Goal: Task Accomplishment & Management: Use online tool/utility

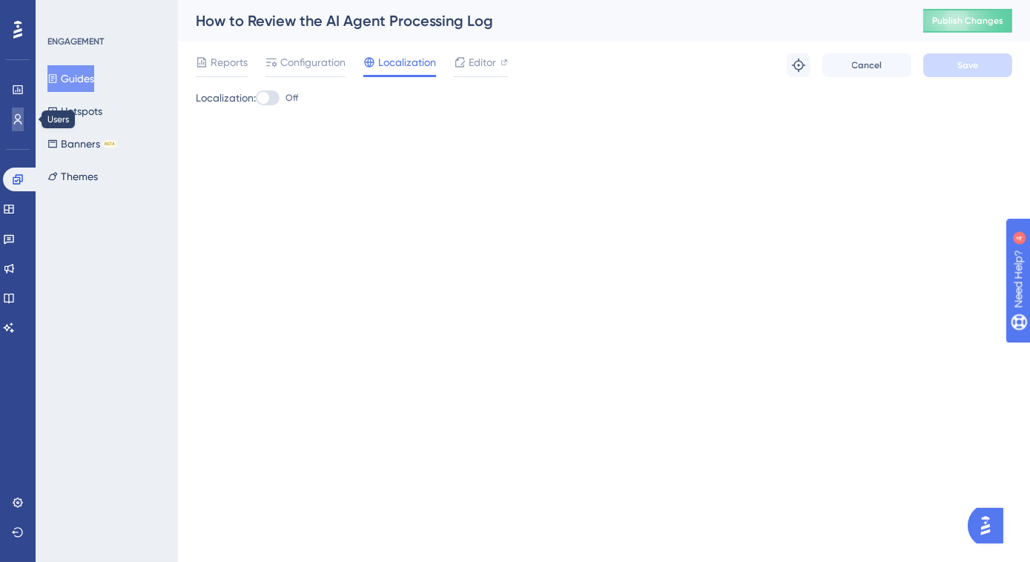
click at [12, 123] on link at bounding box center [18, 120] width 12 height 24
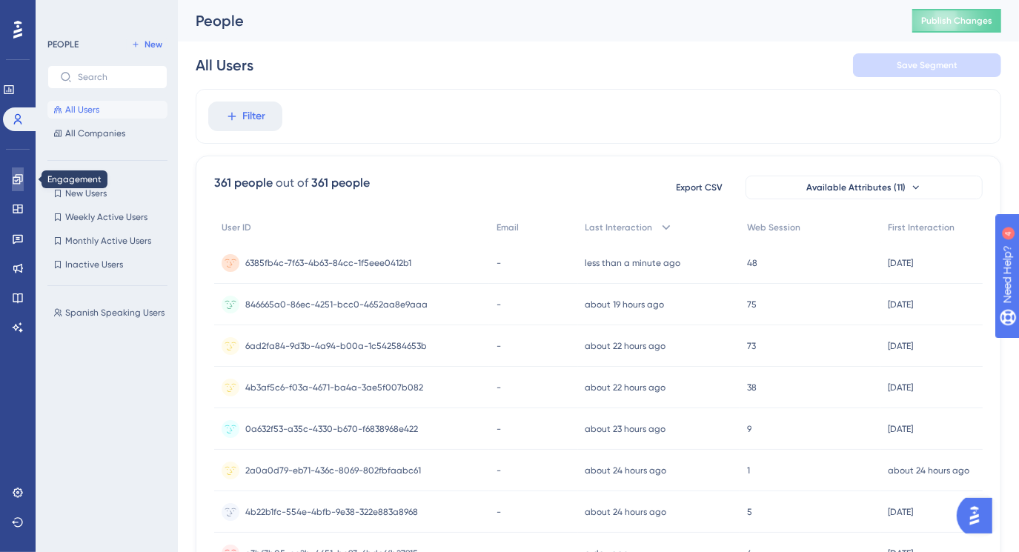
click at [12, 179] on link at bounding box center [18, 180] width 12 height 24
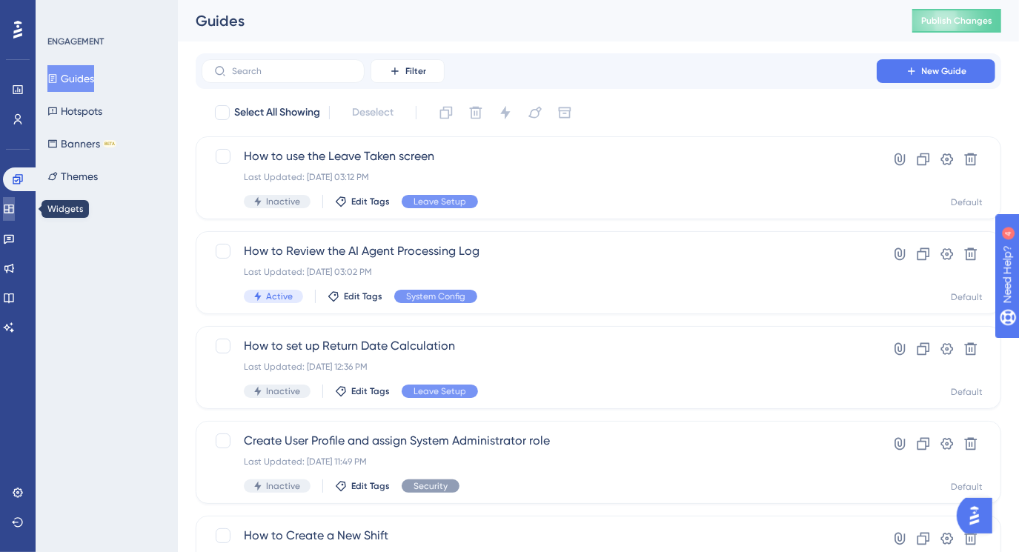
click at [10, 211] on link at bounding box center [9, 209] width 12 height 24
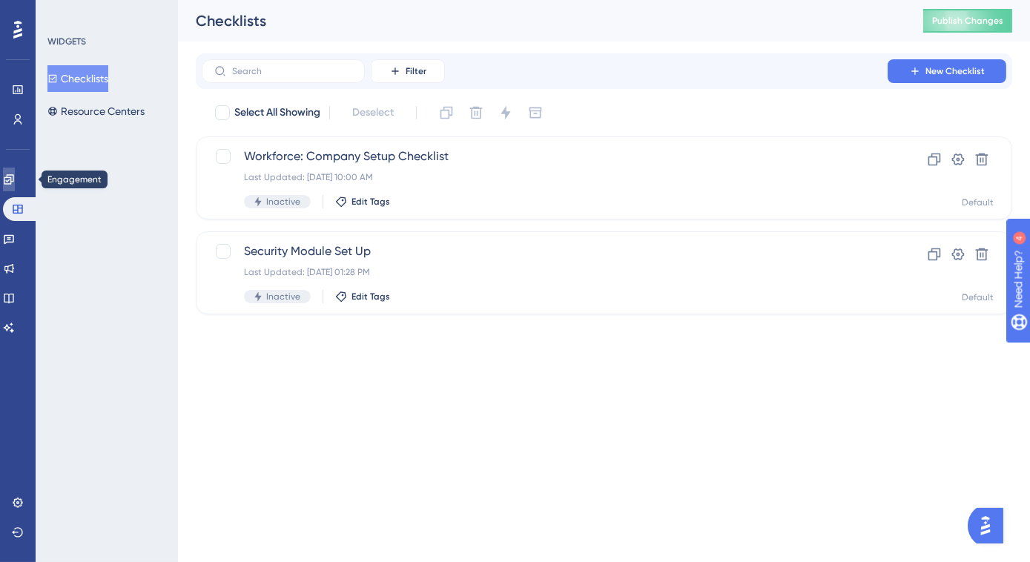
click at [15, 182] on icon at bounding box center [9, 179] width 12 height 12
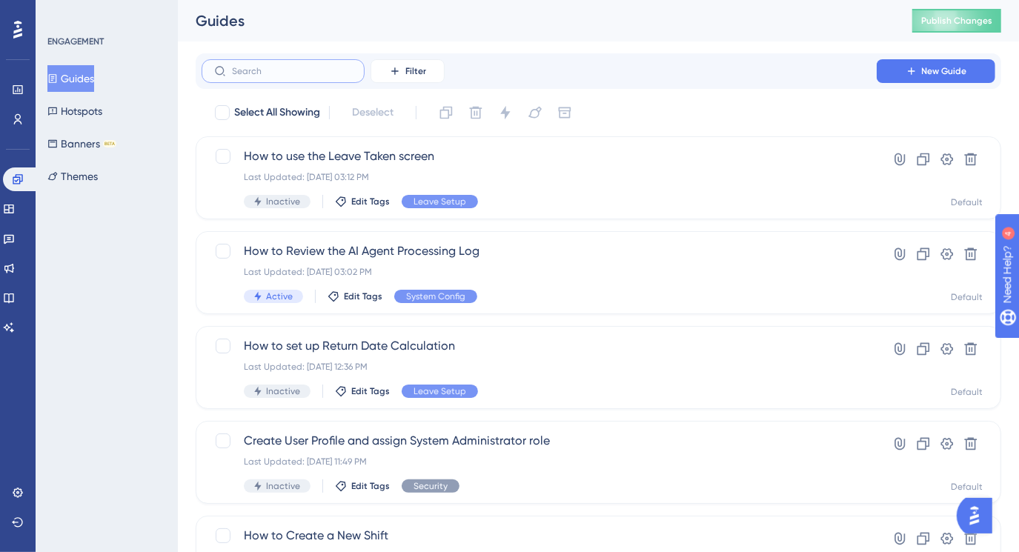
click at [297, 67] on input "text" at bounding box center [292, 71] width 120 height 10
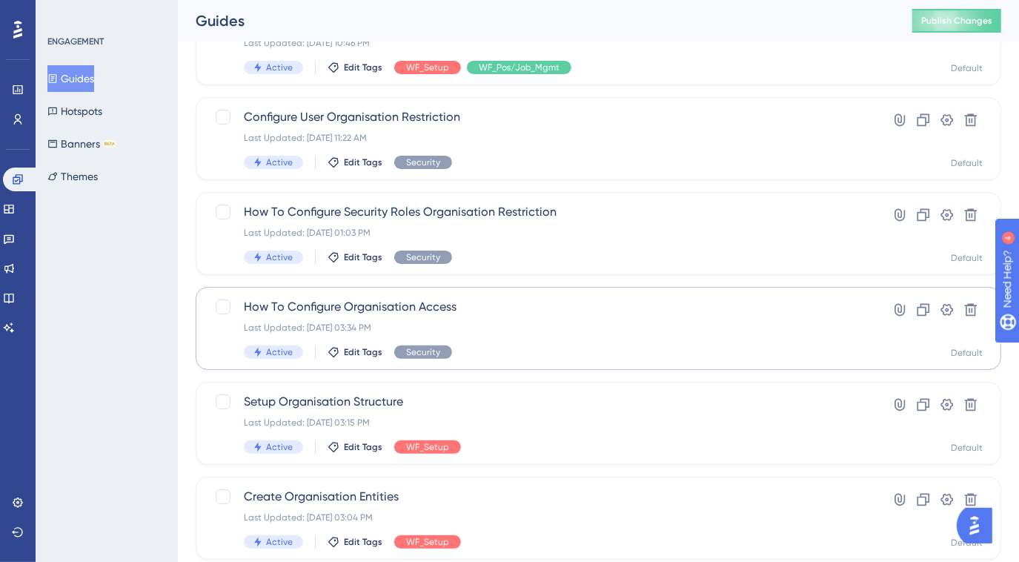
scroll to position [134, 0]
type input "org"
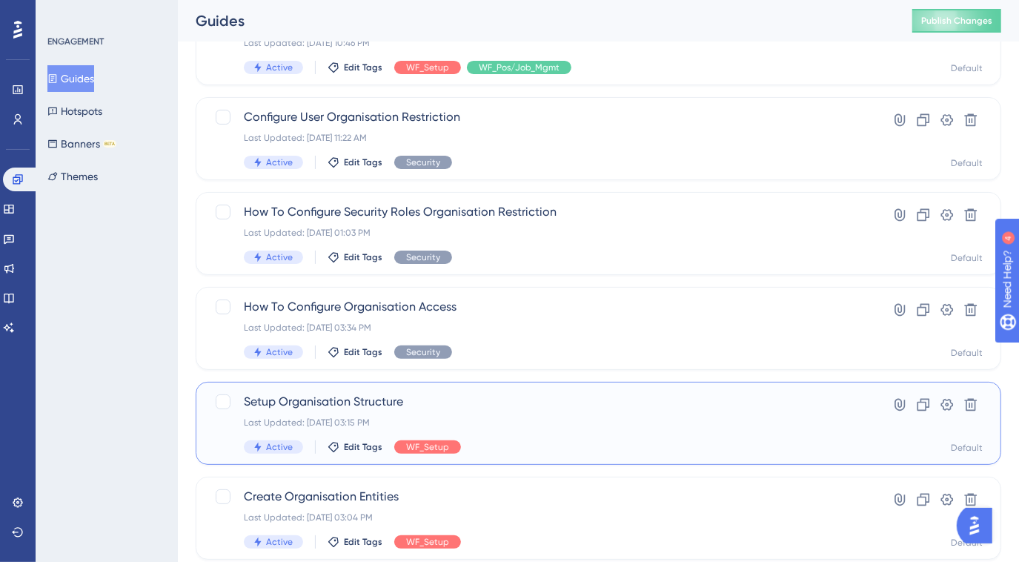
click at [369, 400] on span "Setup Organisation Structure" at bounding box center [539, 402] width 591 height 18
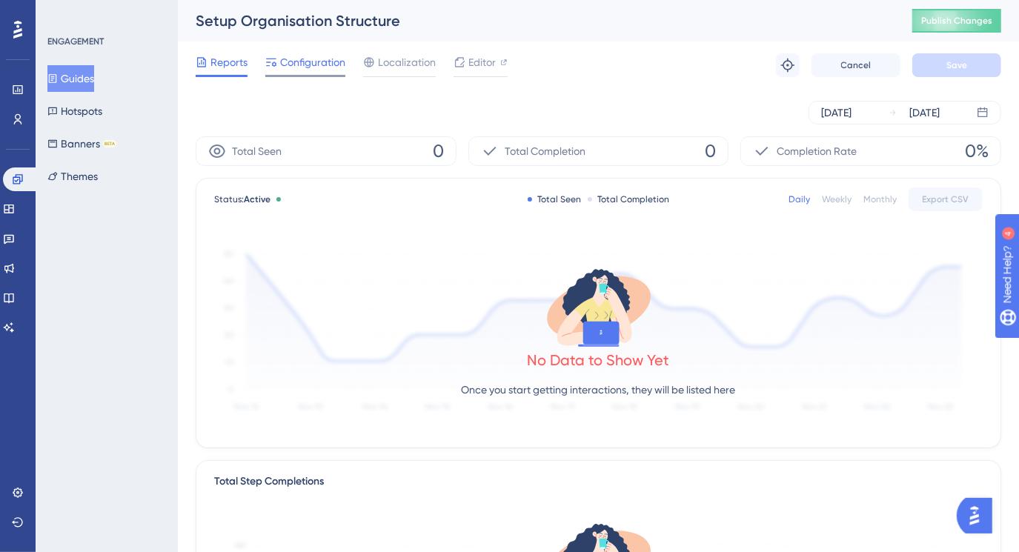
click at [307, 66] on span "Configuration" at bounding box center [312, 62] width 65 height 18
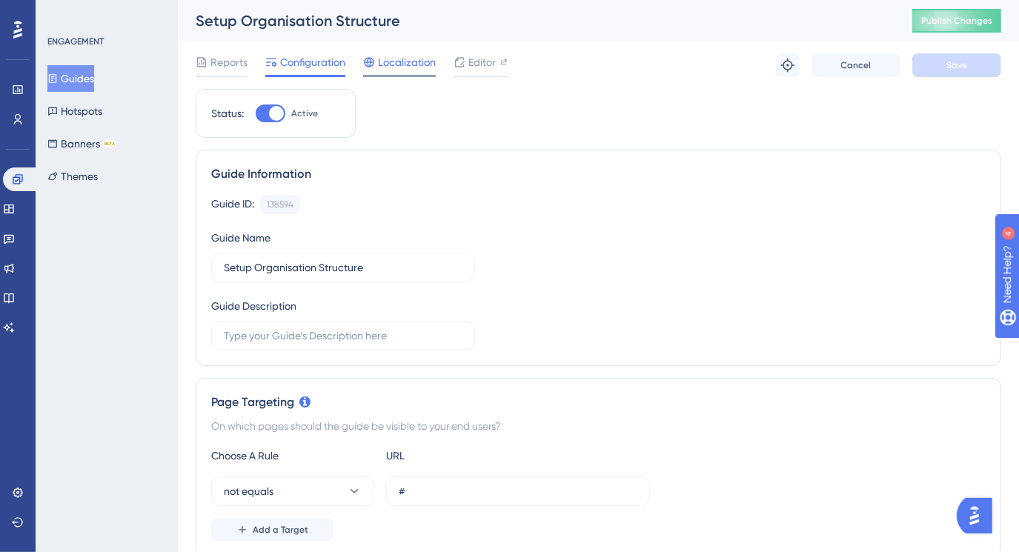
click at [413, 60] on span "Localization" at bounding box center [407, 62] width 58 height 18
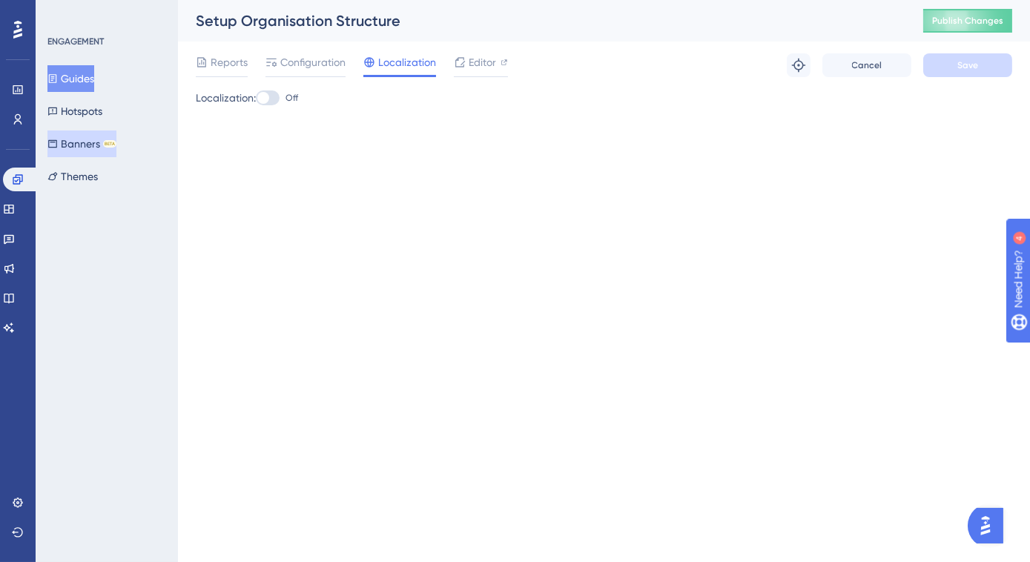
click at [72, 149] on button "Banners BETA" at bounding box center [81, 143] width 69 height 27
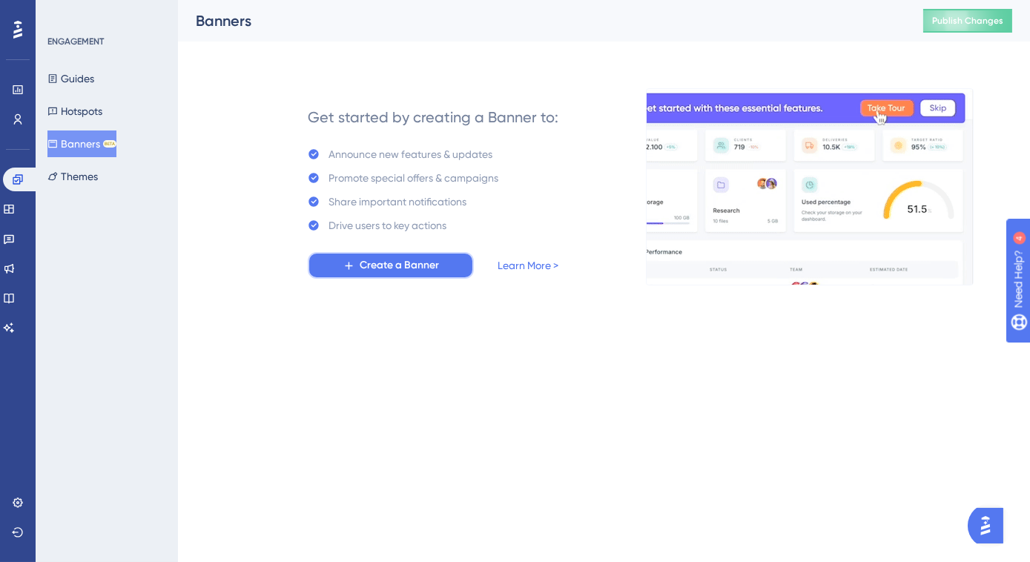
click at [333, 268] on button "Create a Banner" at bounding box center [391, 265] width 166 height 27
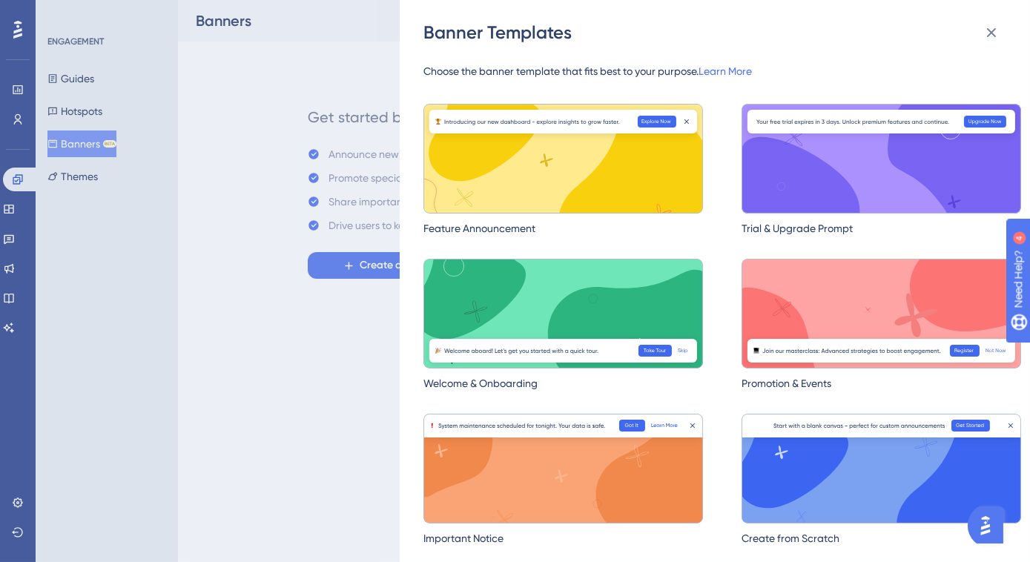
click at [783, 161] on img at bounding box center [881, 159] width 280 height 110
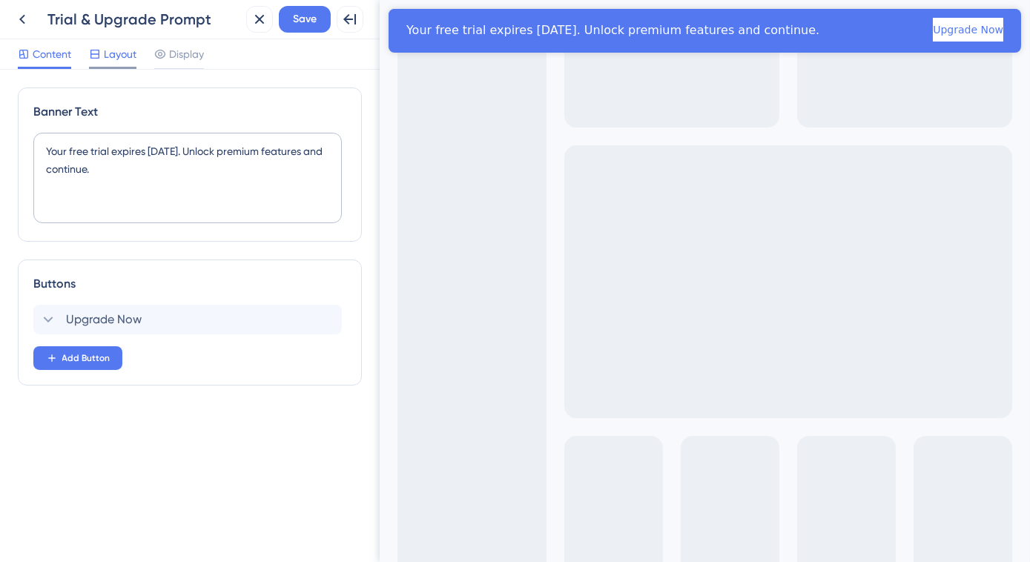
click at [106, 60] on span "Layout" at bounding box center [120, 54] width 33 height 18
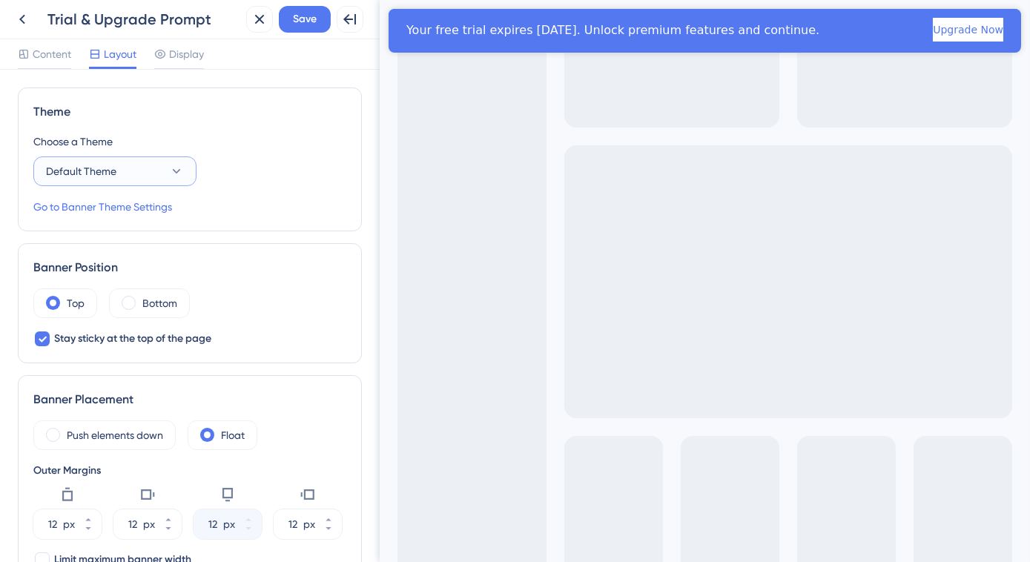
click at [170, 171] on icon at bounding box center [176, 171] width 15 height 15
click at [219, 133] on div "Choose a Theme" at bounding box center [189, 142] width 313 height 18
click at [22, 21] on icon at bounding box center [22, 20] width 6 height 10
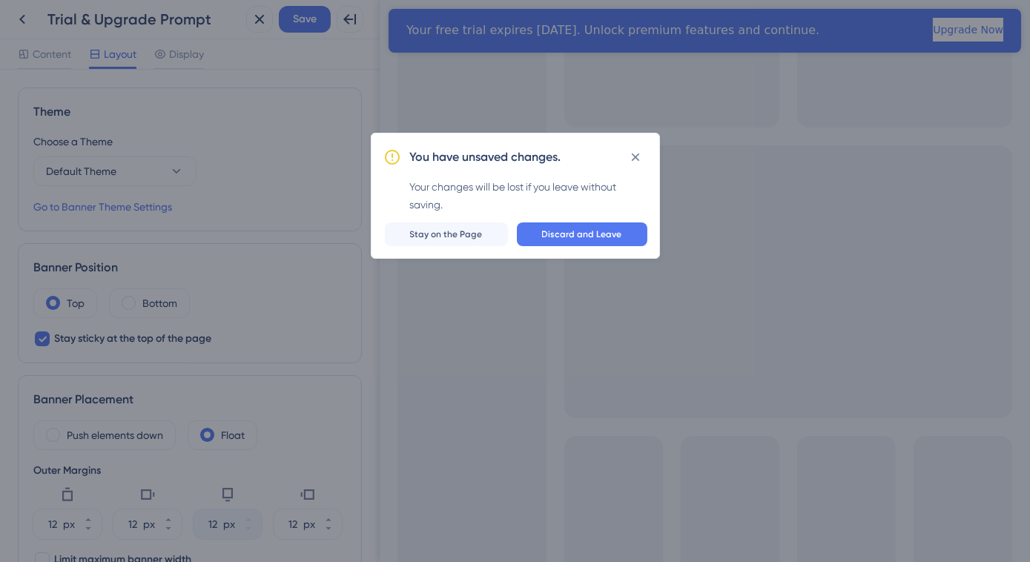
click at [545, 234] on button "Discard and Leave" at bounding box center [582, 234] width 130 height 24
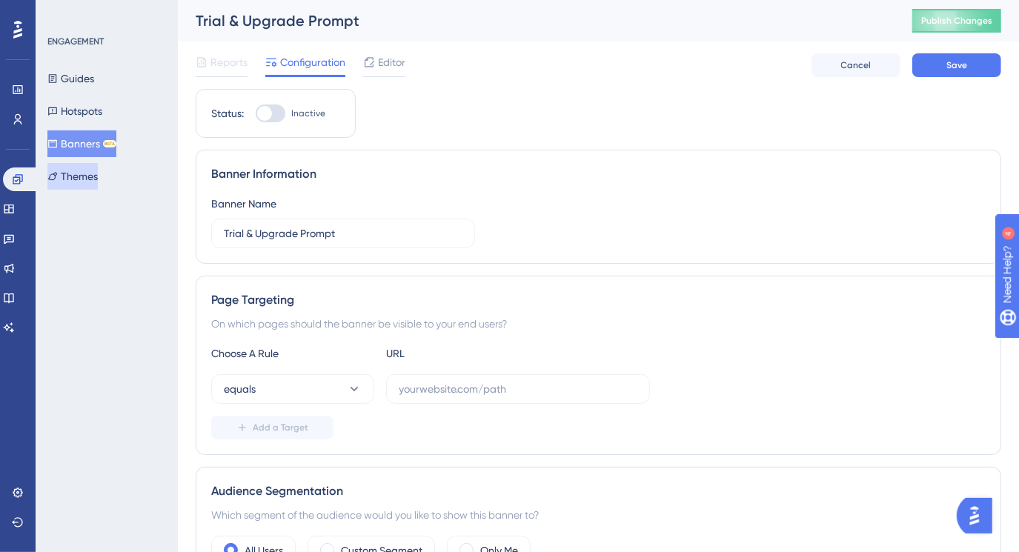
click at [73, 179] on button "Themes" at bounding box center [72, 176] width 50 height 27
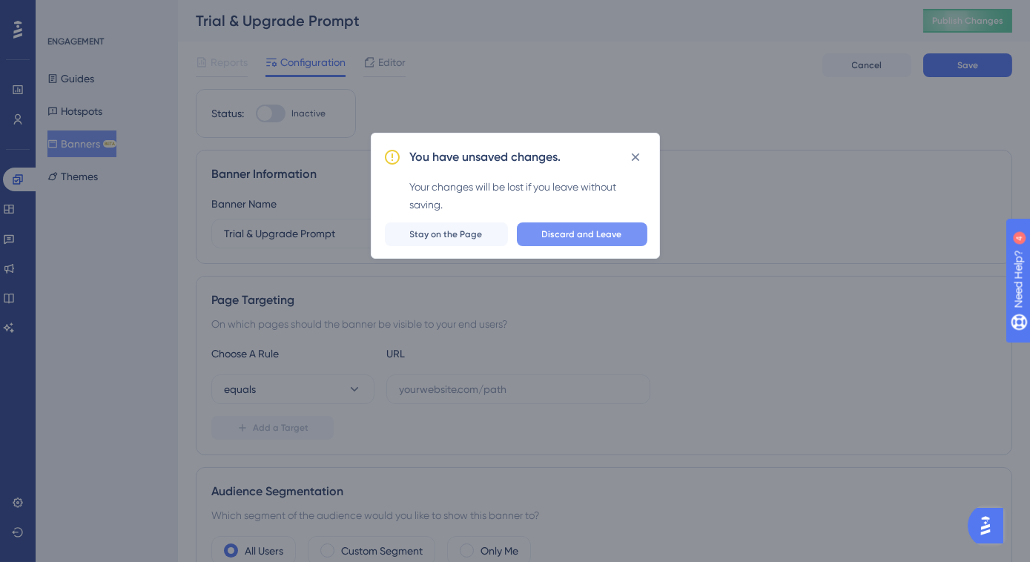
click at [543, 238] on button "Discard and Leave" at bounding box center [582, 234] width 130 height 24
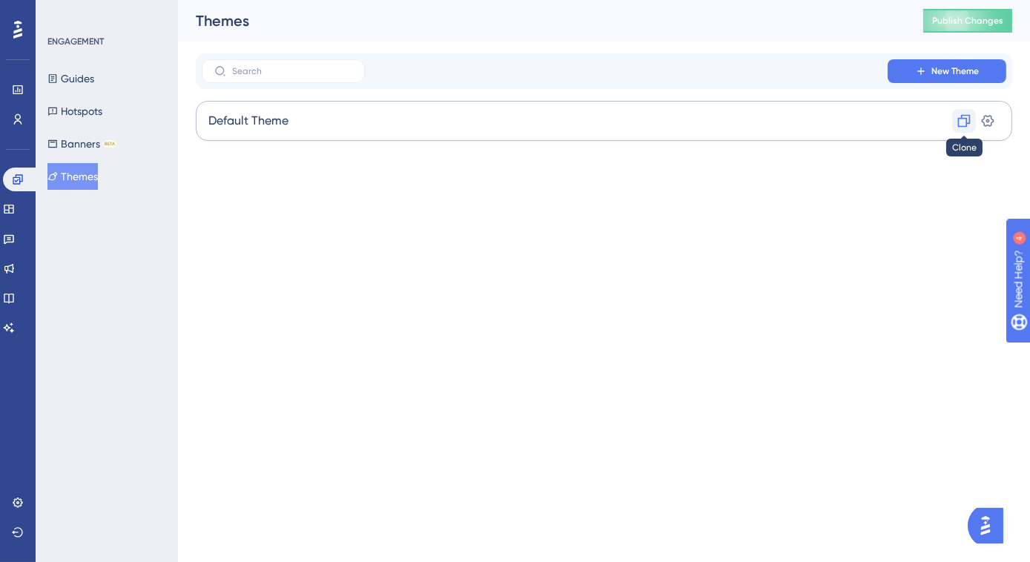
click at [954, 122] on button at bounding box center [964, 121] width 24 height 24
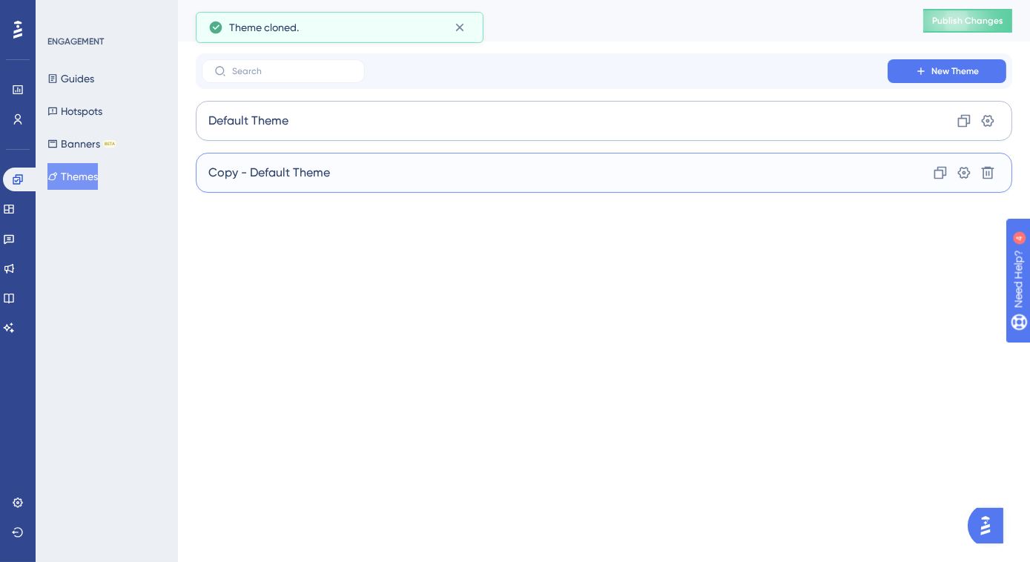
click at [254, 174] on span "Copy - Default Theme" at bounding box center [269, 173] width 122 height 18
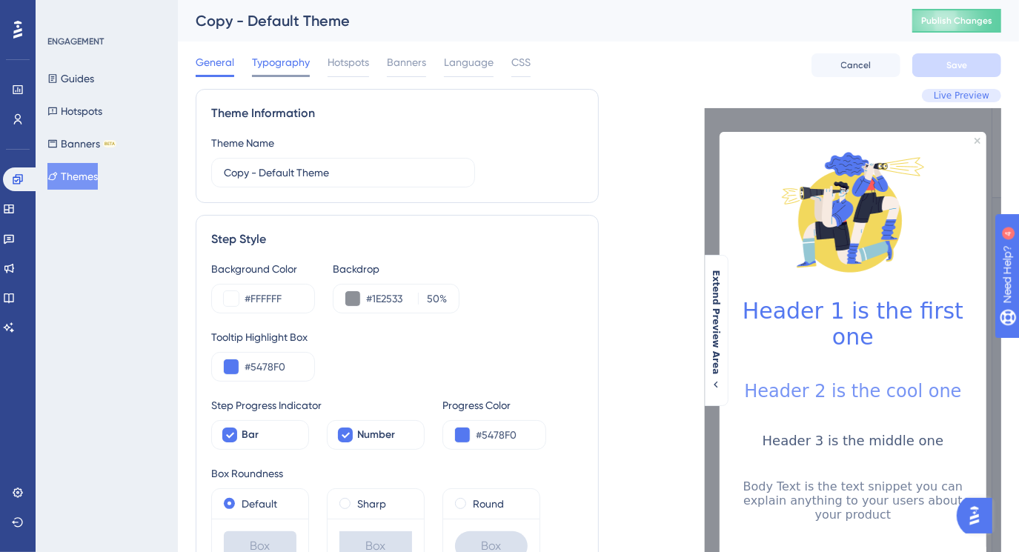
click at [292, 75] on div at bounding box center [281, 76] width 58 height 2
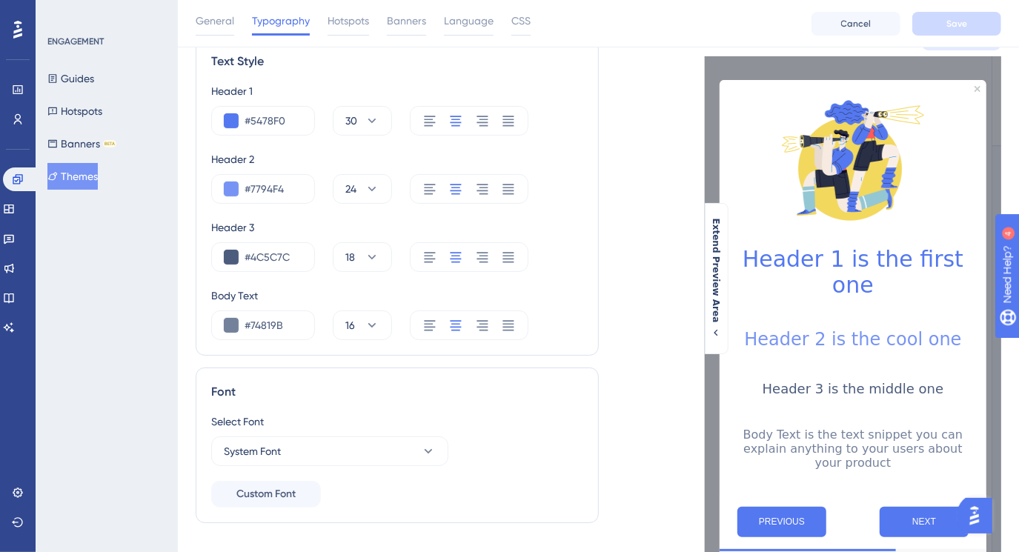
scroll to position [269, 0]
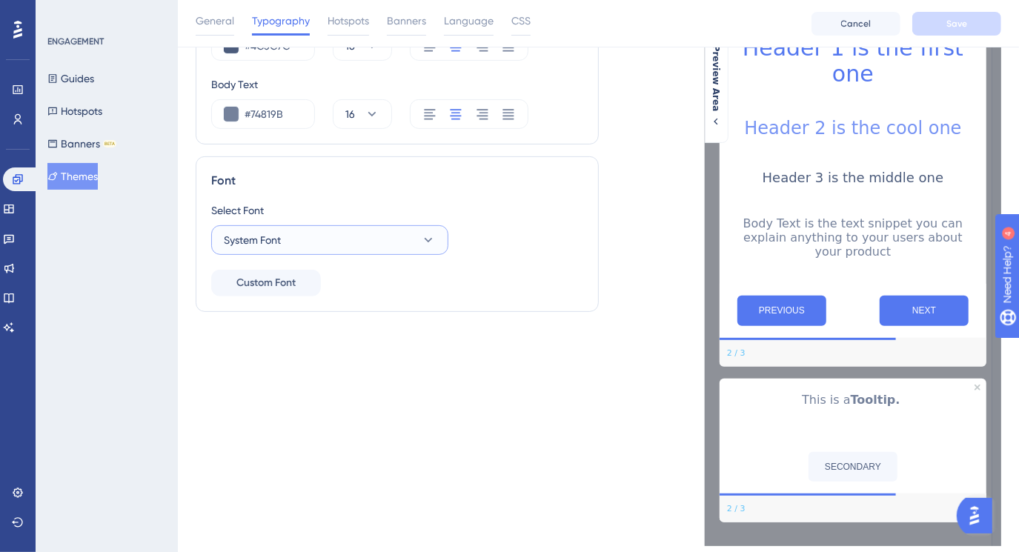
click at [434, 239] on icon at bounding box center [428, 240] width 15 height 15
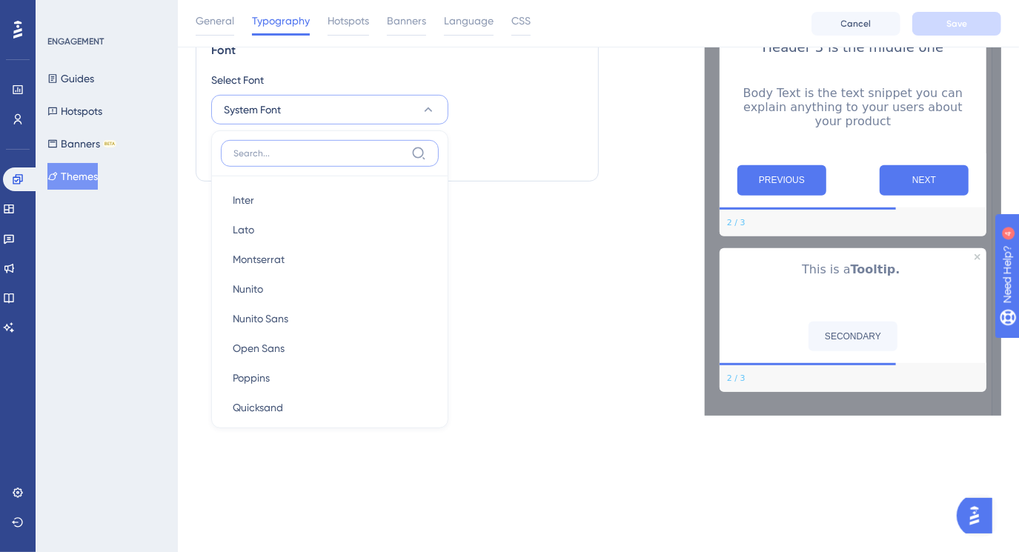
scroll to position [120, 0]
click at [368, 232] on button "[PERSON_NAME]" at bounding box center [330, 229] width 218 height 30
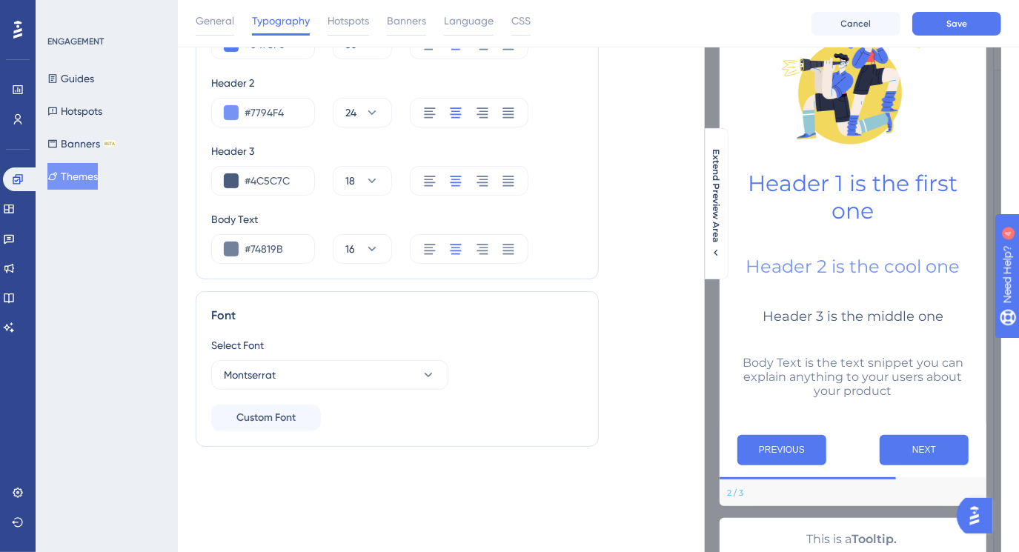
scroll to position [67, 0]
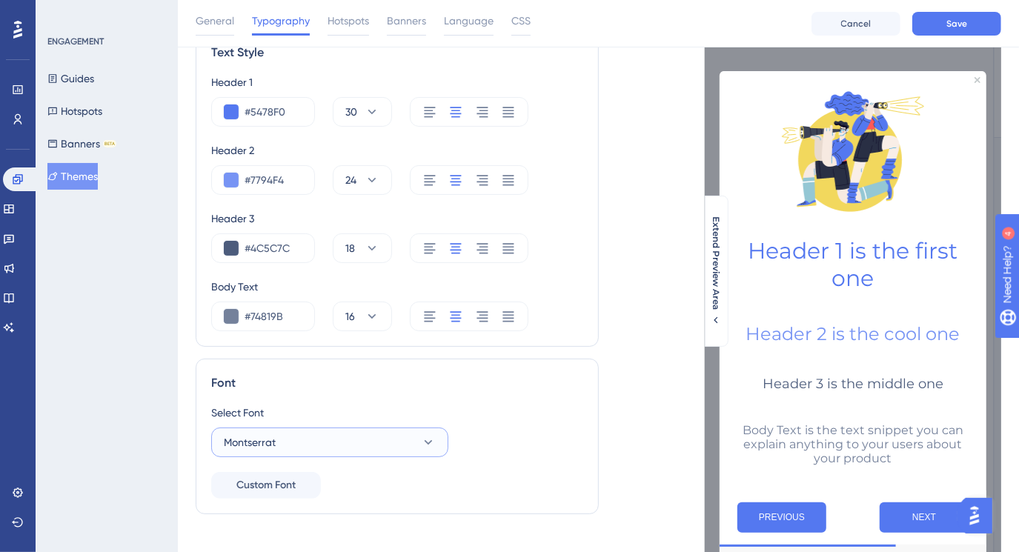
click at [431, 438] on icon at bounding box center [428, 442] width 15 height 15
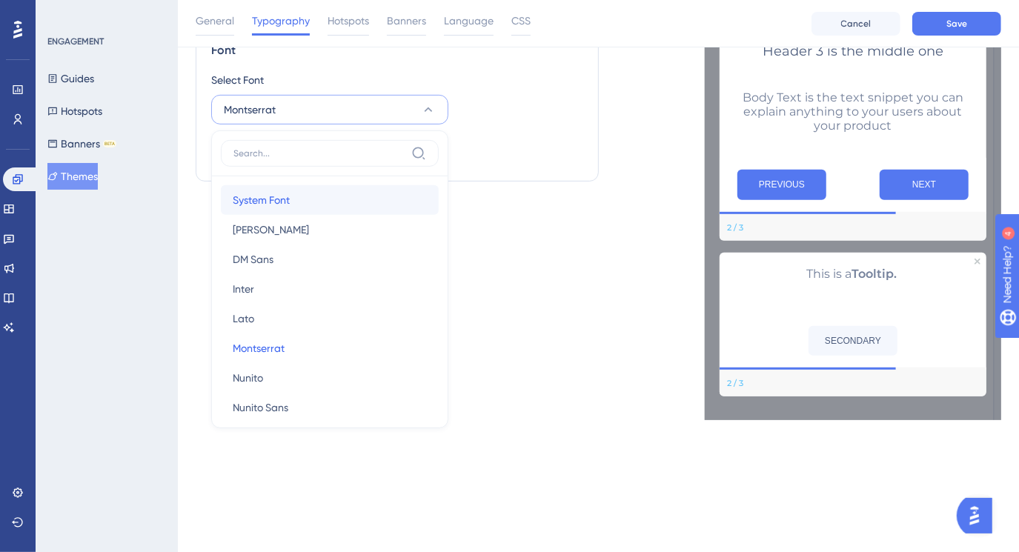
click at [308, 199] on button "System Font System Font" at bounding box center [330, 200] width 218 height 30
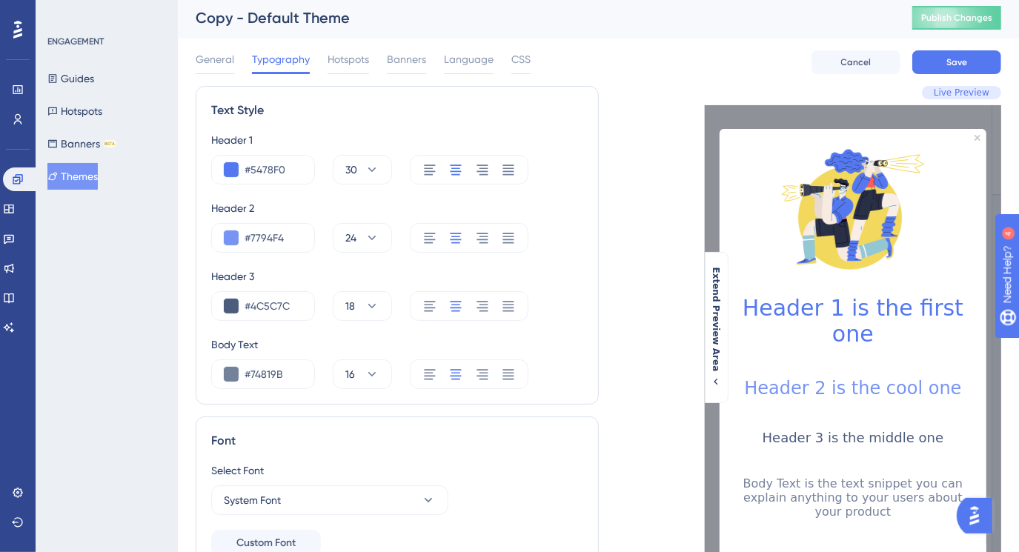
scroll to position [0, 0]
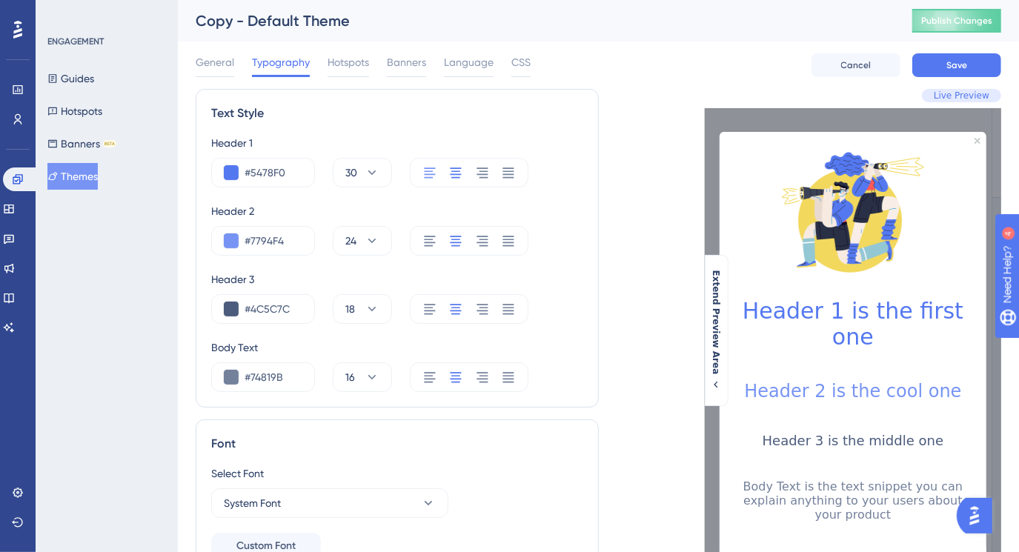
click at [423, 176] on icon at bounding box center [430, 172] width 15 height 15
click at [506, 178] on icon at bounding box center [508, 172] width 15 height 15
click at [508, 239] on icon at bounding box center [508, 241] width 11 height 10
click at [506, 306] on icon at bounding box center [508, 309] width 15 height 15
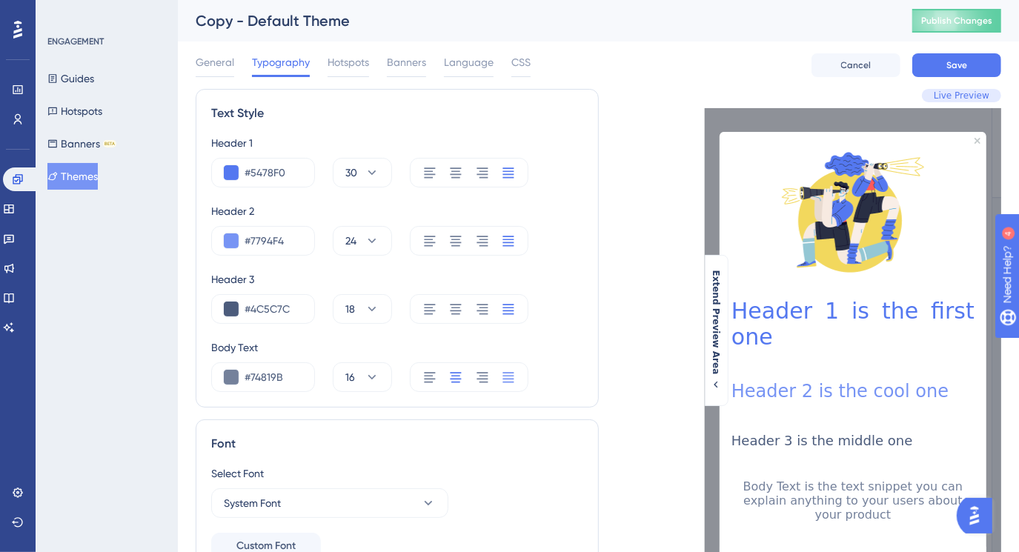
click at [509, 377] on icon at bounding box center [508, 377] width 15 height 15
click at [945, 67] on button "Save" at bounding box center [957, 65] width 89 height 24
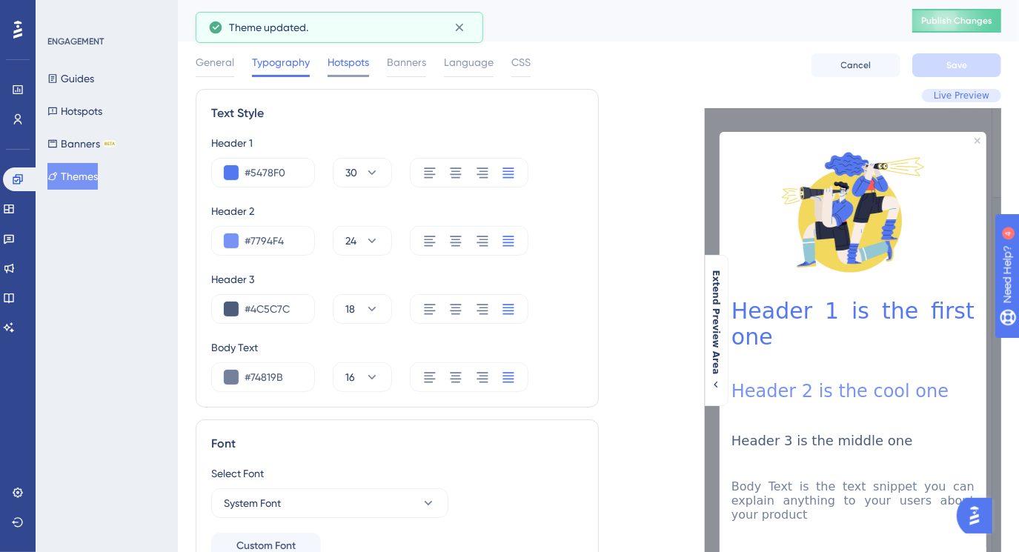
click at [343, 66] on span "Hotspots" at bounding box center [349, 62] width 42 height 18
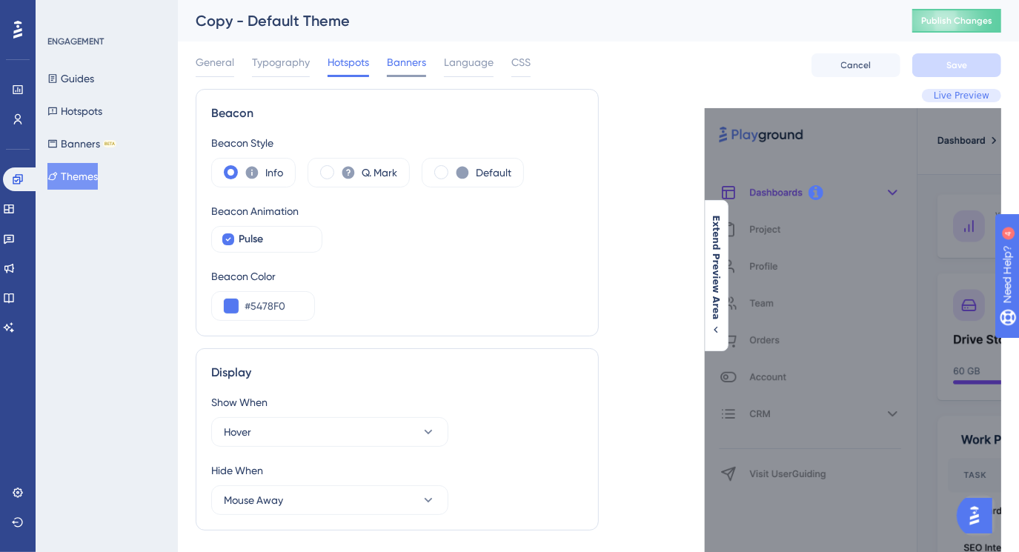
click at [420, 63] on span "Banners" at bounding box center [406, 62] width 39 height 18
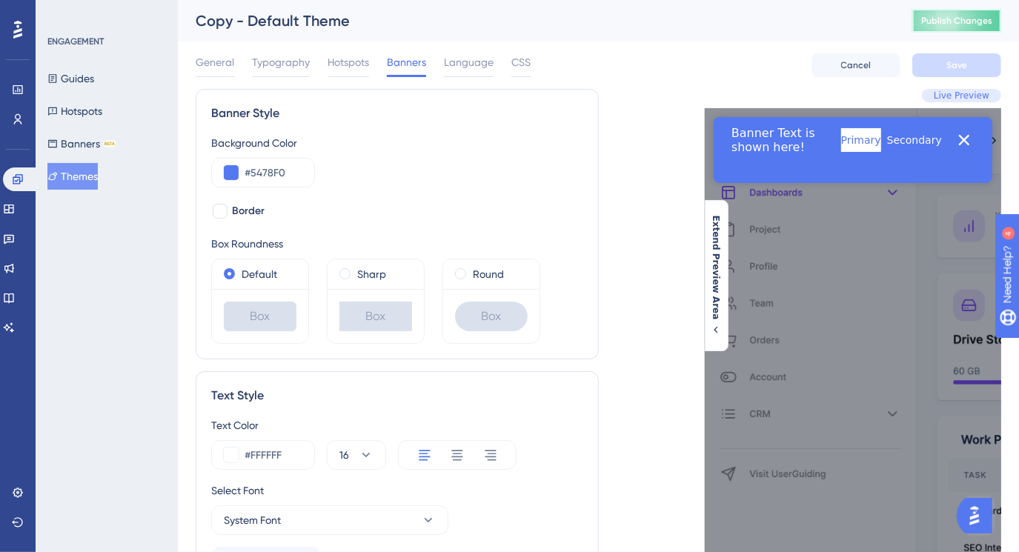
click at [935, 18] on span "Publish Changes" at bounding box center [957, 21] width 71 height 12
click at [87, 179] on button "Themes" at bounding box center [72, 176] width 50 height 27
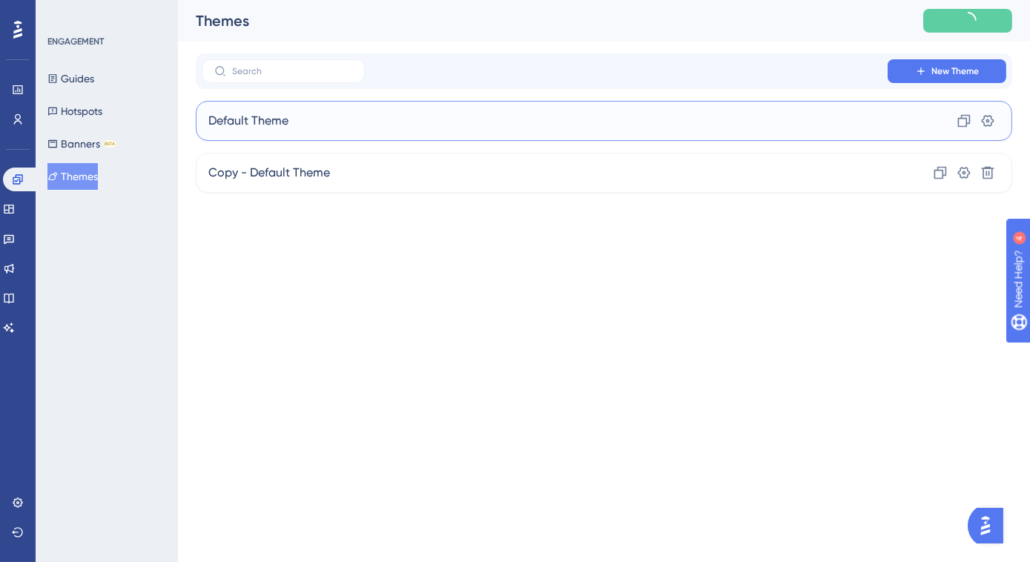
click at [263, 122] on span "Default Theme" at bounding box center [248, 121] width 80 height 18
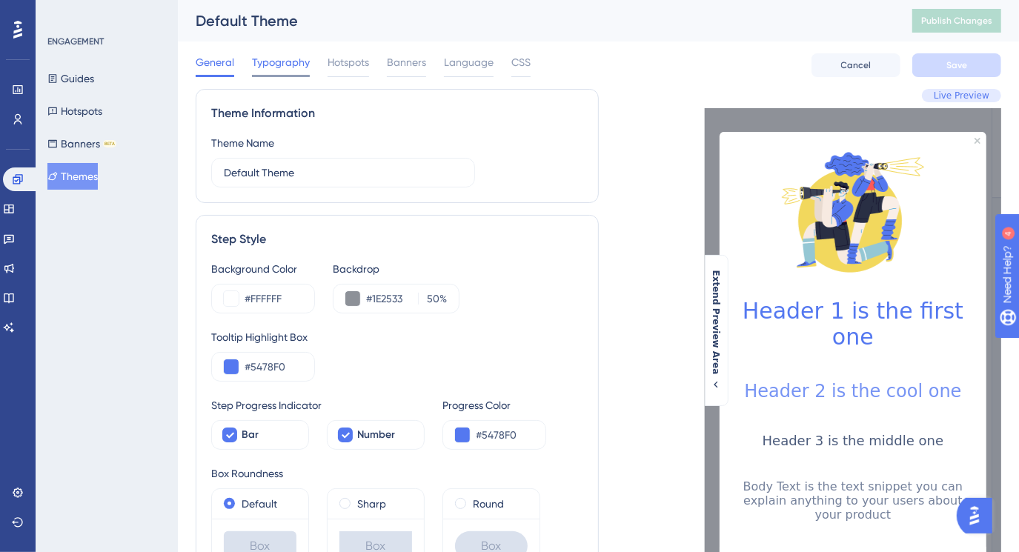
click at [294, 55] on span "Typography" at bounding box center [281, 62] width 58 height 18
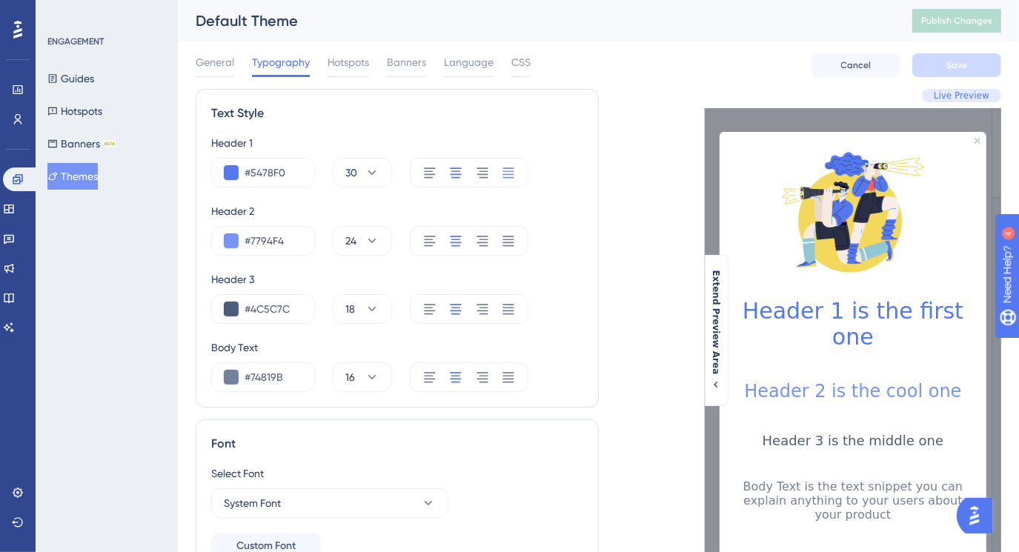
click at [501, 165] on icon at bounding box center [508, 172] width 15 height 15
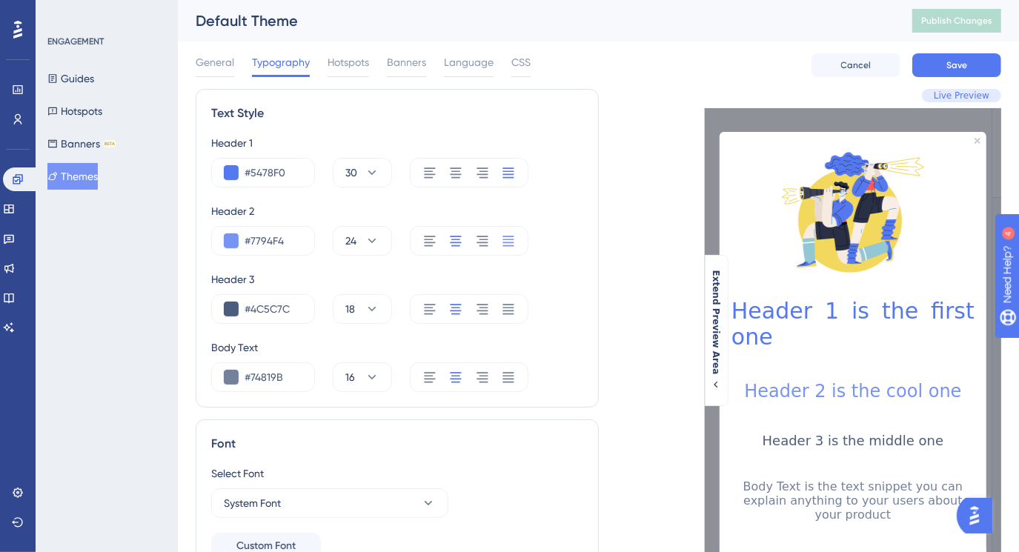
click at [508, 241] on icon at bounding box center [508, 241] width 15 height 15
click at [506, 307] on icon at bounding box center [508, 309] width 15 height 15
click at [509, 382] on icon at bounding box center [508, 377] width 11 height 10
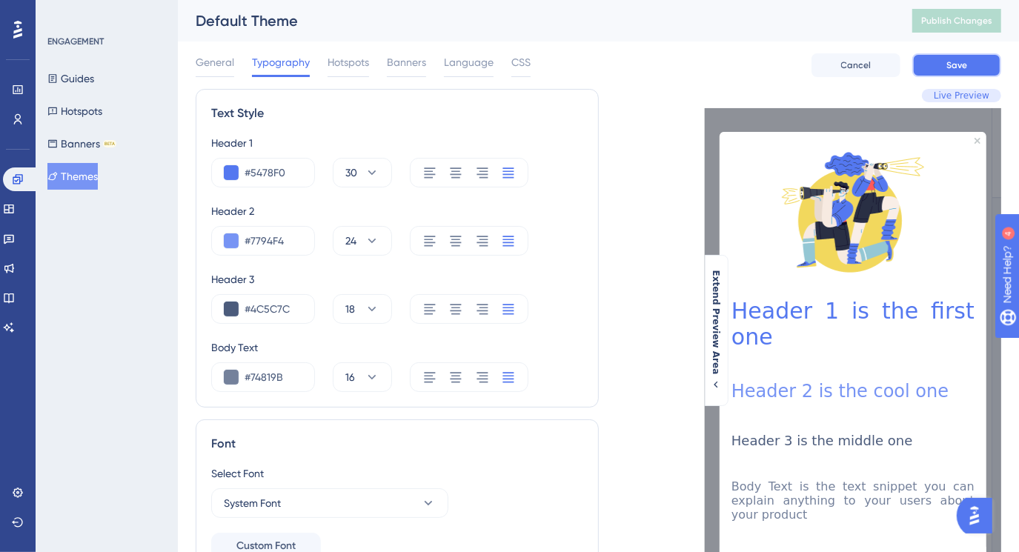
click at [921, 65] on button "Save" at bounding box center [957, 65] width 89 height 24
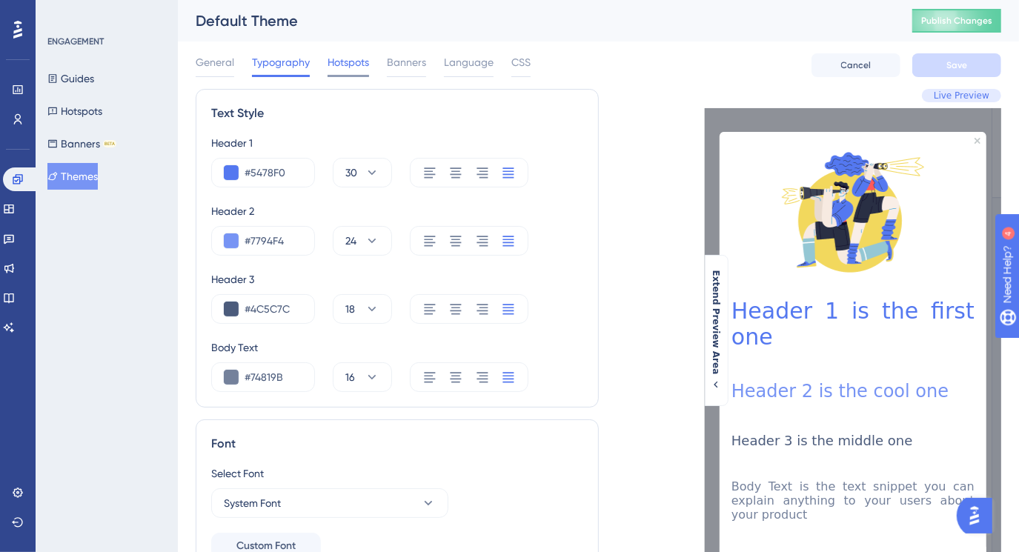
click at [340, 62] on span "Hotspots" at bounding box center [349, 62] width 42 height 18
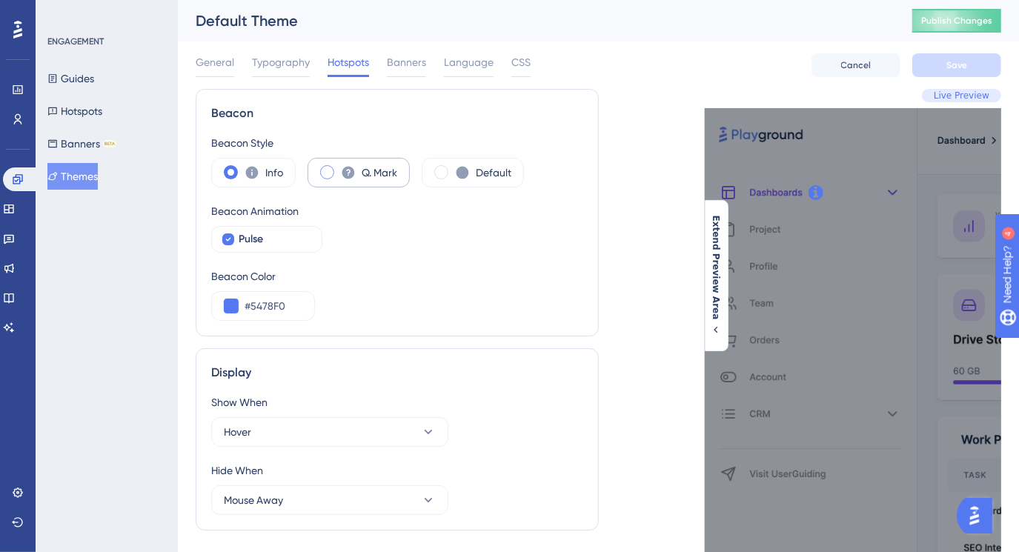
click at [326, 169] on span at bounding box center [327, 172] width 14 height 14
click at [339, 168] on input "radio" at bounding box center [339, 168] width 0 height 0
click at [231, 168] on span at bounding box center [231, 172] width 14 height 14
click at [242, 168] on input "radio" at bounding box center [242, 168] width 0 height 0
click at [393, 169] on label "Q. Mark" at bounding box center [380, 173] width 36 height 18
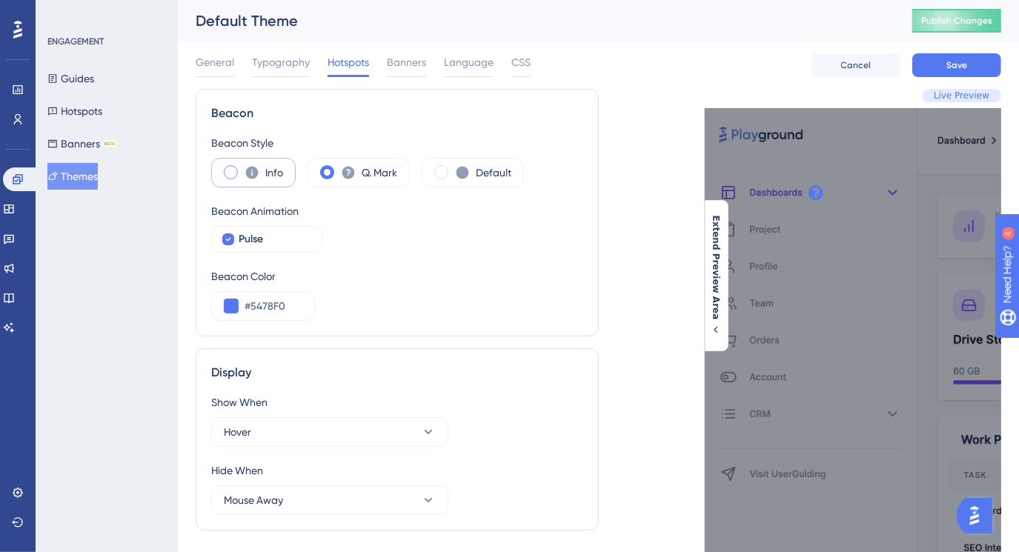
click at [282, 168] on div "Info" at bounding box center [253, 173] width 85 height 30
click at [411, 61] on span "Banners" at bounding box center [406, 62] width 39 height 18
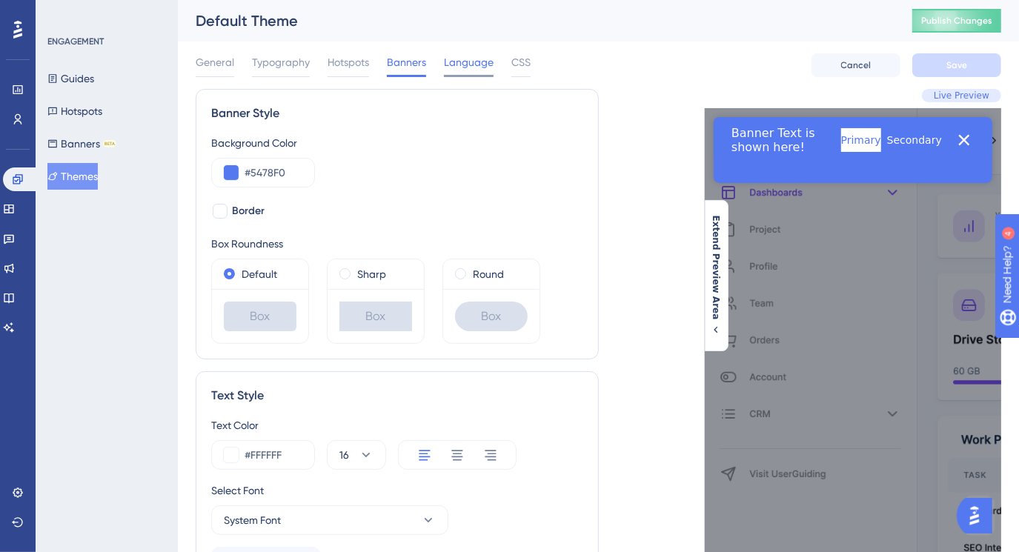
click at [462, 60] on span "Language" at bounding box center [469, 62] width 50 height 18
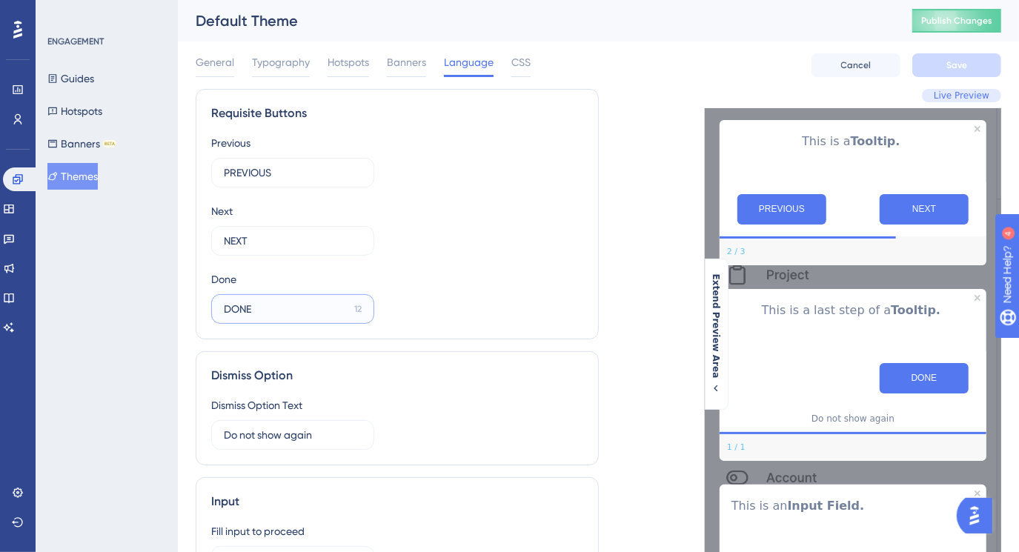
drag, startPoint x: 262, startPoint y: 311, endPoint x: 223, endPoint y: 316, distance: 39.5
click at [224, 316] on input "DONE" at bounding box center [286, 309] width 125 height 16
type input "FINISH"
click at [508, 276] on div "Previous PREVIOUS 8 Next NEXT 12 Done FINISH 10" at bounding box center [397, 229] width 372 height 190
click at [411, 60] on span "Banners" at bounding box center [406, 62] width 39 height 18
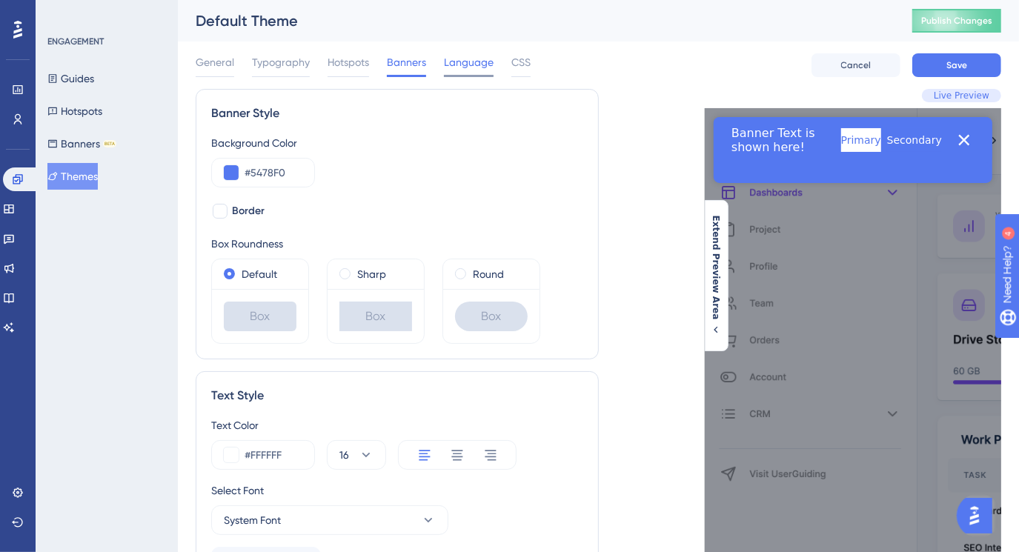
click at [478, 60] on span "Language" at bounding box center [469, 62] width 50 height 18
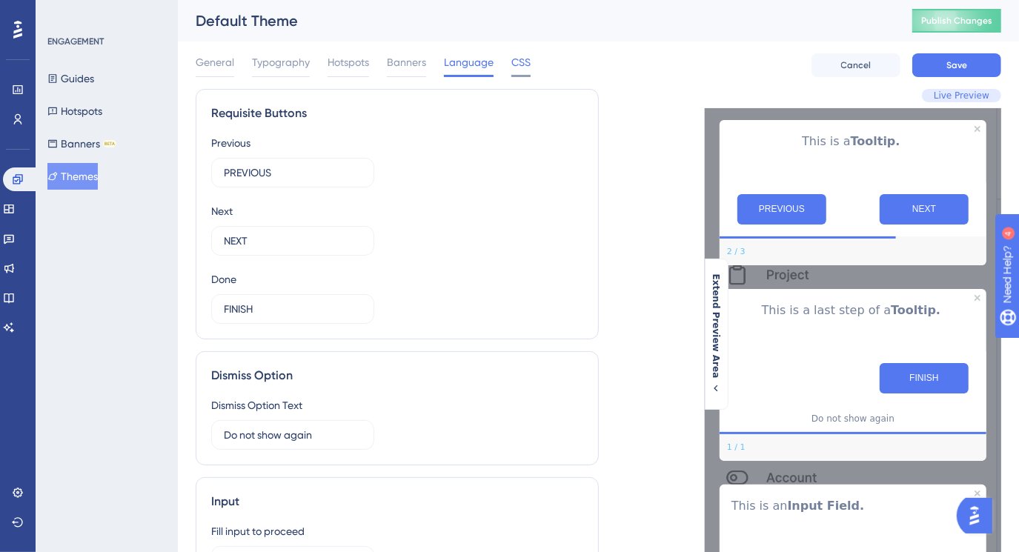
click at [515, 60] on span "CSS" at bounding box center [521, 62] width 19 height 18
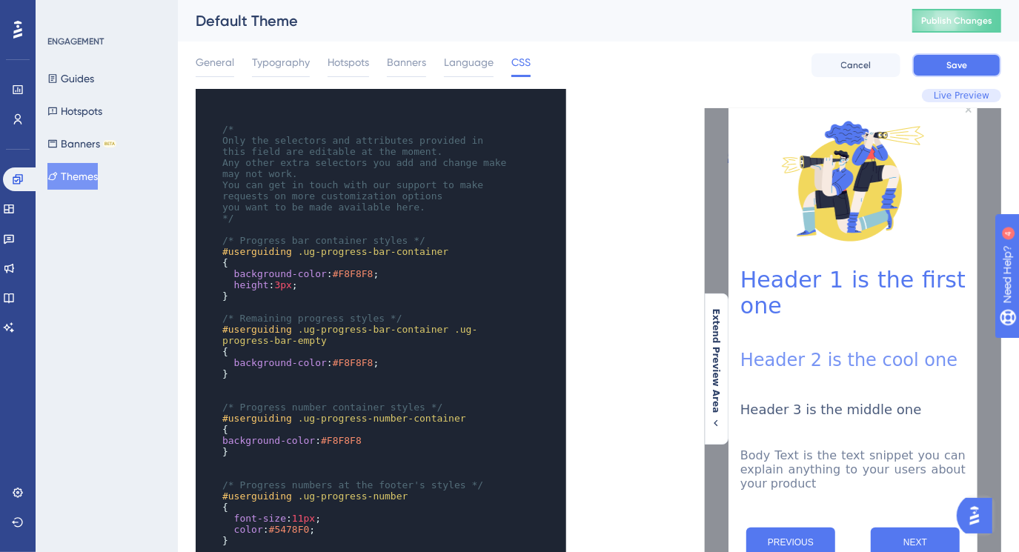
click at [953, 70] on span "Save" at bounding box center [957, 65] width 21 height 12
click at [291, 60] on span "Typography" at bounding box center [281, 62] width 58 height 18
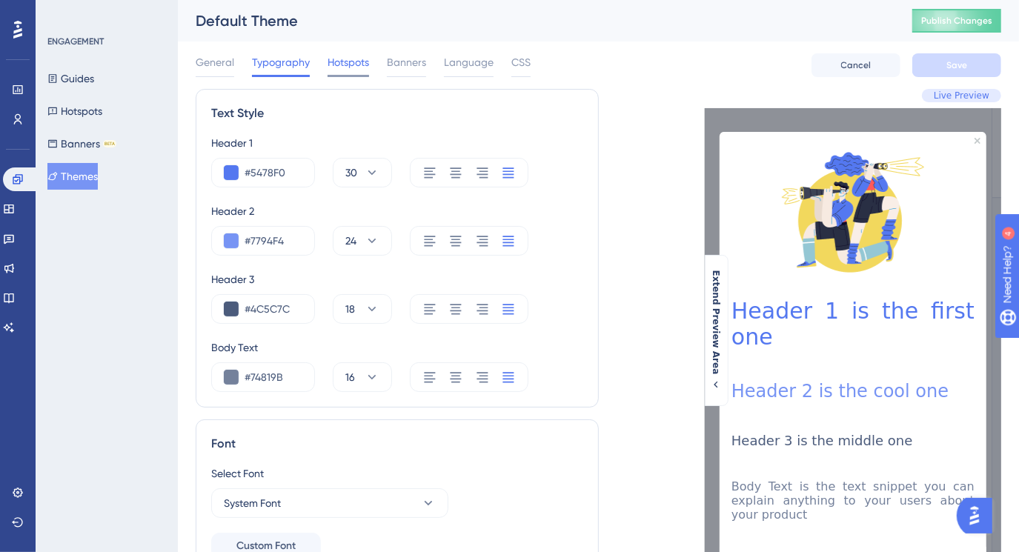
click at [357, 68] on span "Hotspots" at bounding box center [349, 62] width 42 height 18
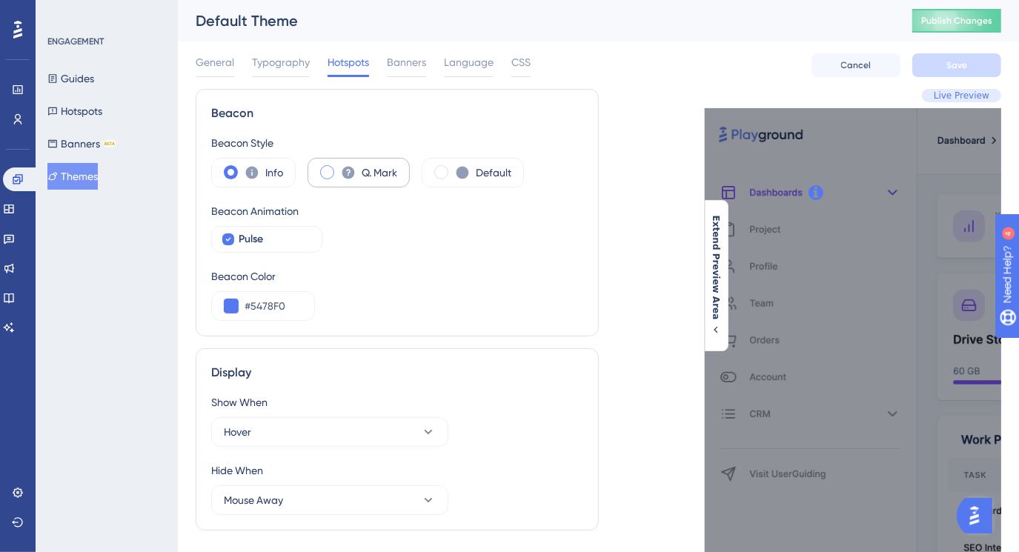
click at [368, 174] on label "Q. Mark" at bounding box center [380, 173] width 36 height 18
click at [231, 310] on button at bounding box center [231, 306] width 15 height 15
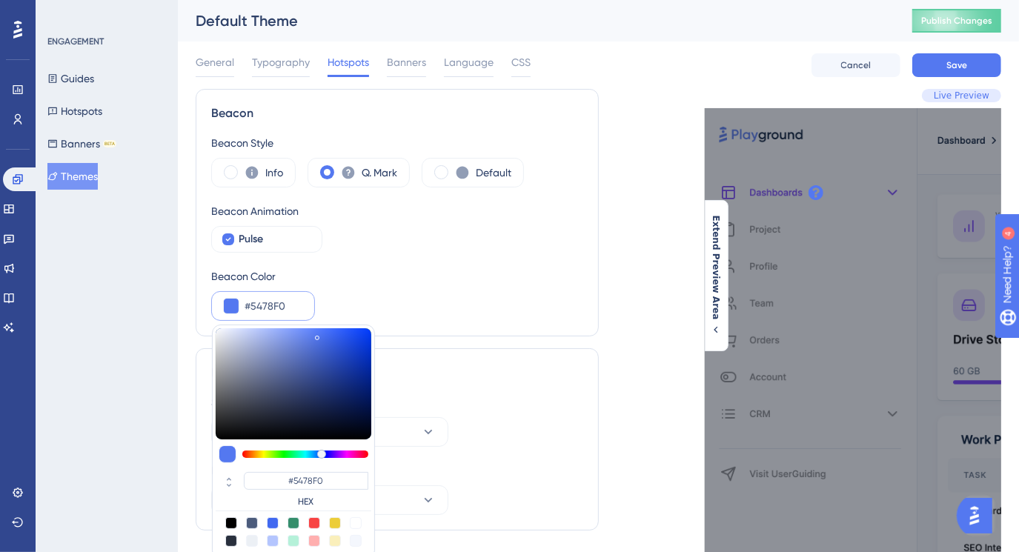
click at [314, 517] on div at bounding box center [314, 523] width 12 height 12
type input "#f84343"
type input "#F84343"
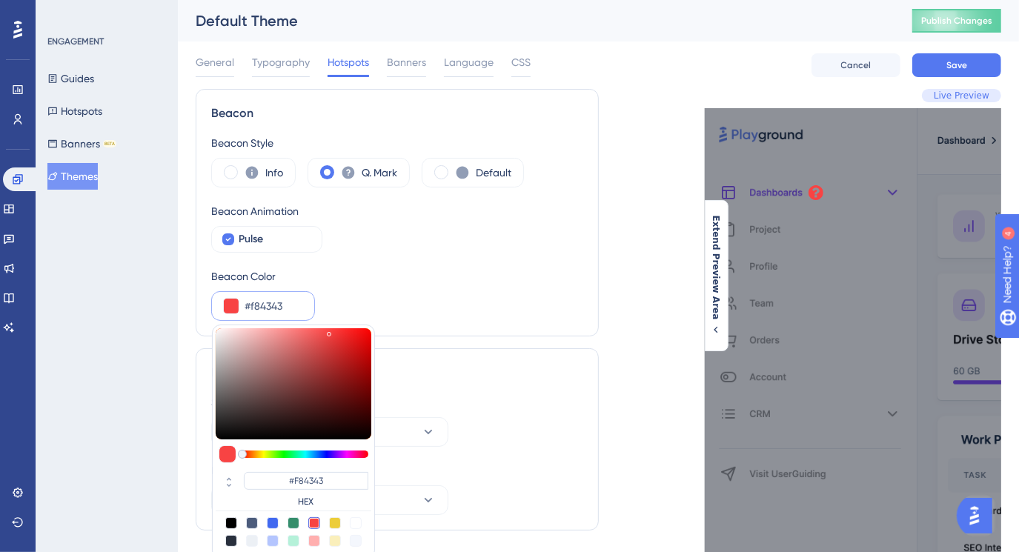
click at [268, 523] on div at bounding box center [273, 523] width 12 height 12
type input "#4169f0"
type input "#4169F0"
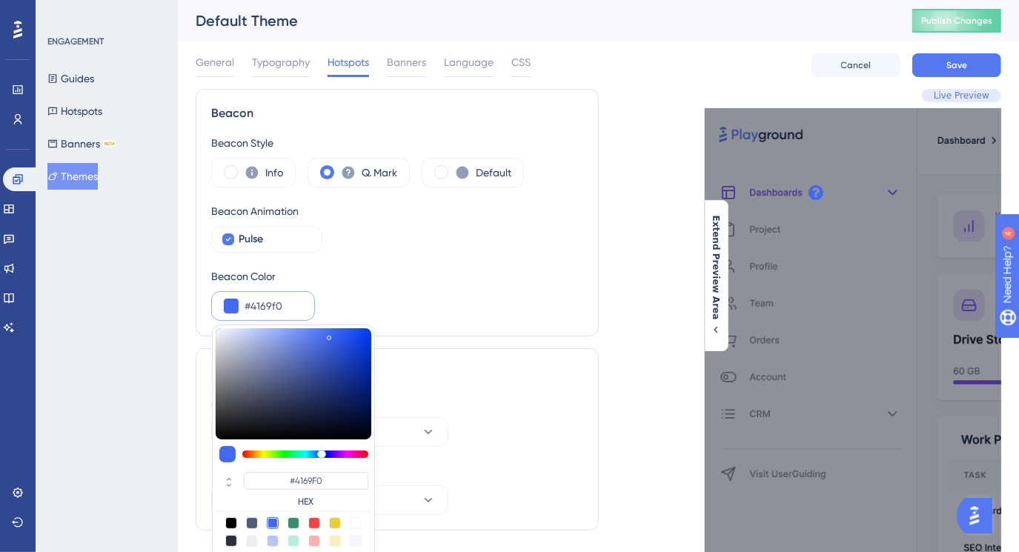
type input "#446bed"
type input "#446BED"
type input "#436aea"
type input "#436AEA"
type input "#4065de"
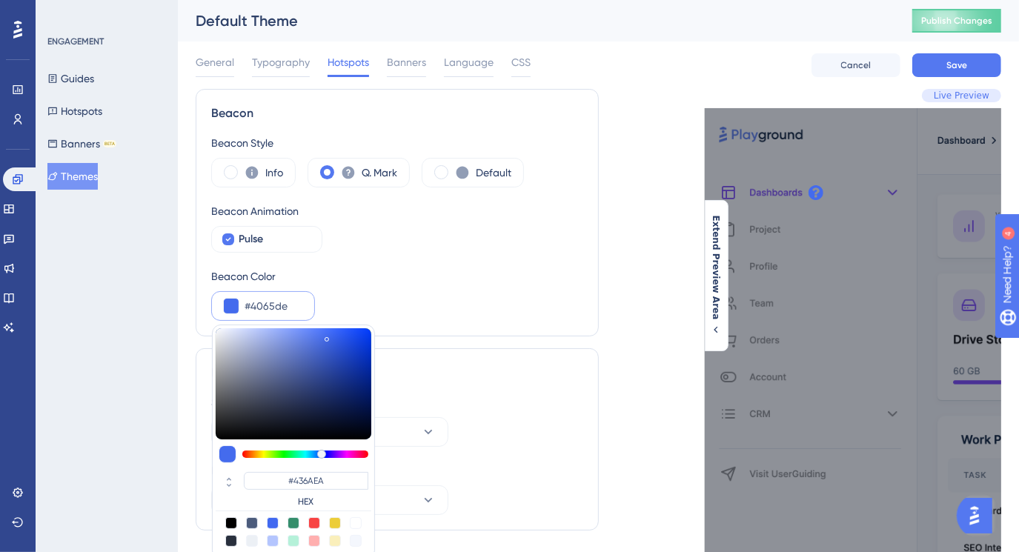
type input "#4065DE"
type input "#3f64dc"
type input "#3F64DC"
type input "#3c60d2"
type input "#3C60D2"
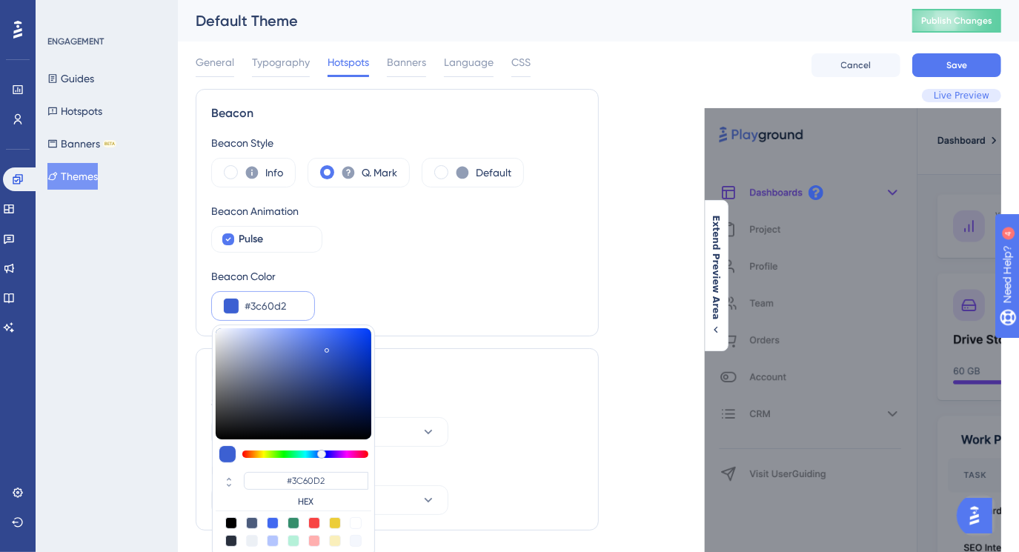
type input "#3b5fcf"
type input "#3B5FCF"
type input "#395bc6"
type input "#395BC6"
type input "#3759c1"
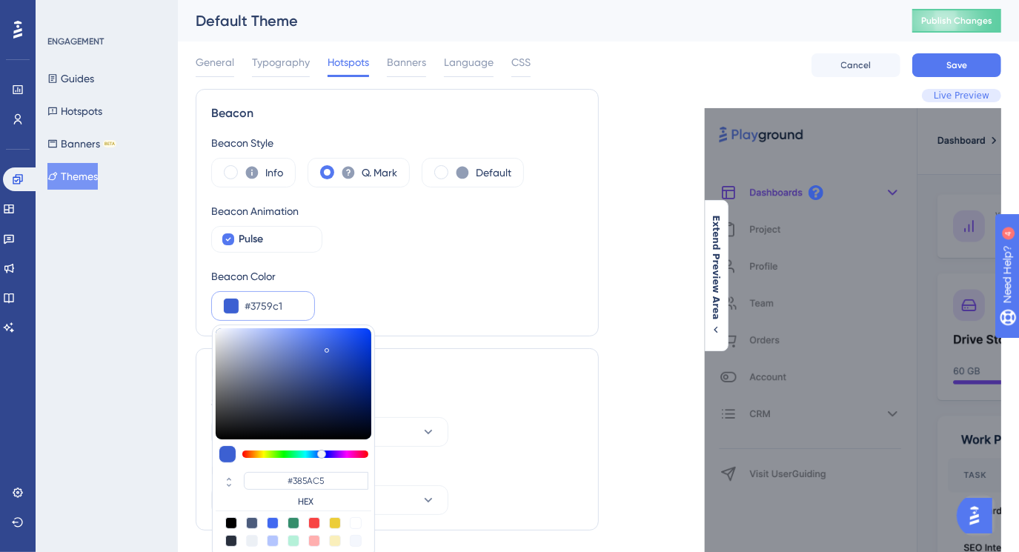
type input "#3759C1"
type input "#3758bc"
type input "#3758BC"
type input "#3654b2"
type input "#3654B2"
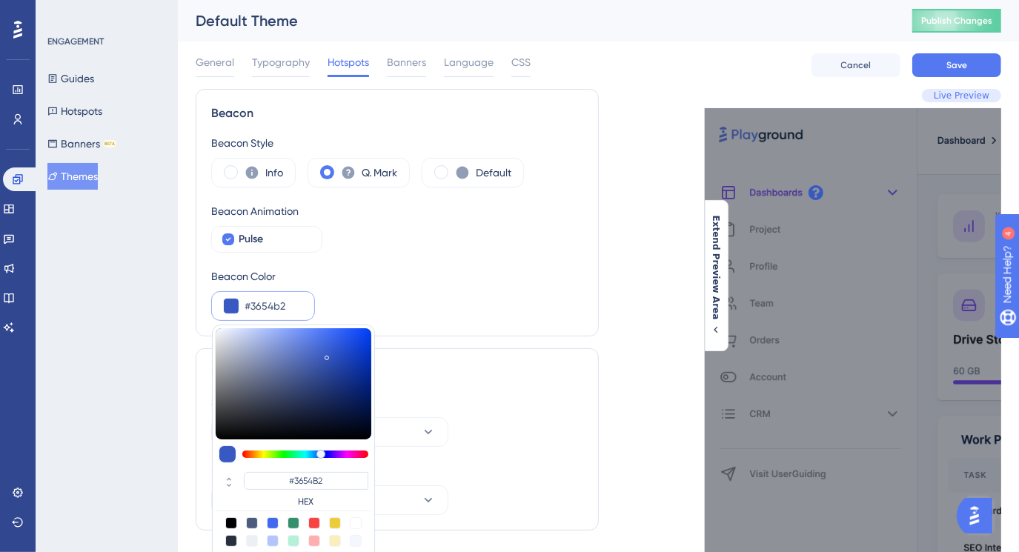
type input "#3451ad"
type input "#3451AD"
type input "#314da4"
type input "#314DA4"
type input "#304ca1"
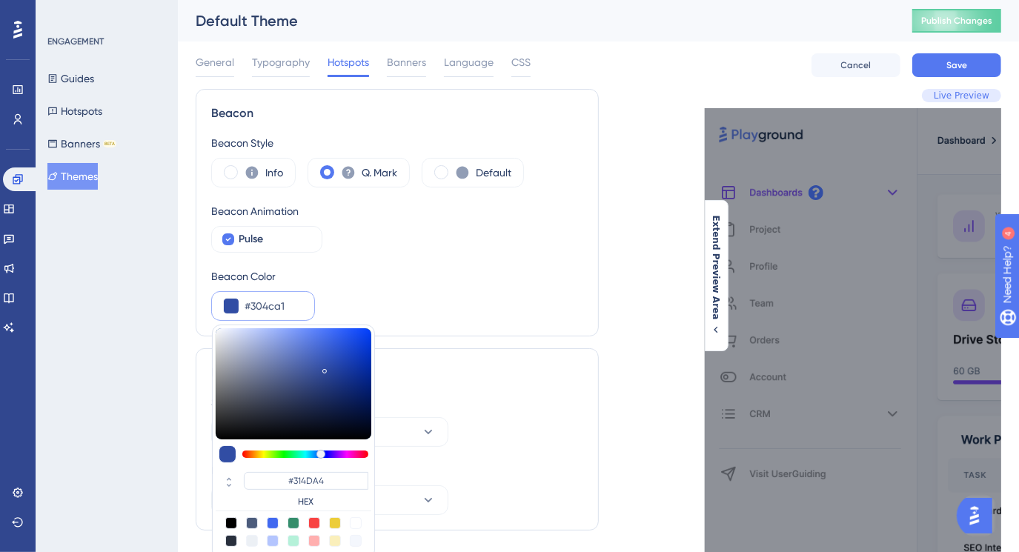
type input "#304CA1"
type input "#2e4898"
type input "#2E4898"
type input "#2b438e"
type input "#2B438E"
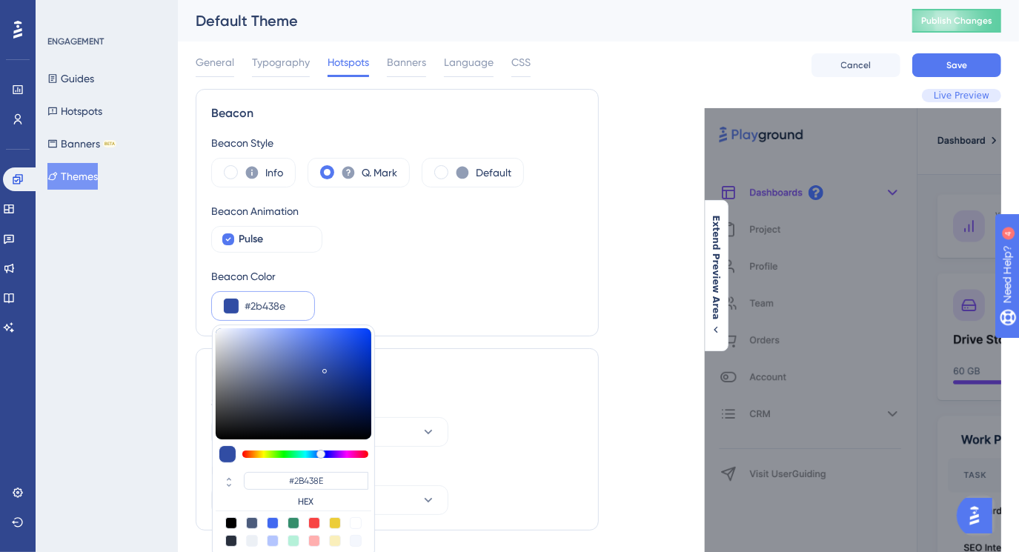
type input "#273c81"
type input "#273C81"
type input "#243878"
type input "#243776"
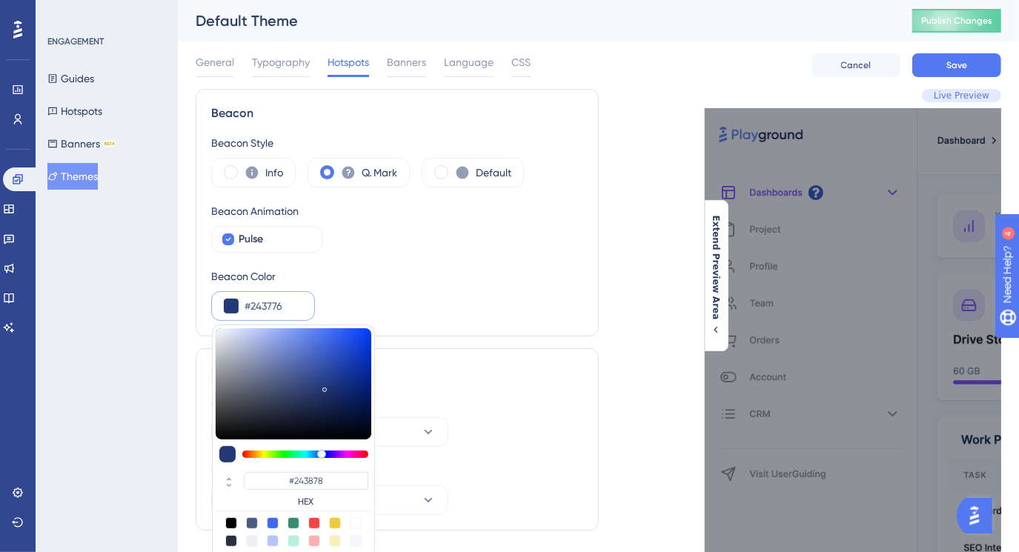
type input "#243776"
type input "#233675"
type input "#233573"
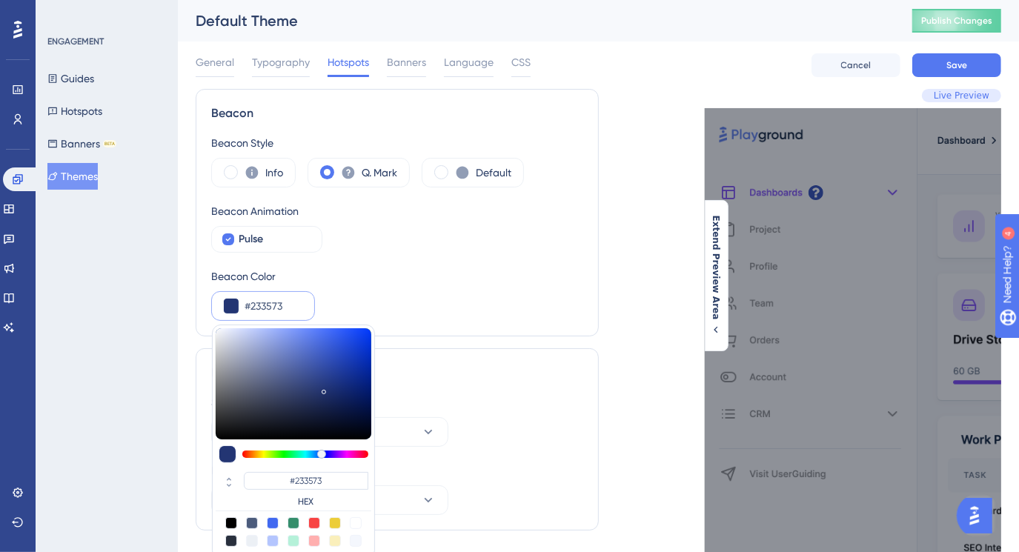
drag, startPoint x: 326, startPoint y: 336, endPoint x: 324, endPoint y: 388, distance: 52.7
click at [324, 389] on div at bounding box center [325, 391] width 2 height 5
click at [546, 383] on div "Display Show When Hover Hide When Mouse Away" at bounding box center [397, 439] width 403 height 182
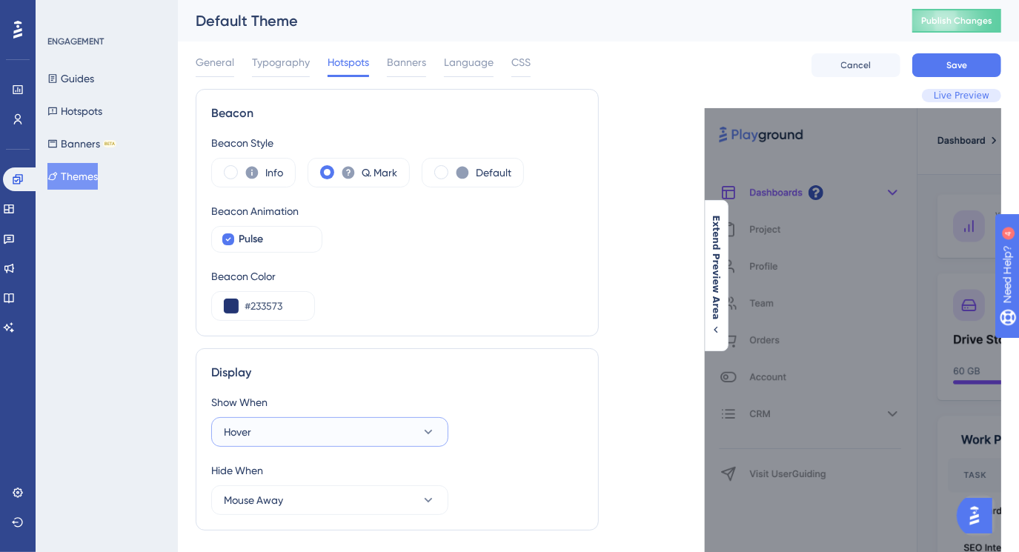
click at [434, 429] on icon at bounding box center [428, 432] width 15 height 15
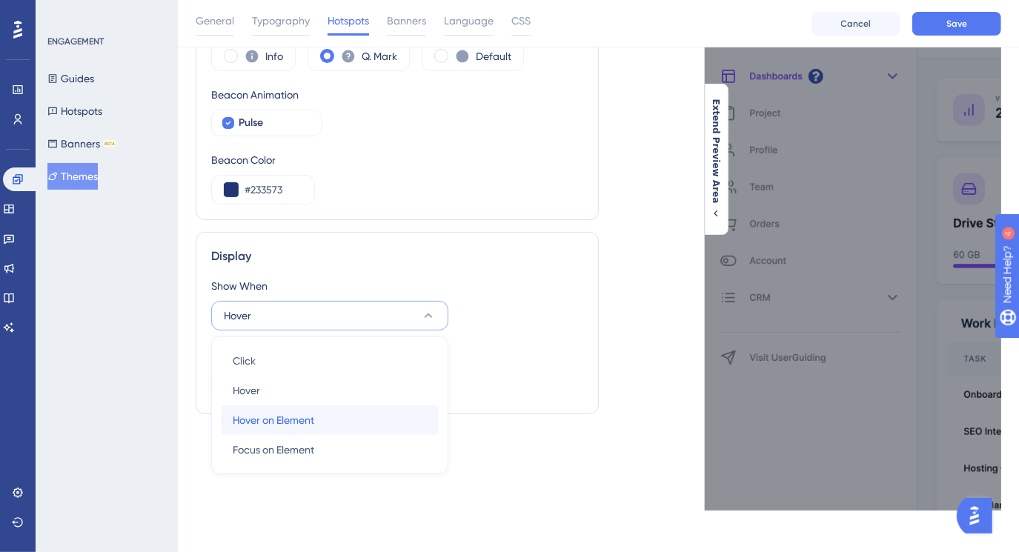
click at [416, 414] on div "Hover on Element Hover on Element" at bounding box center [330, 421] width 194 height 30
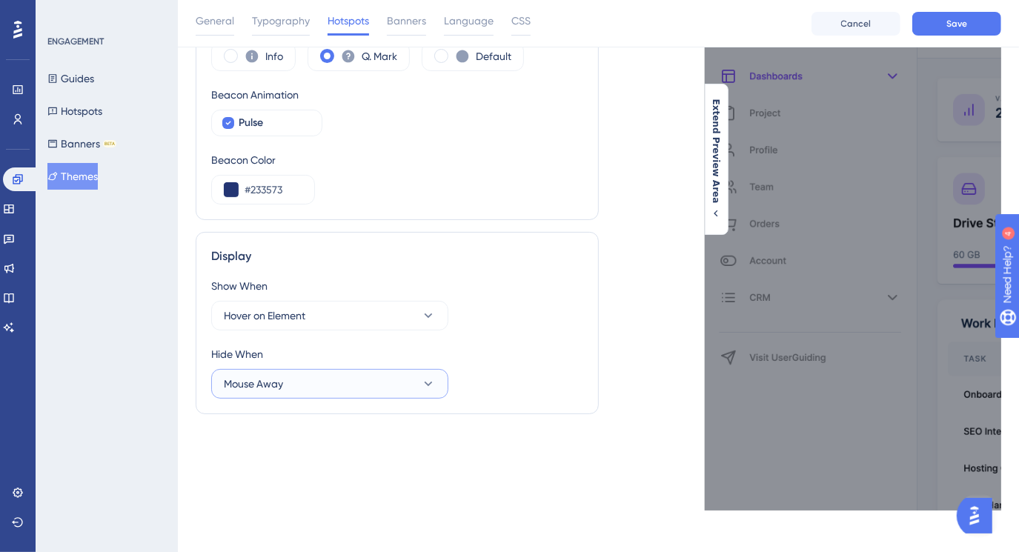
click at [433, 383] on icon at bounding box center [428, 384] width 15 height 15
click at [573, 377] on div "Hide When Mouse Away Click on Page Click on Page Mouse Away Mouse Away" at bounding box center [397, 371] width 372 height 53
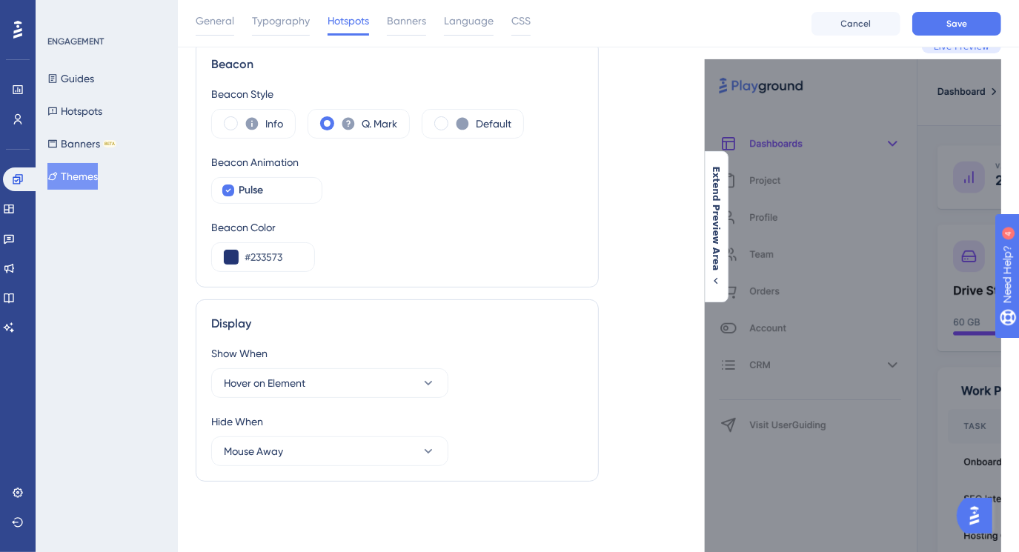
scroll to position [0, 0]
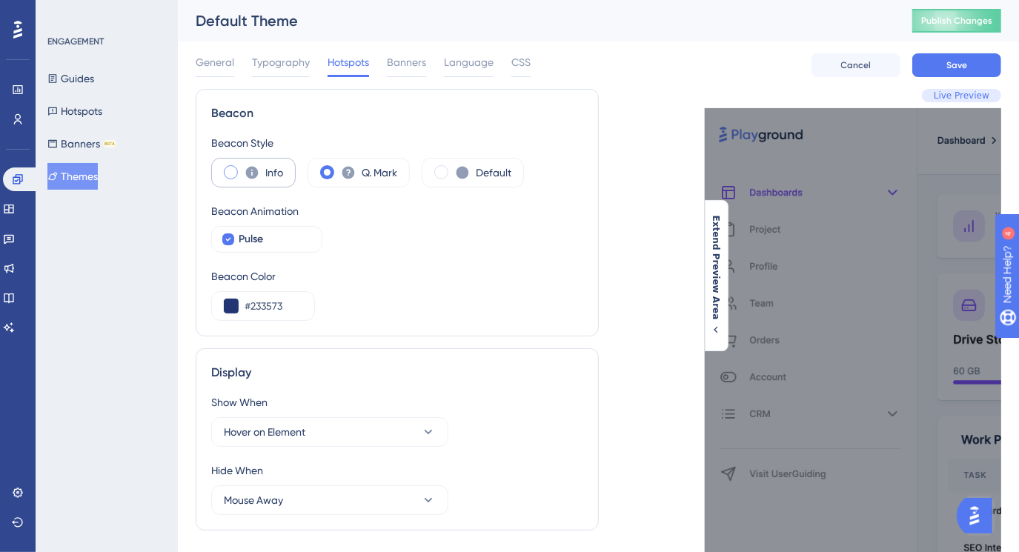
click at [265, 178] on label "Info" at bounding box center [274, 173] width 18 height 18
click at [386, 173] on label "Q. Mark" at bounding box center [380, 173] width 36 height 18
click at [482, 176] on label "Default" at bounding box center [494, 173] width 36 height 18
click at [291, 236] on div "Pulse" at bounding box center [274, 240] width 71 height 18
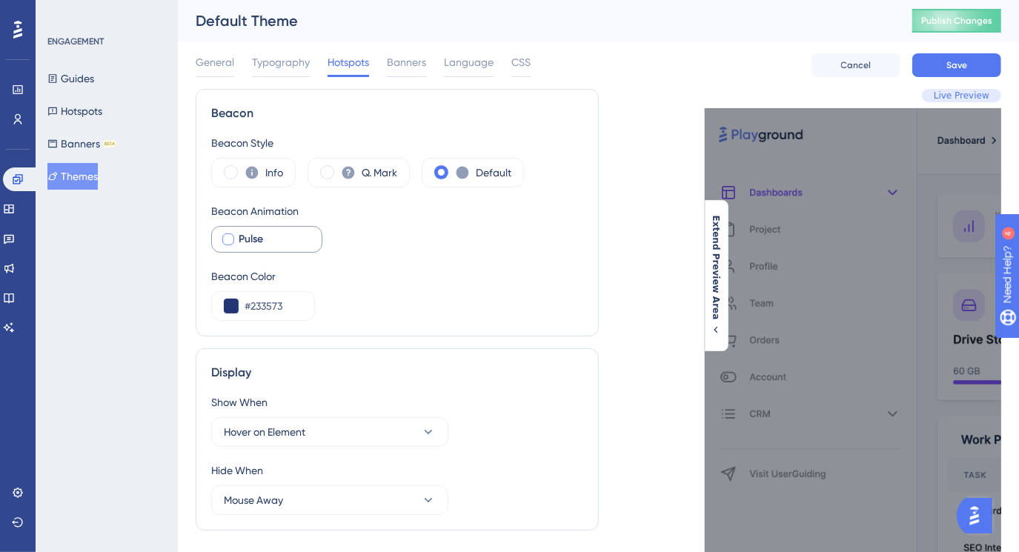
checkbox input "true"
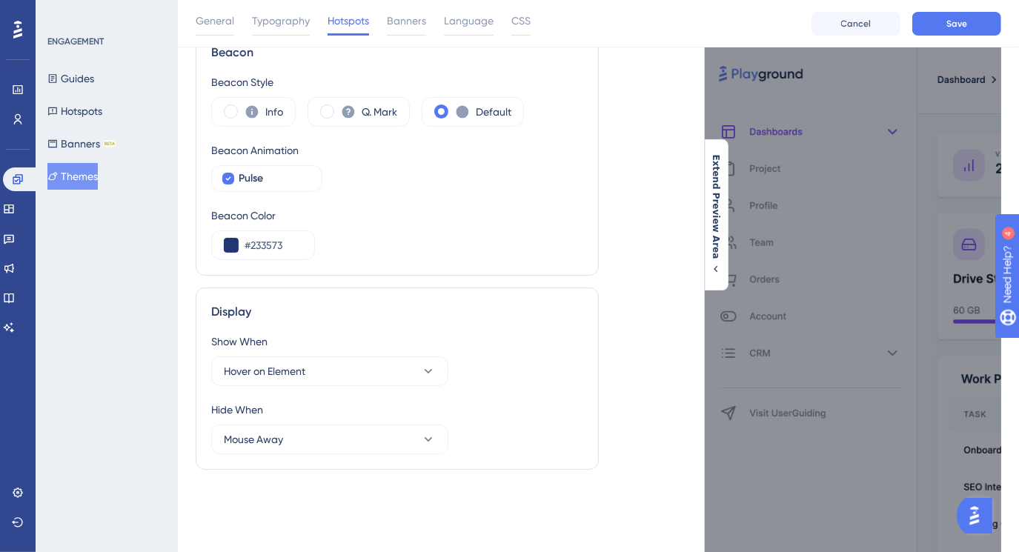
scroll to position [128, 0]
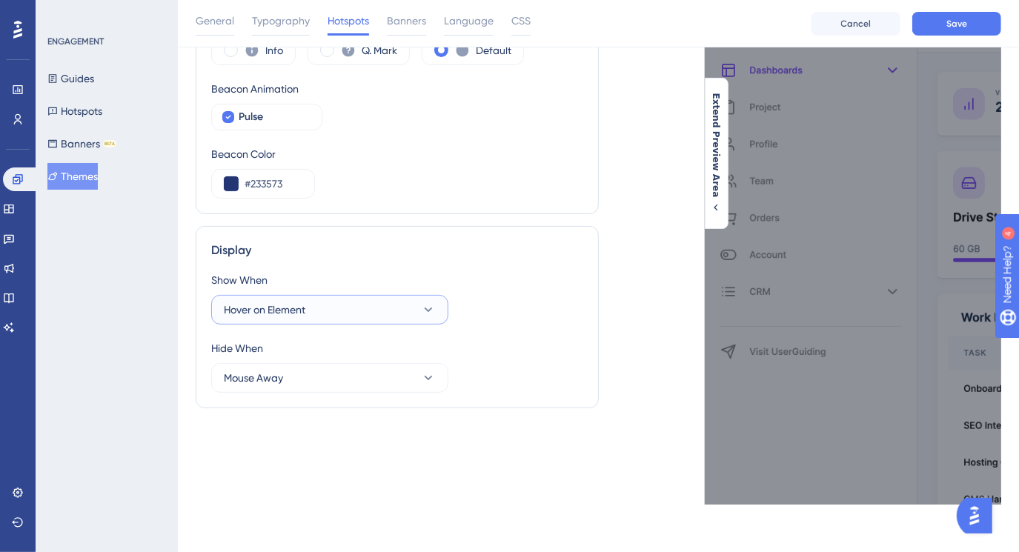
click at [429, 300] on button "Hover on Element" at bounding box center [329, 310] width 237 height 30
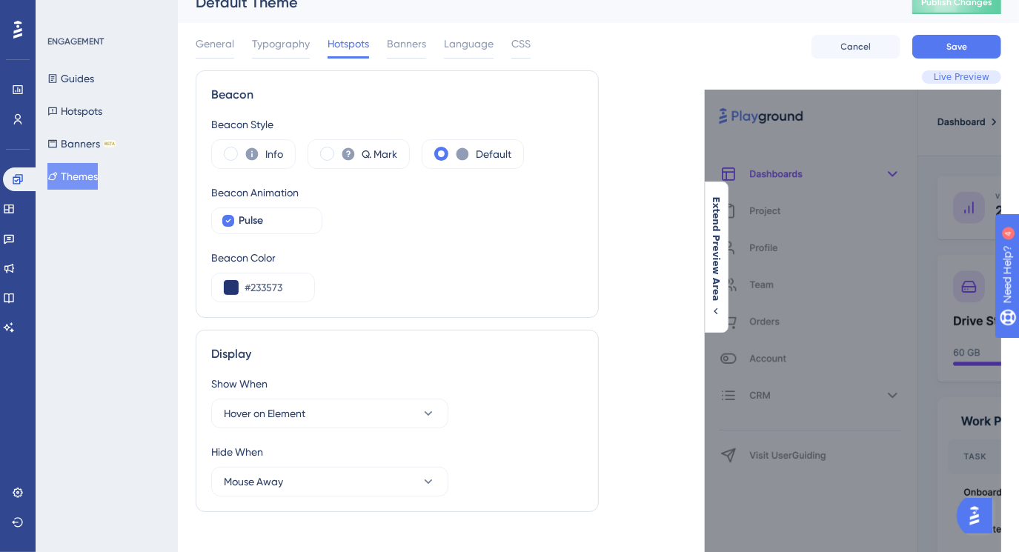
scroll to position [0, 0]
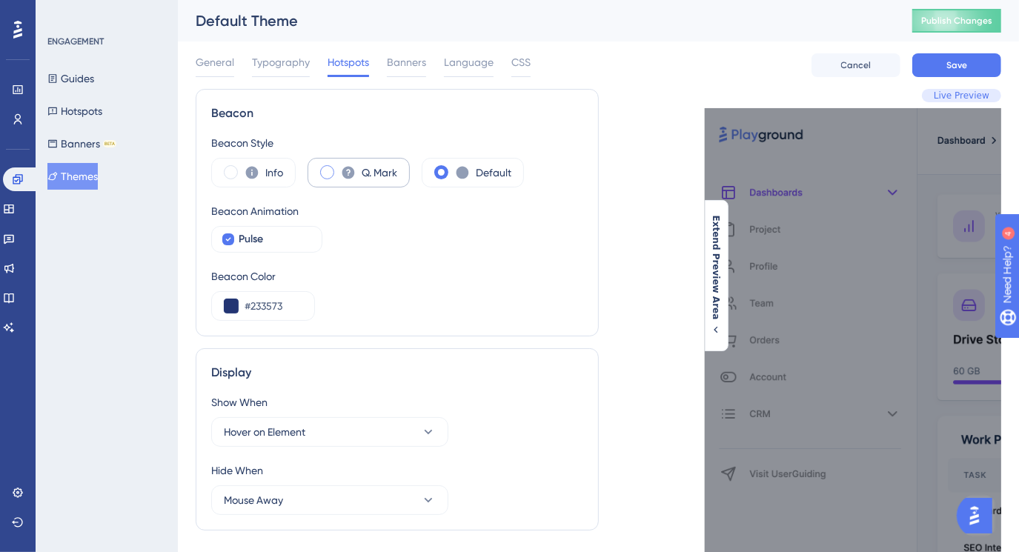
click at [320, 172] on span at bounding box center [327, 172] width 14 height 14
click at [339, 168] on input "radio" at bounding box center [339, 168] width 0 height 0
click at [231, 171] on span at bounding box center [231, 172] width 14 height 14
click at [242, 168] on input "radio" at bounding box center [242, 168] width 0 height 0
click at [435, 434] on icon at bounding box center [428, 432] width 15 height 15
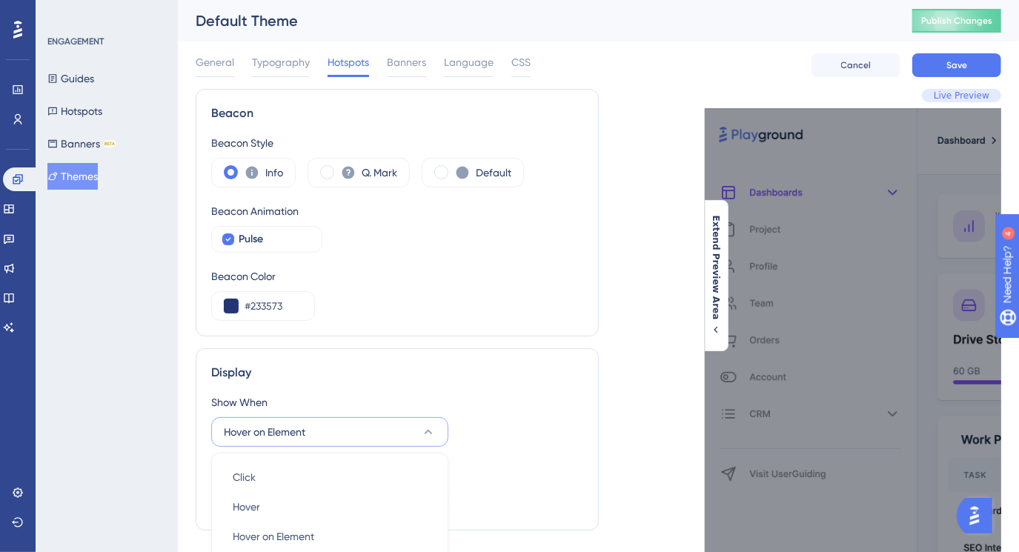
scroll to position [122, 0]
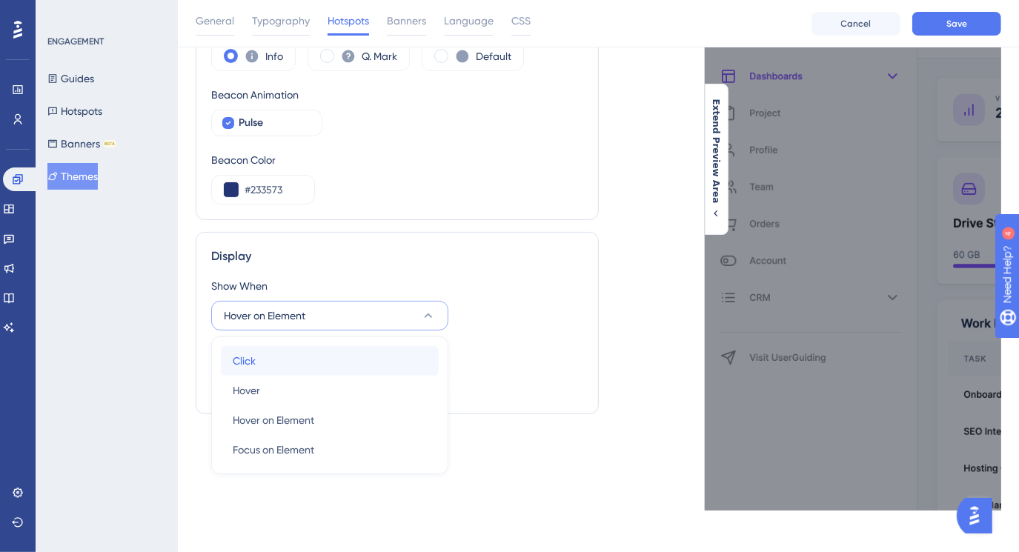
click at [389, 368] on div "Click Click" at bounding box center [330, 361] width 194 height 30
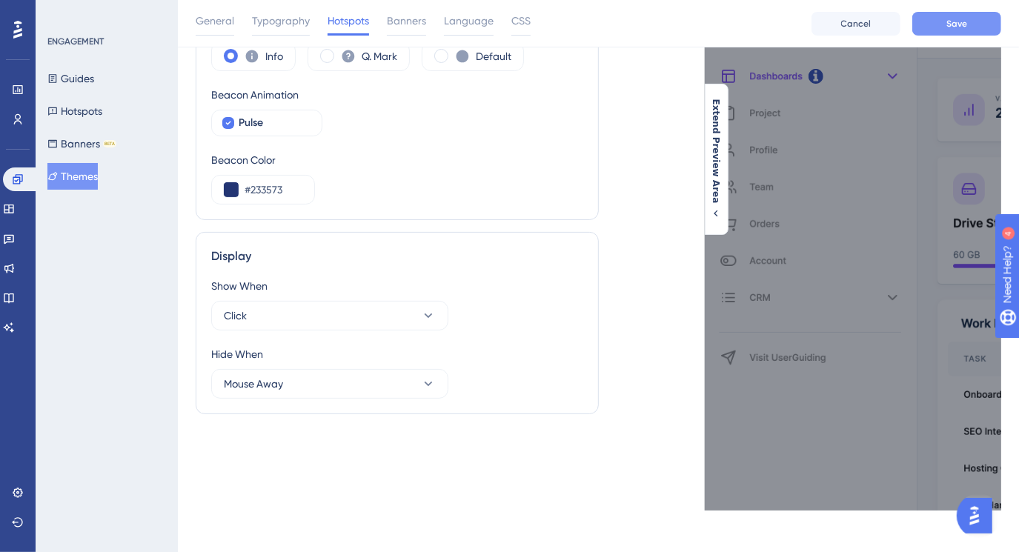
click at [936, 32] on button "Save" at bounding box center [957, 24] width 89 height 24
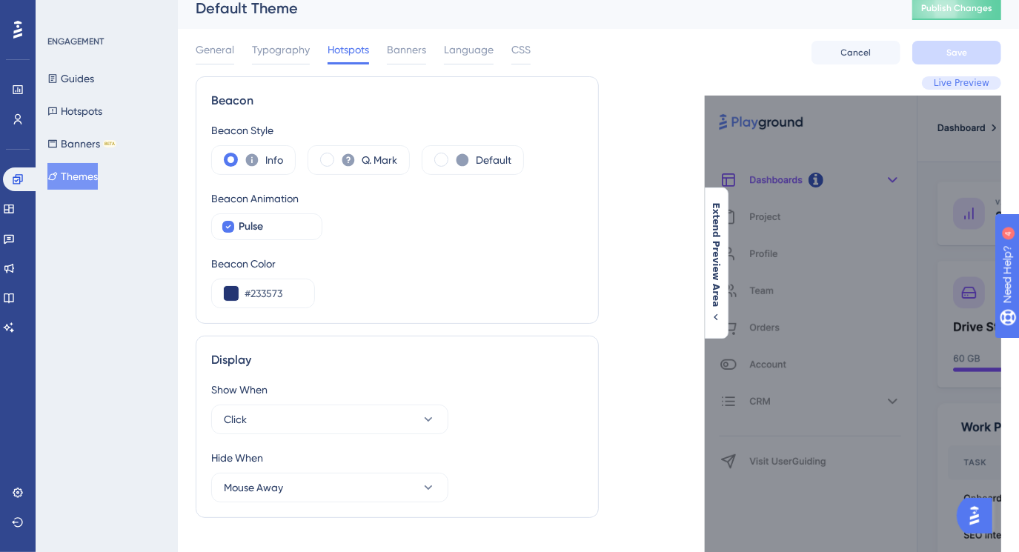
scroll to position [0, 0]
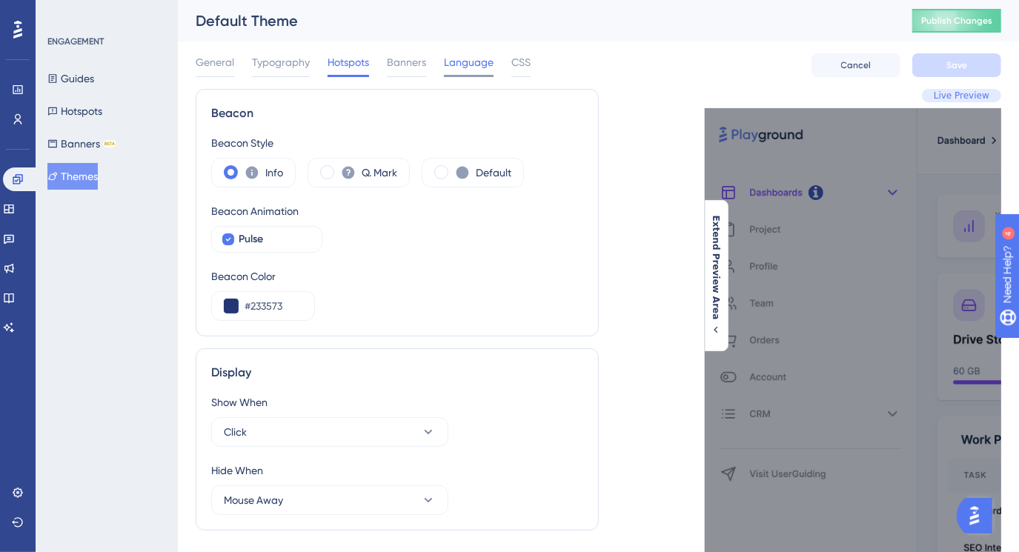
click at [473, 65] on span "Language" at bounding box center [469, 62] width 50 height 18
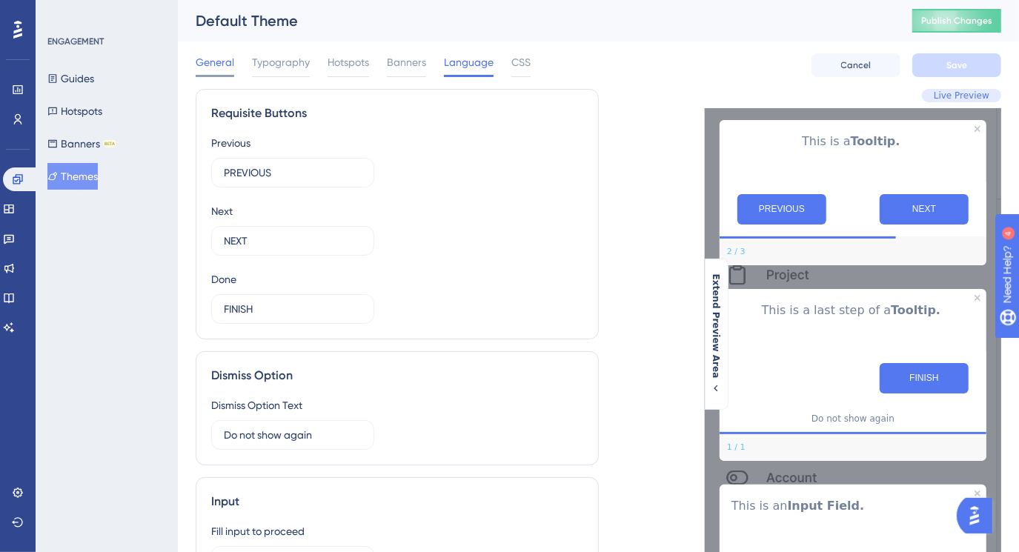
click at [214, 68] on span "General" at bounding box center [215, 62] width 39 height 18
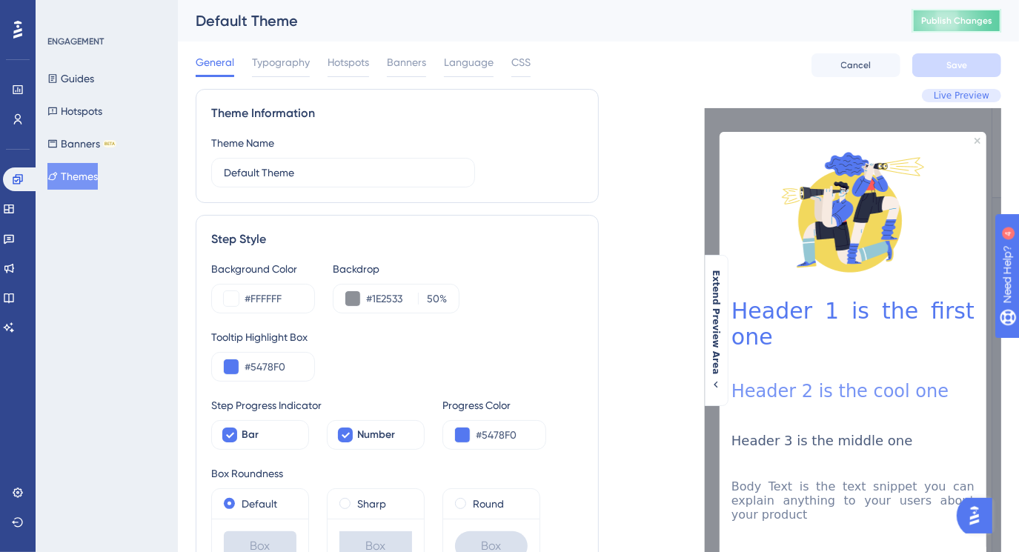
click at [959, 22] on span "Publish Changes" at bounding box center [957, 21] width 71 height 12
click at [15, 214] on icon at bounding box center [9, 209] width 12 height 12
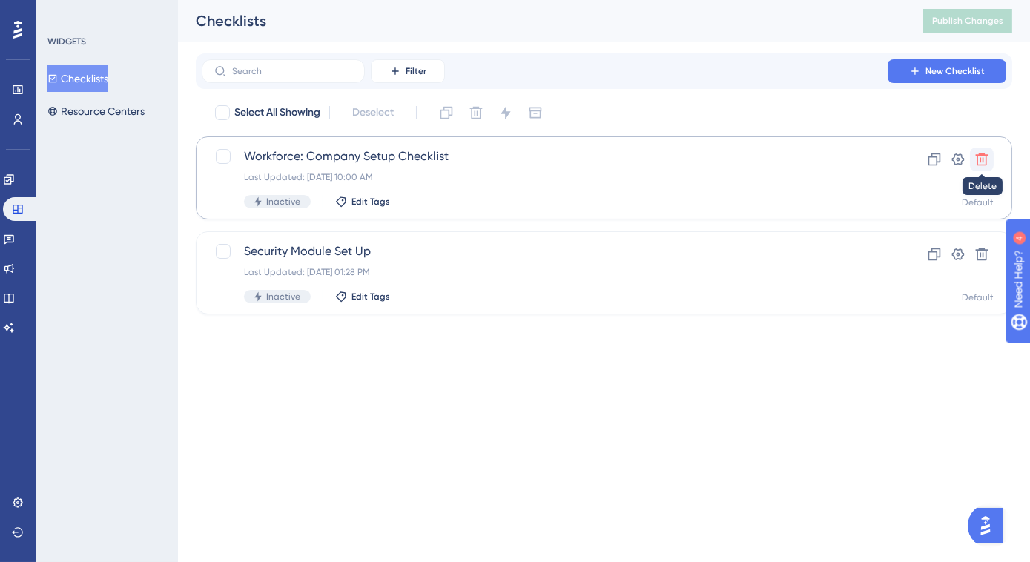
click at [977, 159] on icon at bounding box center [982, 159] width 13 height 13
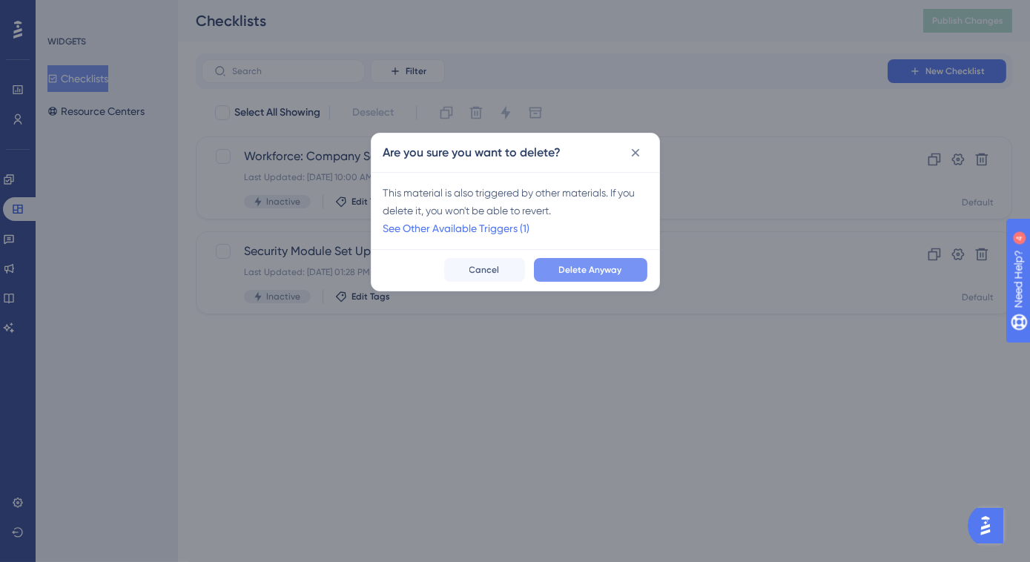
click at [618, 275] on span "Delete Anyway" at bounding box center [590, 270] width 63 height 12
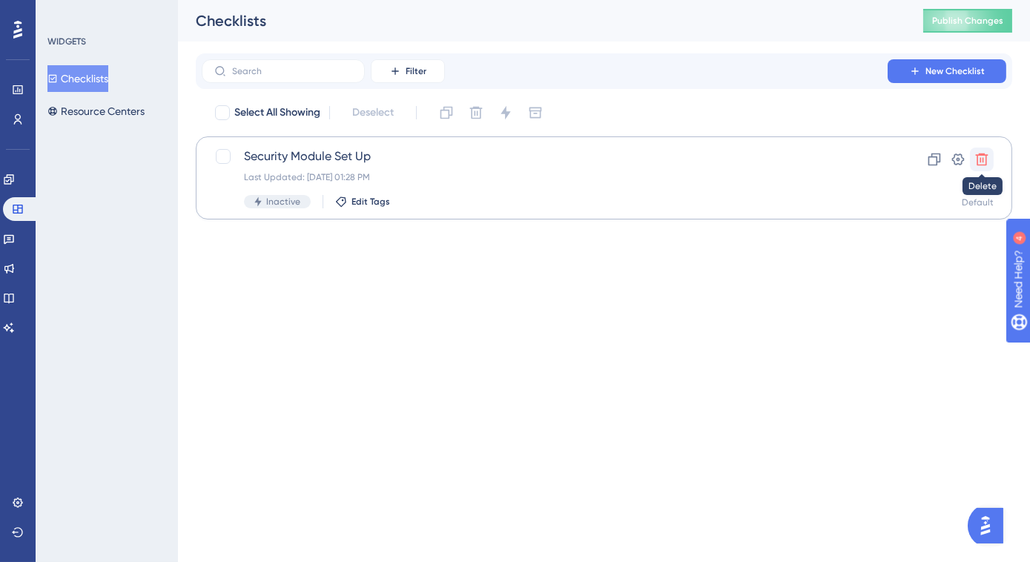
click at [988, 156] on icon at bounding box center [981, 159] width 15 height 15
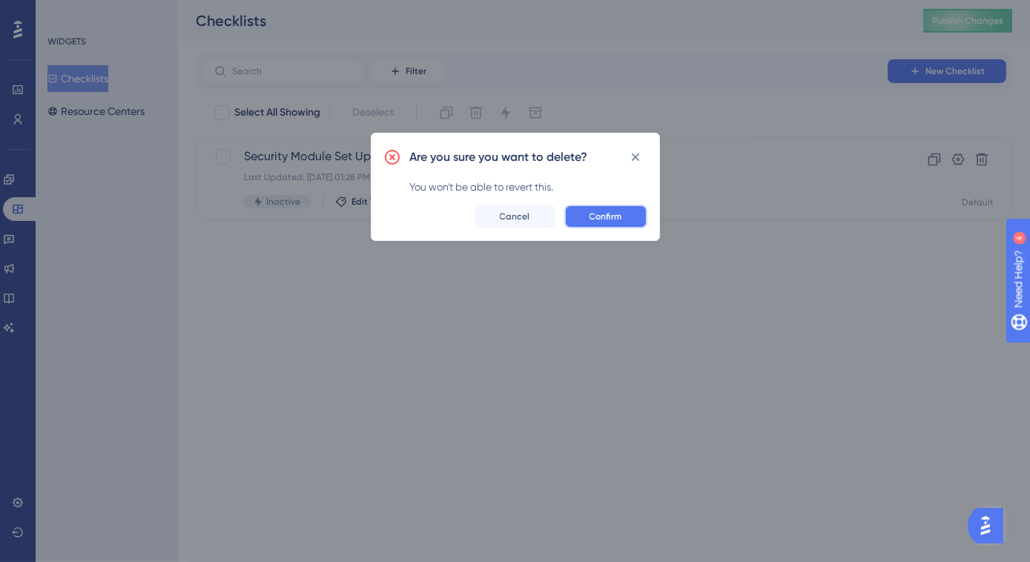
click at [583, 212] on button "Confirm" at bounding box center [605, 217] width 83 height 24
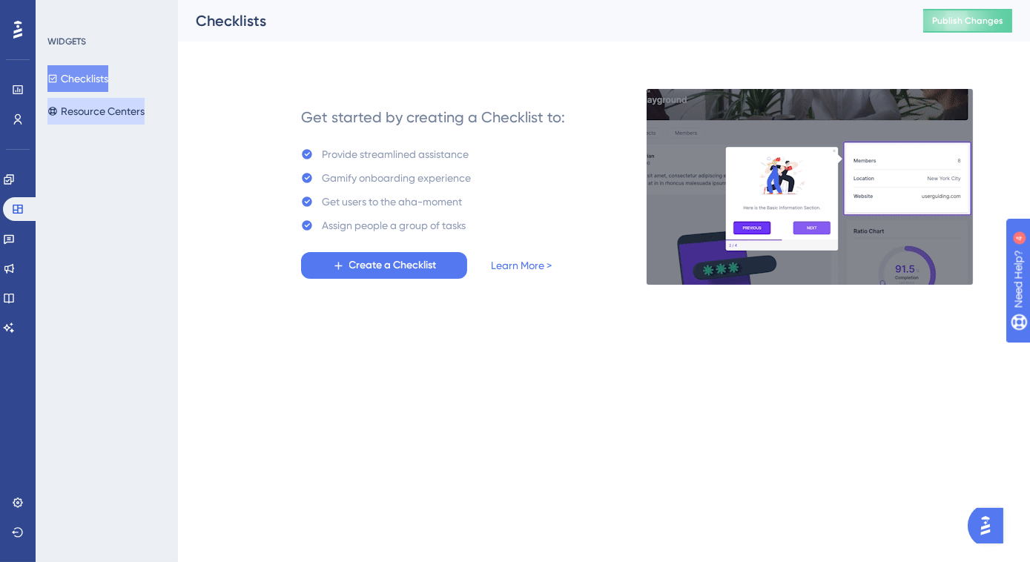
click at [68, 103] on button "Resource Centers" at bounding box center [95, 111] width 97 height 27
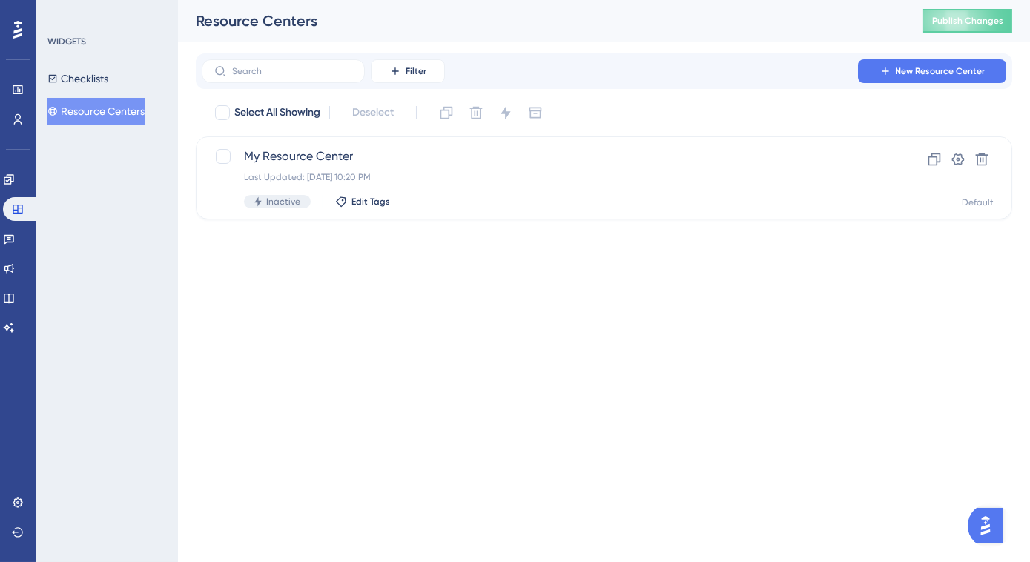
click at [994, 530] on img "Open AI Assistant Launcher" at bounding box center [984, 525] width 27 height 27
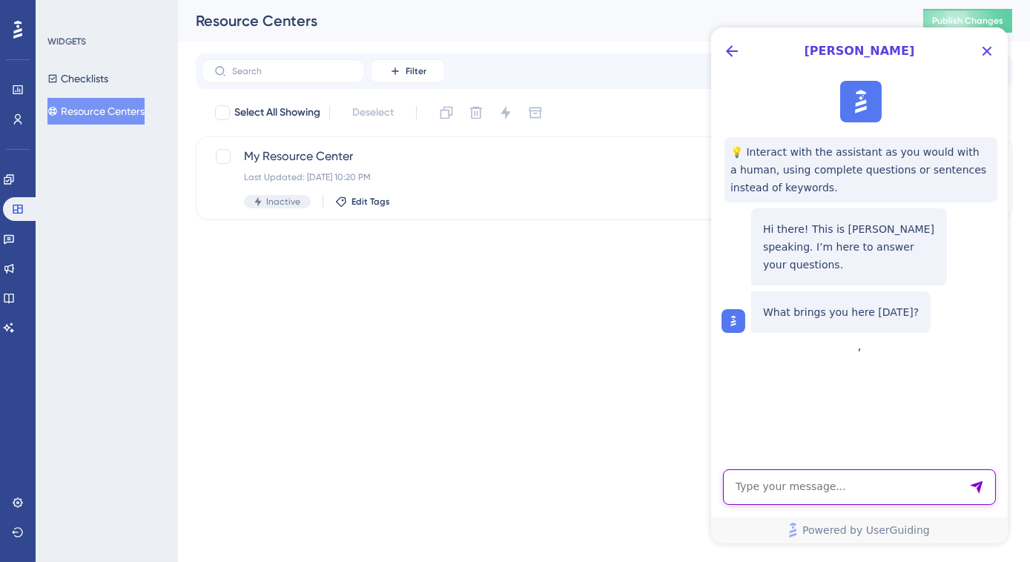
click at [758, 486] on textarea "AI Assistant Text Input" at bounding box center [858, 487] width 273 height 36
type textarea "what is the resource centre used for?"
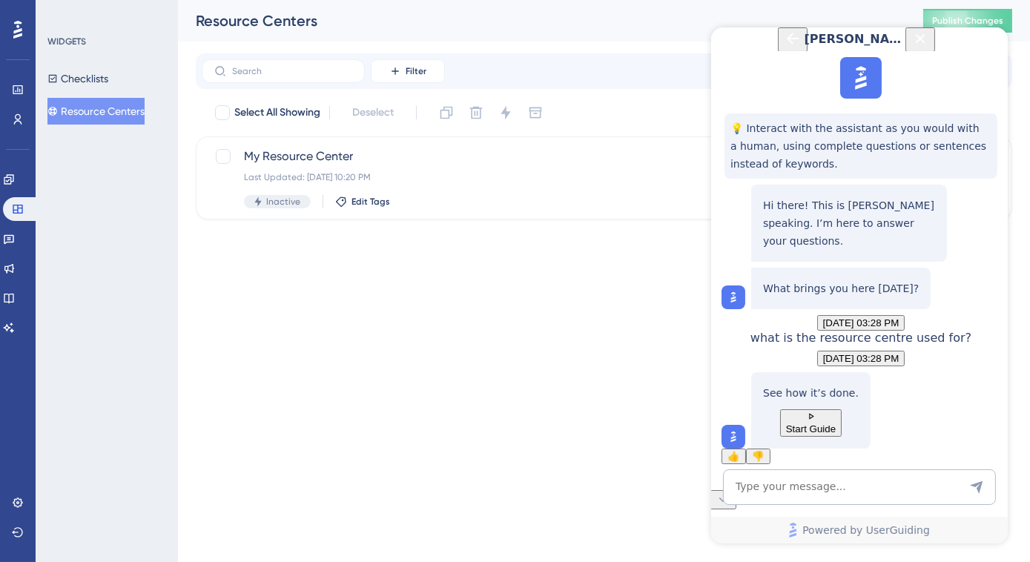
scroll to position [96, 0]
click at [827, 409] on button "Start Guide" at bounding box center [810, 422] width 62 height 27
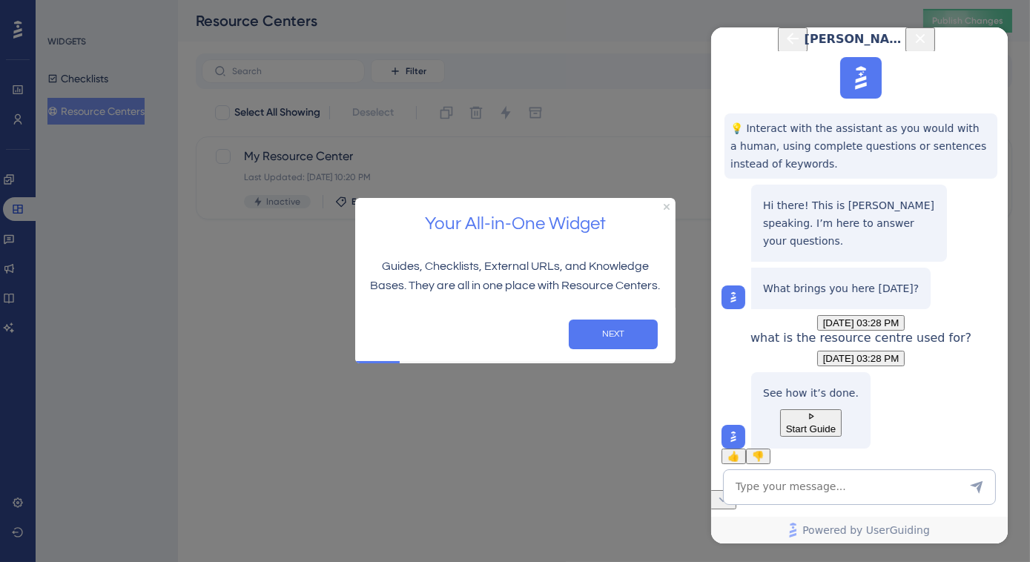
scroll to position [0, 0]
click at [589, 328] on button "NEXT" at bounding box center [612, 335] width 89 height 30
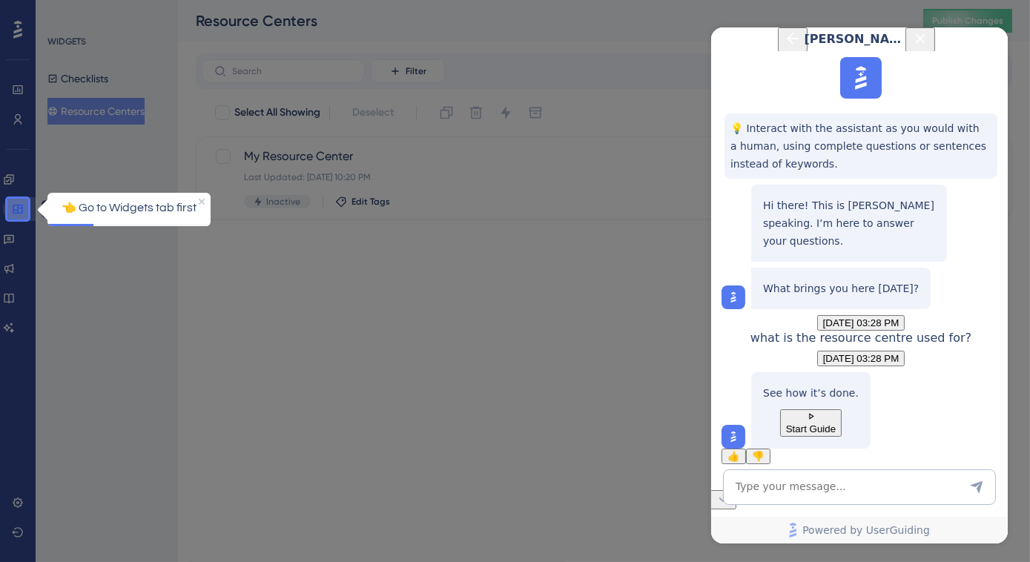
click at [15, 209] on icon at bounding box center [18, 209] width 12 height 12
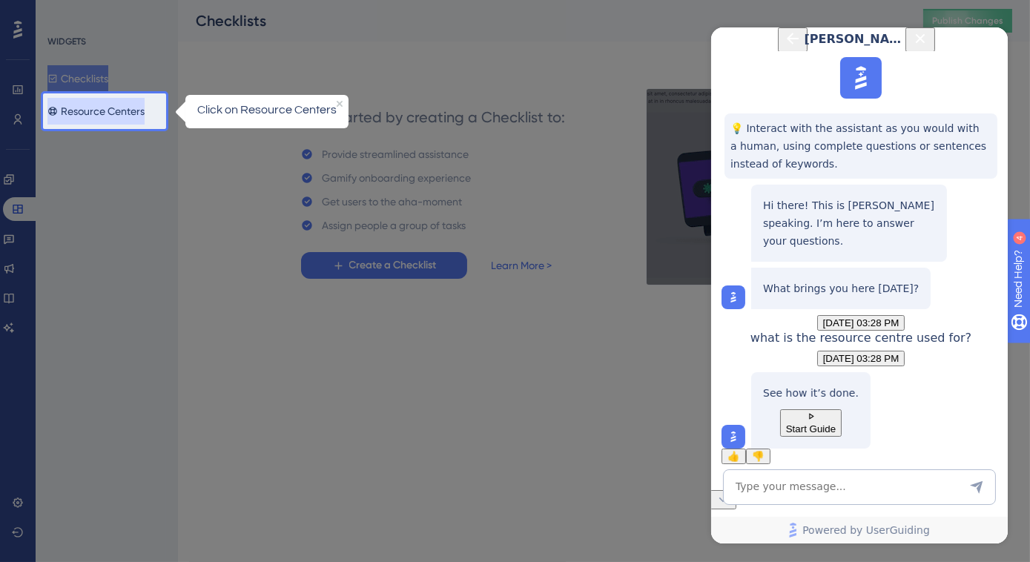
click at [96, 115] on button "Resource Centers" at bounding box center [95, 111] width 97 height 27
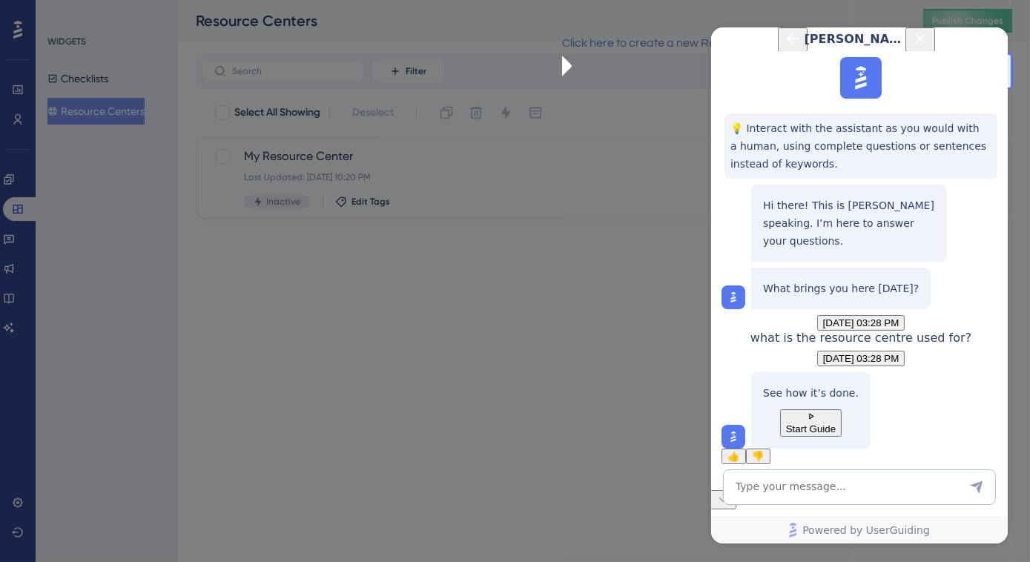
click at [635, 505] on div at bounding box center [426, 281] width 853 height 562
click at [928, 47] on icon "Close Button" at bounding box center [919, 39] width 18 height 18
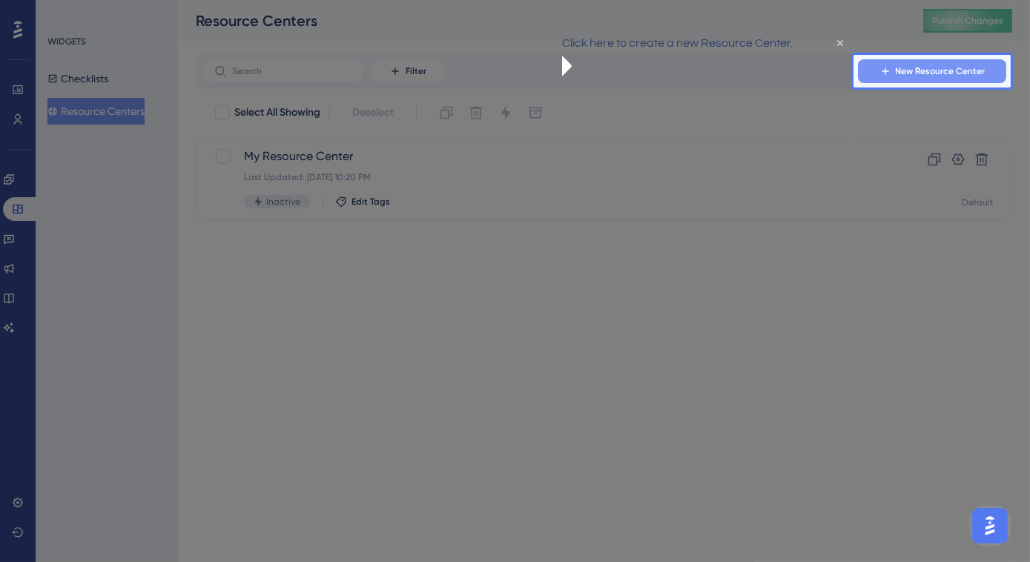
click at [903, 76] on span "New Resource Center" at bounding box center [941, 71] width 90 height 12
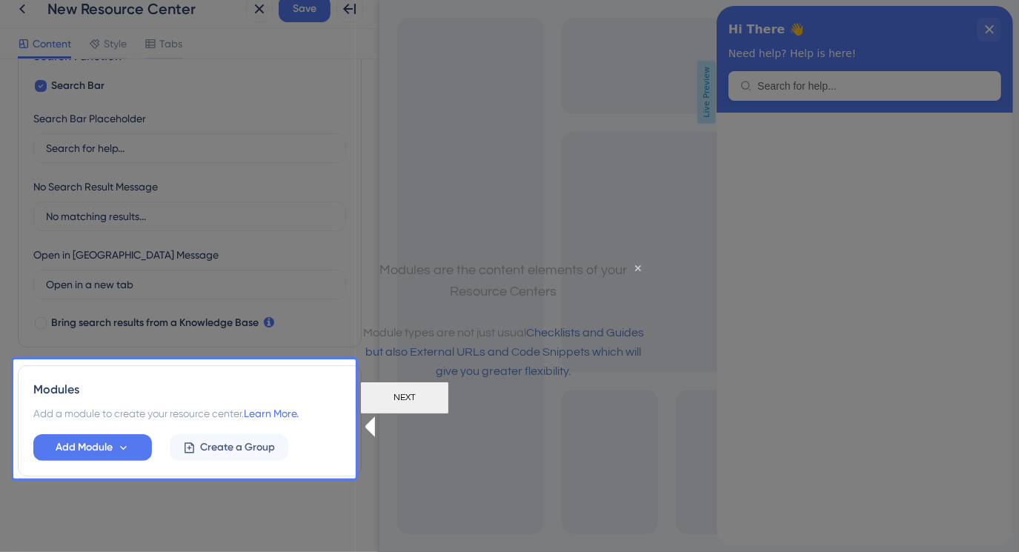
click at [107, 442] on div "Resource Center Header Title Hi There 👋 17 Hi There 👋 Subtitle Need help? Help …" at bounding box center [190, 154] width 344 height 645
click at [106, 442] on div "Resource Center Header Title Hi There 👋 17 Hi There 👋 Subtitle Need help? Help …" at bounding box center [190, 154] width 344 height 645
click at [449, 414] on button "NEXT" at bounding box center [404, 398] width 89 height 33
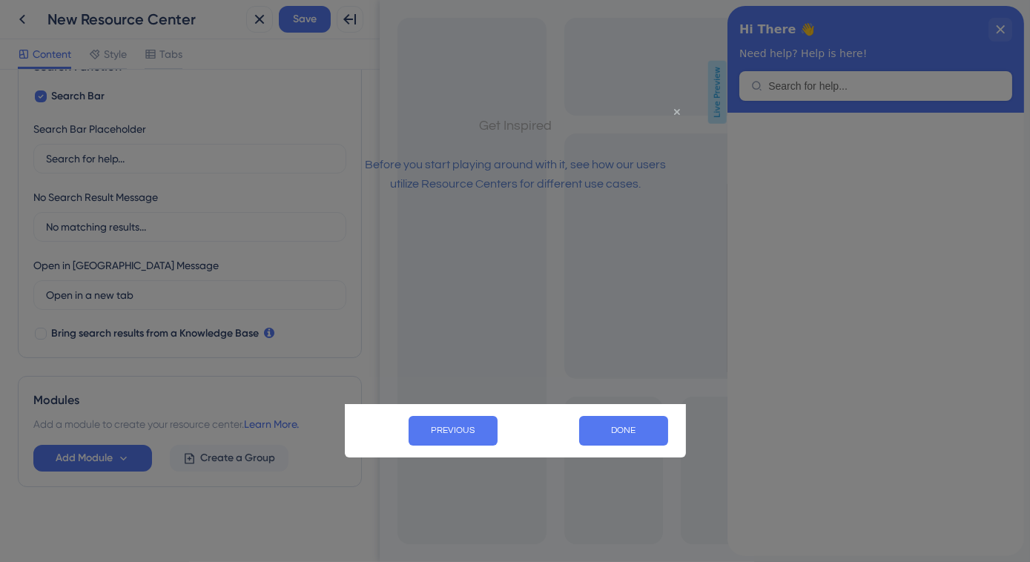
click at [675, 109] on icon "Close Preview" at bounding box center [676, 111] width 6 height 6
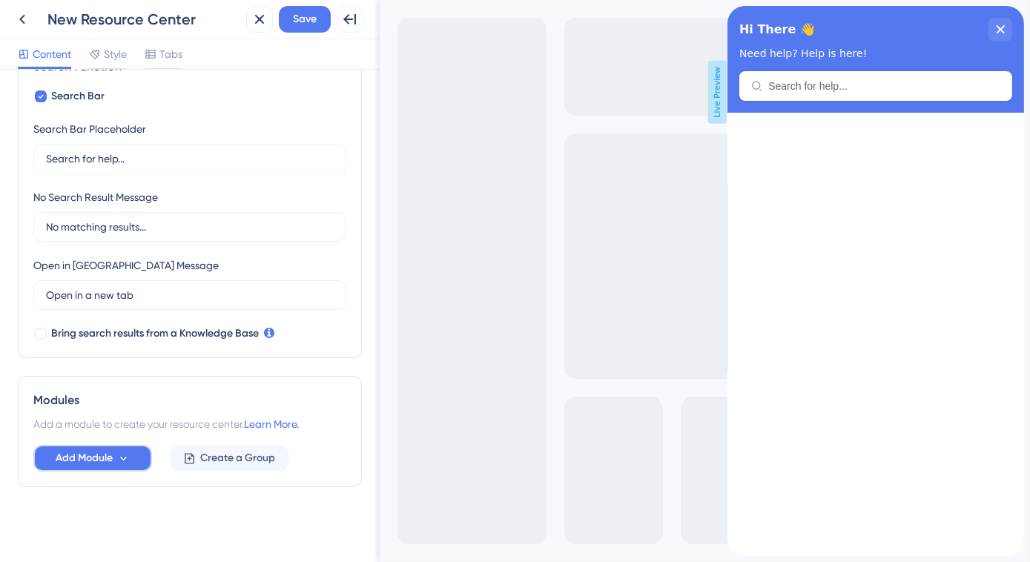
click at [107, 452] on span "Add Module" at bounding box center [84, 458] width 57 height 18
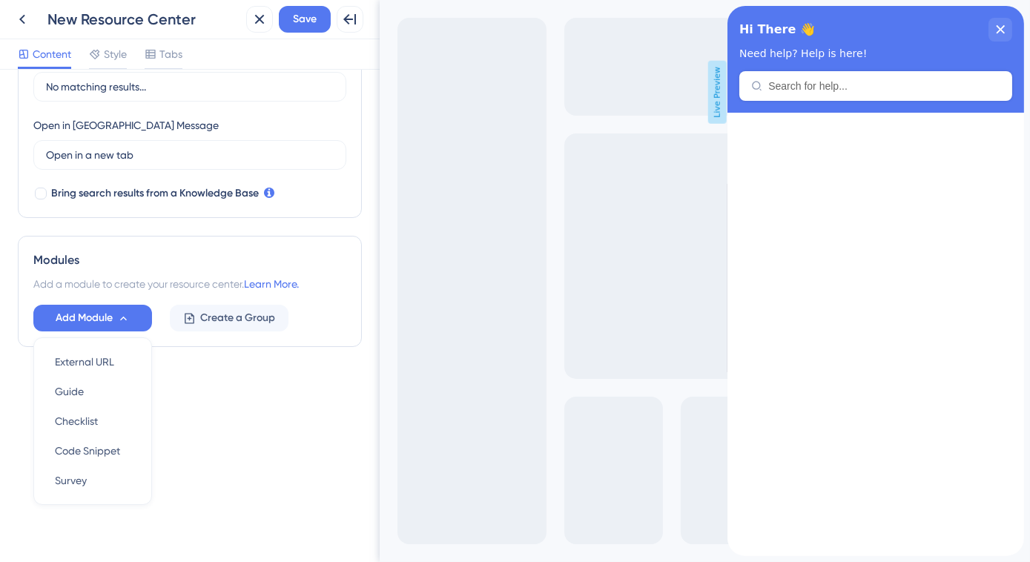
click at [206, 377] on div "Resource Center Header Title Hi There 👋 17 Hi There 👋 Subtitle Need help? Help …" at bounding box center [190, 54] width 344 height 704
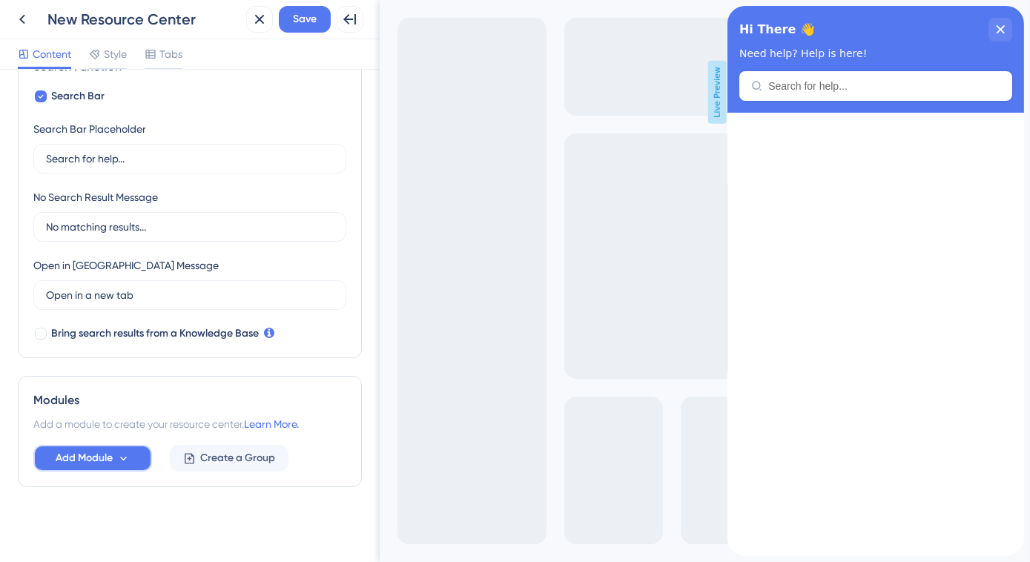
click at [128, 455] on icon at bounding box center [123, 458] width 13 height 13
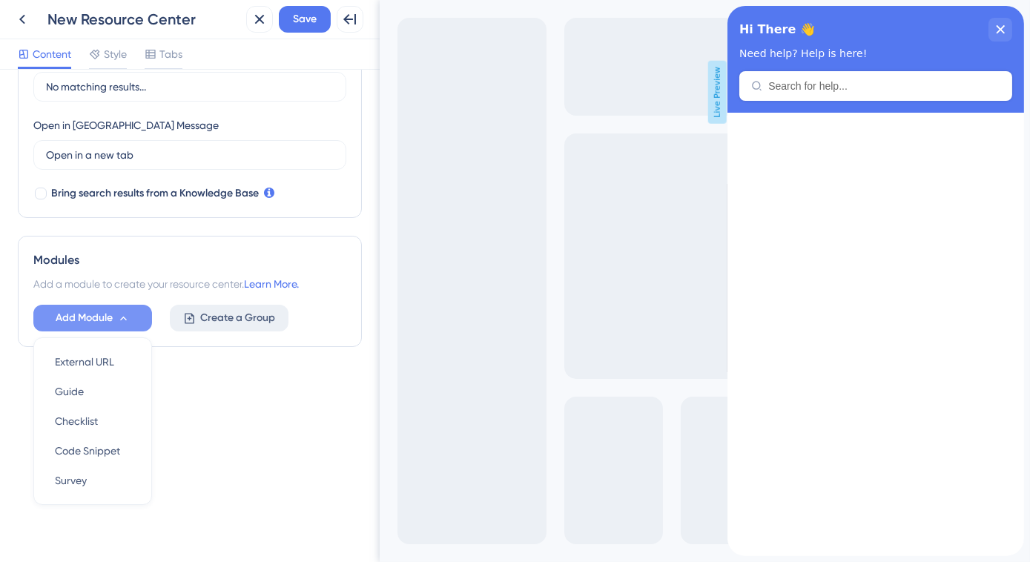
click at [202, 317] on span "Create a Group" at bounding box center [237, 318] width 75 height 18
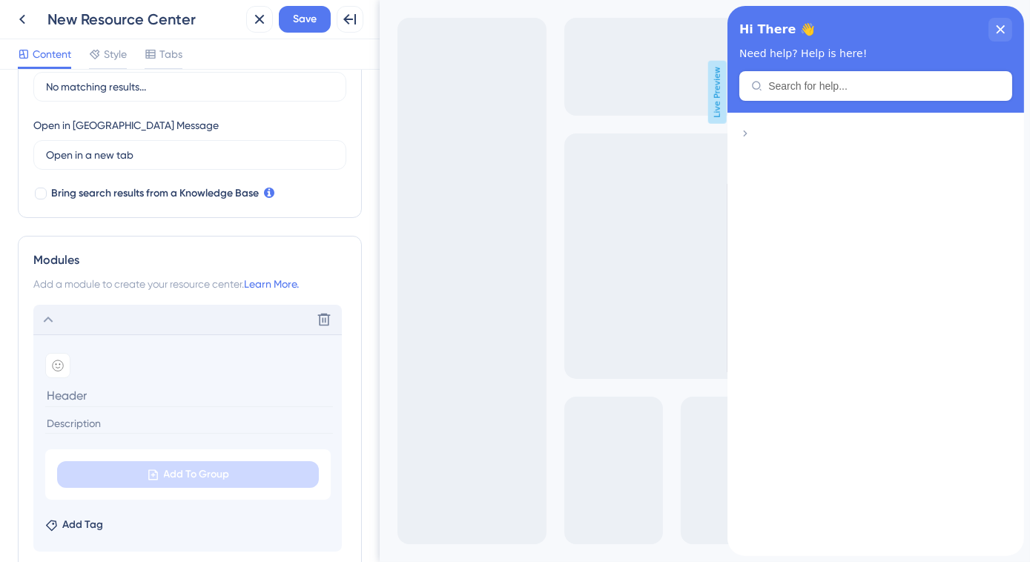
click at [47, 311] on icon at bounding box center [48, 320] width 18 height 18
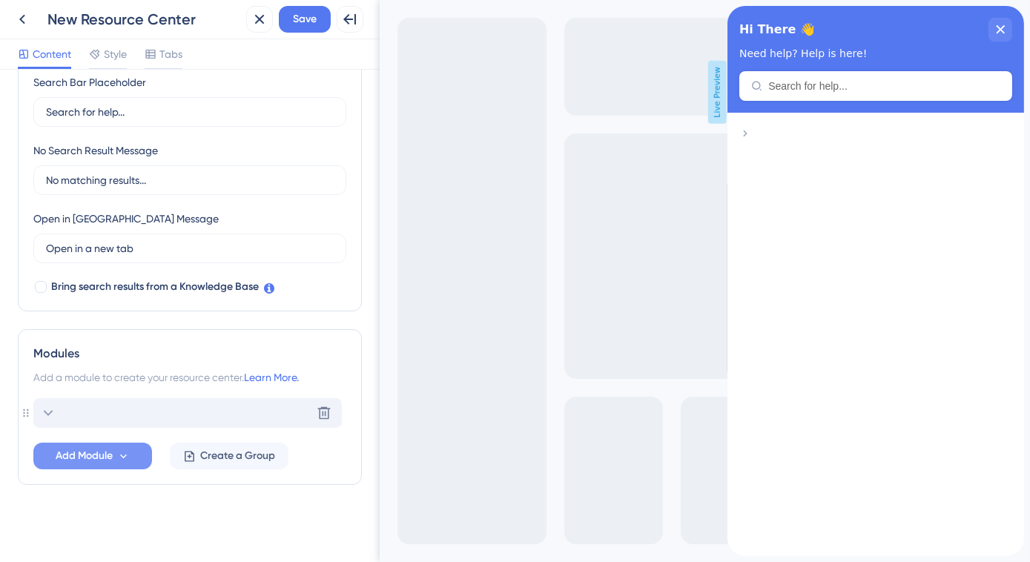
scroll to position [291, 0]
click at [92, 449] on span "Add Module" at bounding box center [84, 458] width 57 height 18
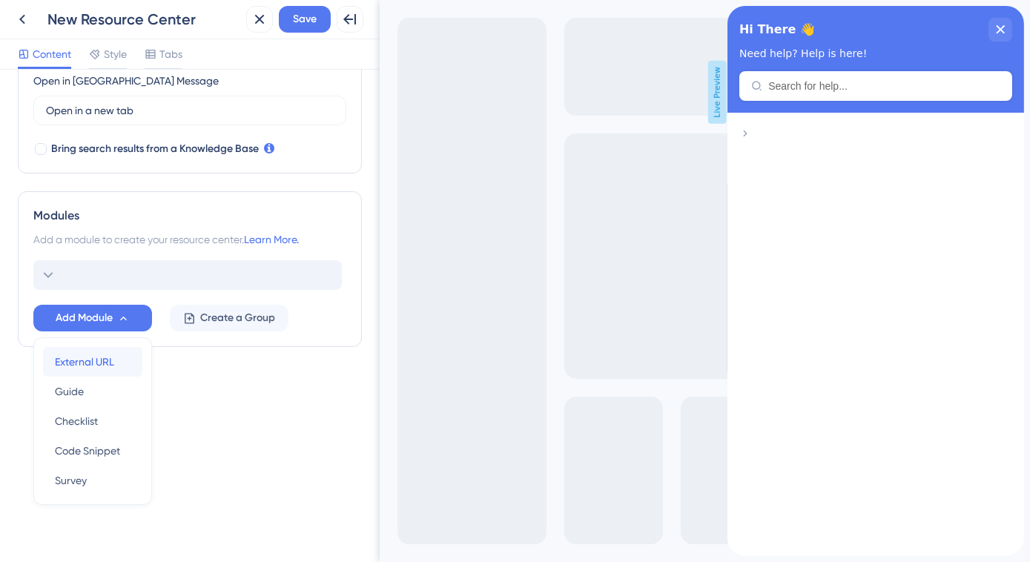
click at [82, 360] on span "External URL" at bounding box center [84, 362] width 59 height 18
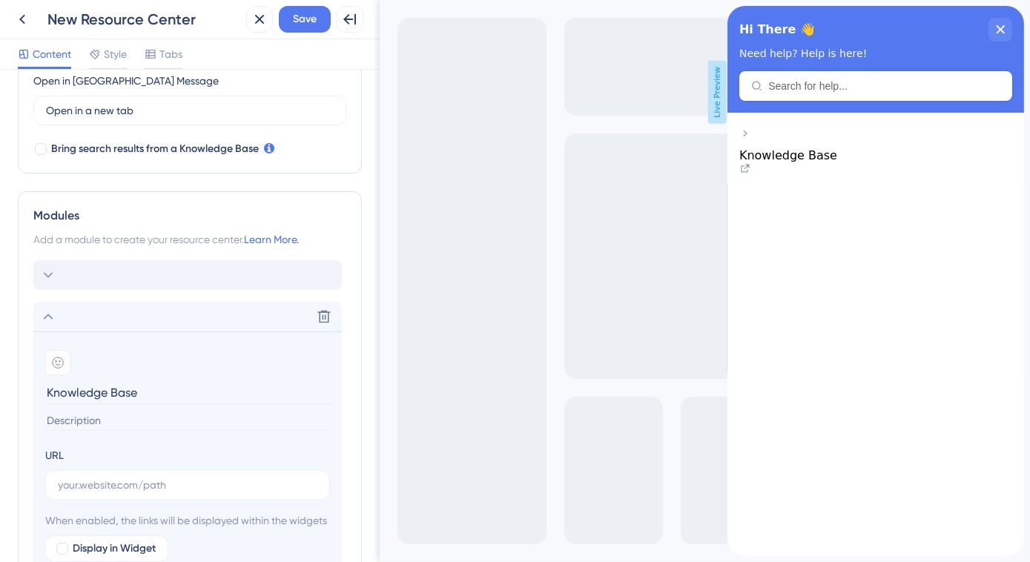
type input "Knowledge Base"
click at [142, 419] on input at bounding box center [189, 421] width 288 height 20
click at [121, 391] on input "Knowledge Base" at bounding box center [189, 392] width 288 height 23
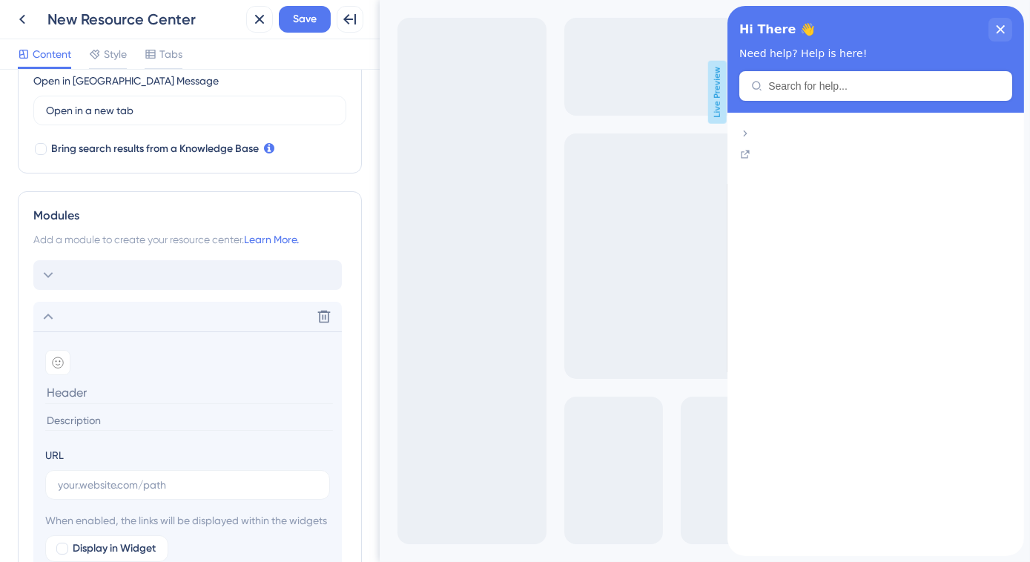
click at [117, 412] on input at bounding box center [189, 421] width 288 height 20
click at [121, 390] on input at bounding box center [189, 392] width 288 height 23
click at [123, 390] on input "Knowledge Base" at bounding box center [189, 392] width 288 height 23
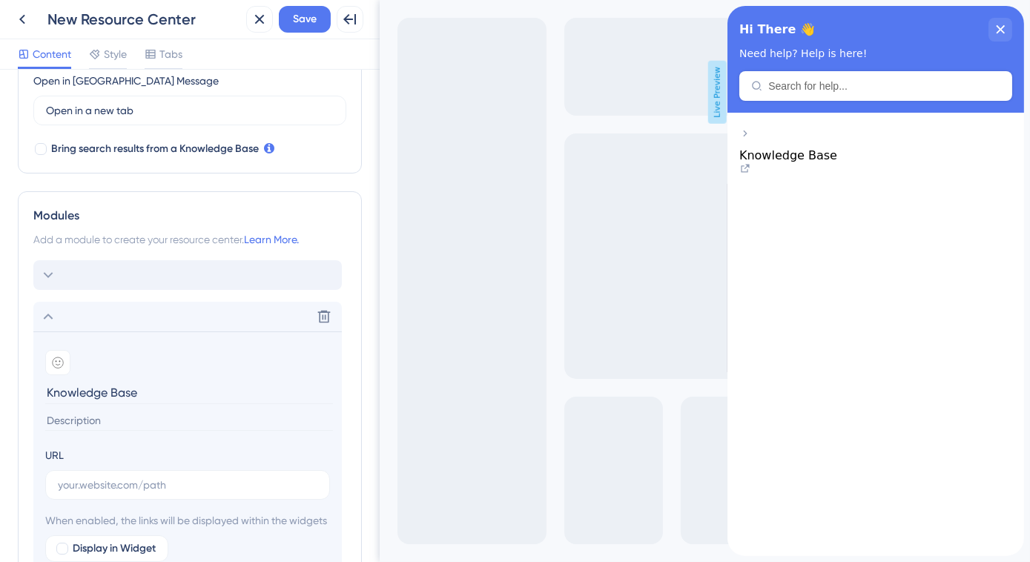
click at [123, 390] on input "Knowledge Base" at bounding box center [189, 392] width 288 height 23
type input "Release Notes"
click at [110, 413] on input at bounding box center [189, 421] width 288 height 20
type input "Check out what is new!"
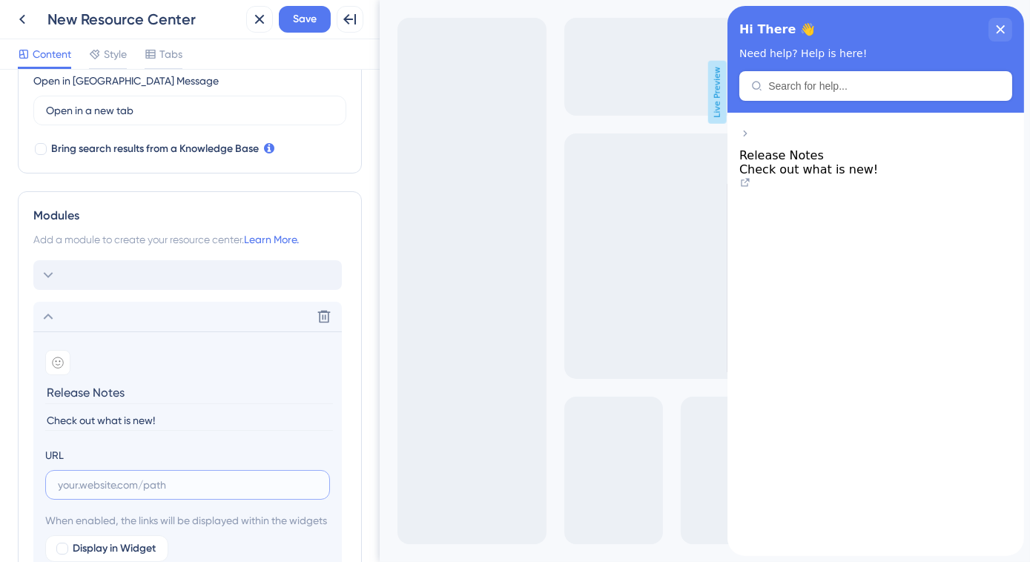
click at [176, 482] on input "text" at bounding box center [187, 485] width 259 height 16
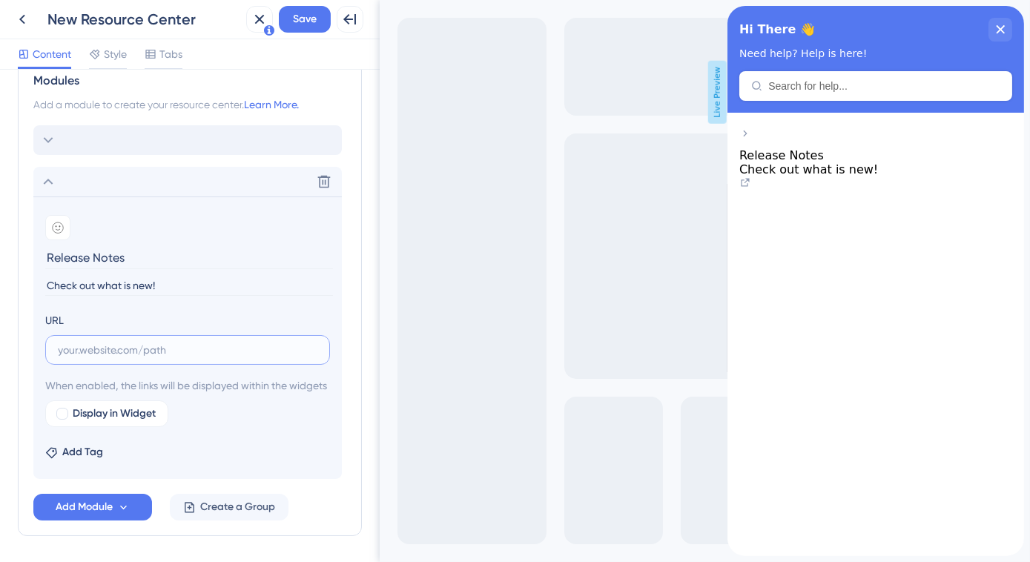
scroll to position [497, 0]
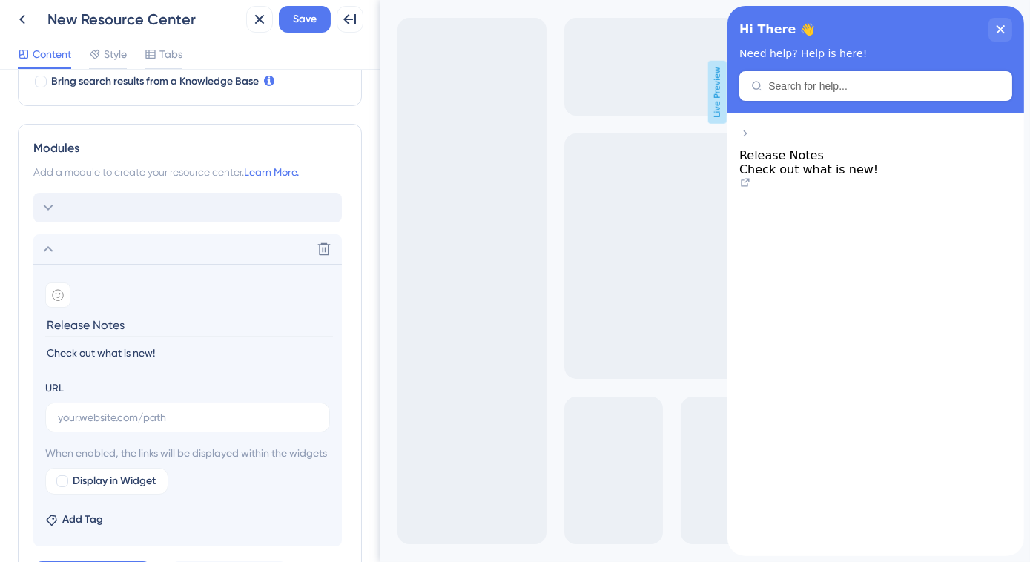
click at [123, 317] on input "Release Notes" at bounding box center [189, 325] width 288 height 23
type input "Video Tutorial"
click at [122, 351] on input "Check out what is new!" at bounding box center [189, 353] width 288 height 20
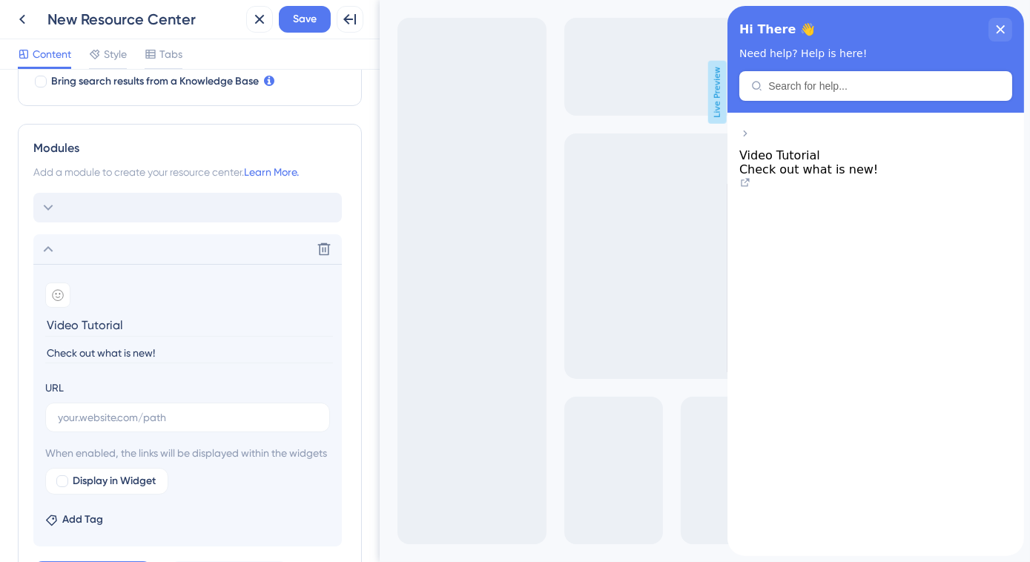
click at [122, 351] on input "Check out what is new!" at bounding box center [189, 353] width 288 height 20
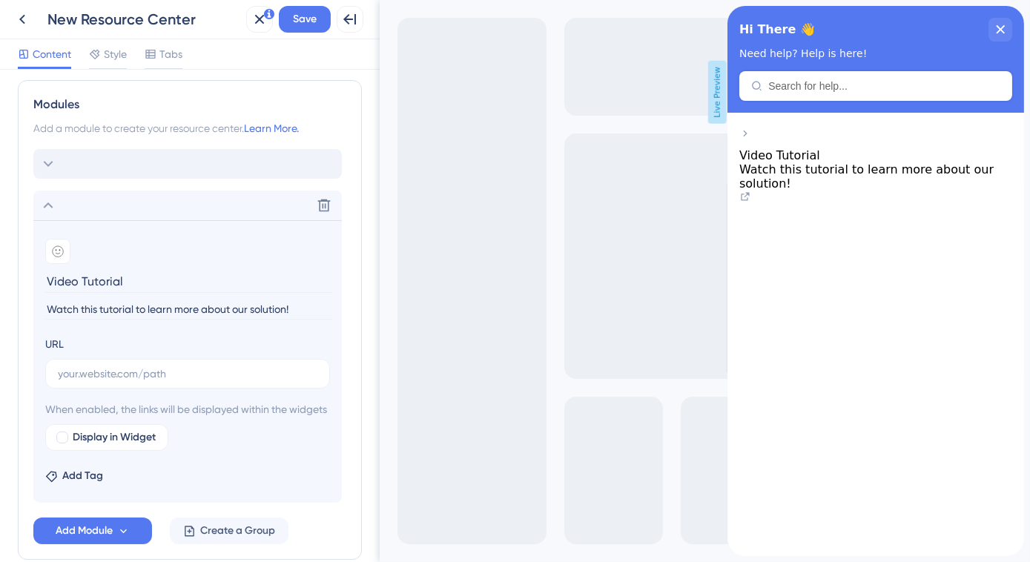
scroll to position [565, 0]
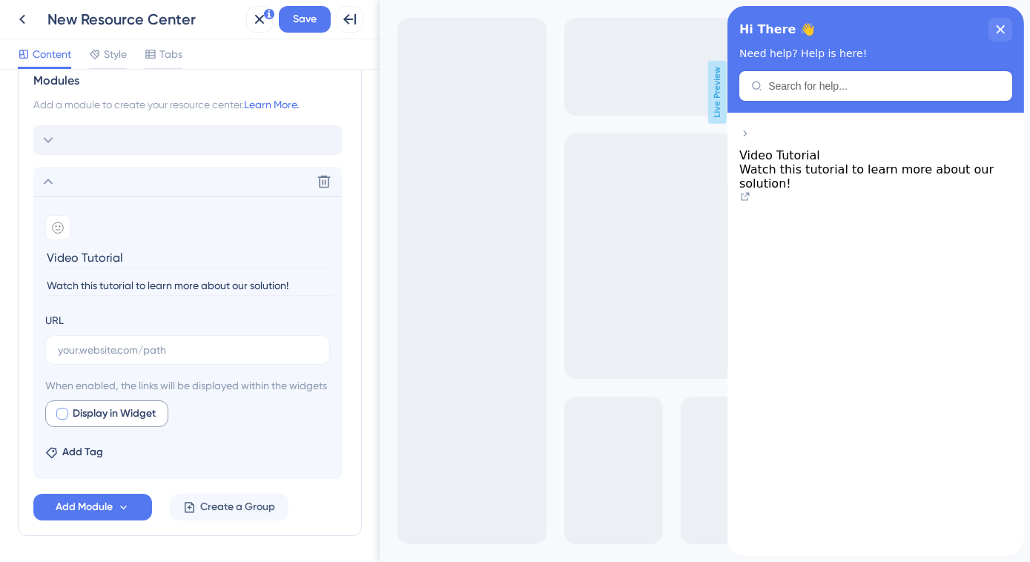
type input "Watch this tutorial to learn more about our solution!"
click at [66, 420] on div at bounding box center [62, 414] width 12 height 12
click at [91, 461] on span "Add Tag" at bounding box center [82, 452] width 41 height 18
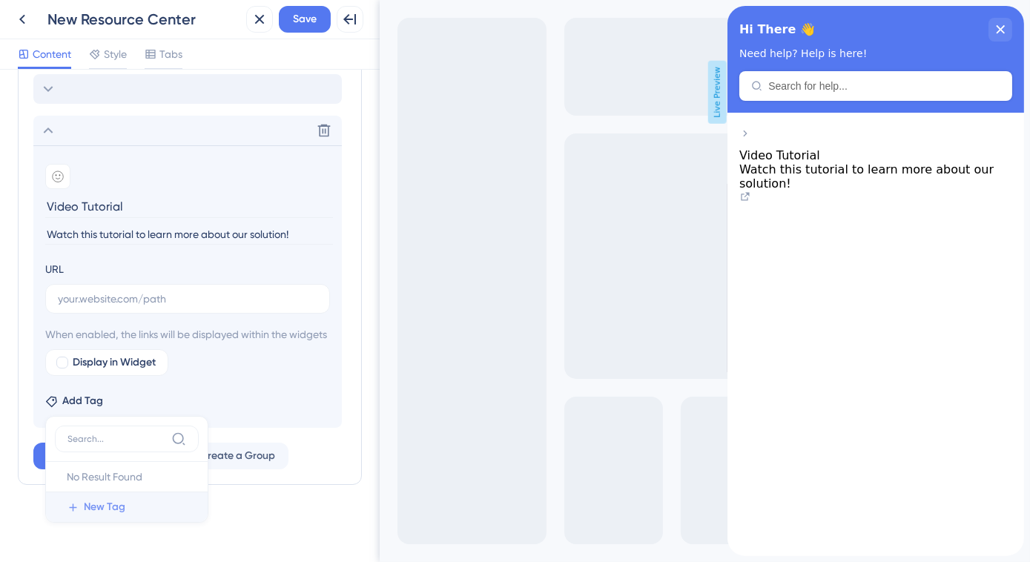
click at [107, 504] on span "New Tag" at bounding box center [105, 507] width 42 height 18
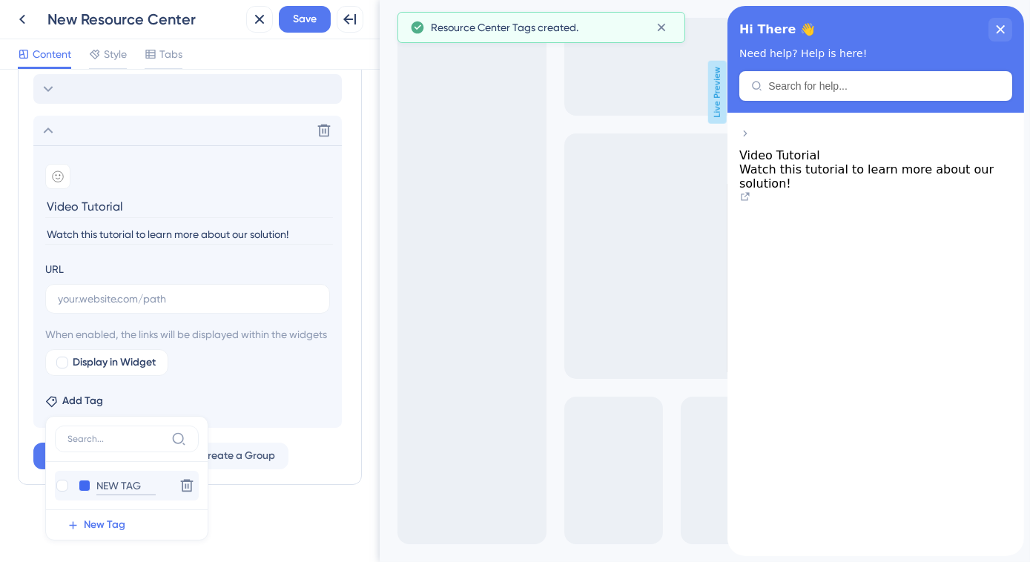
click at [115, 483] on input "NEW TAG" at bounding box center [125, 486] width 59 height 19
type input "video"
click at [60, 488] on div at bounding box center [62, 486] width 12 height 12
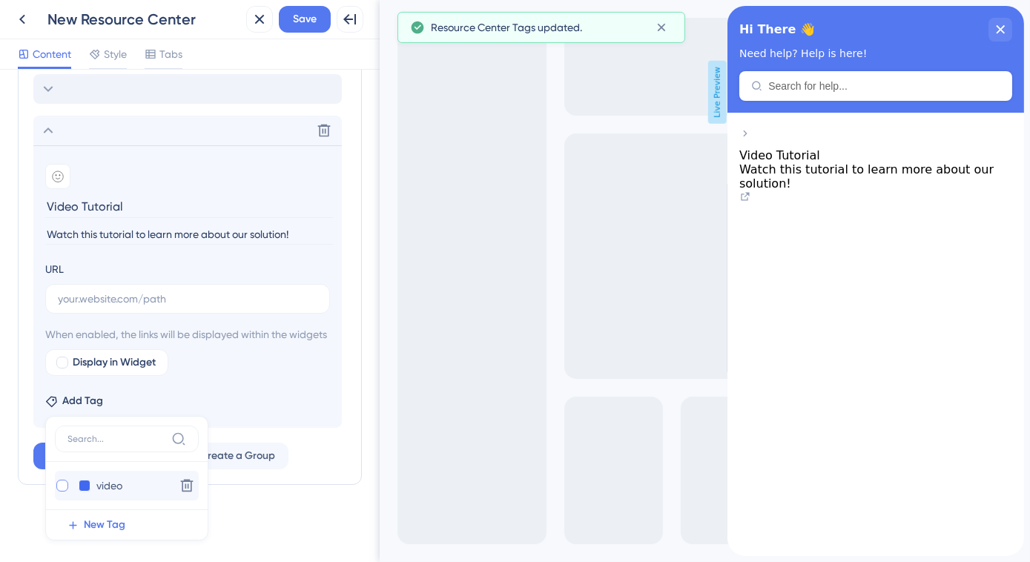
checkbox input "true"
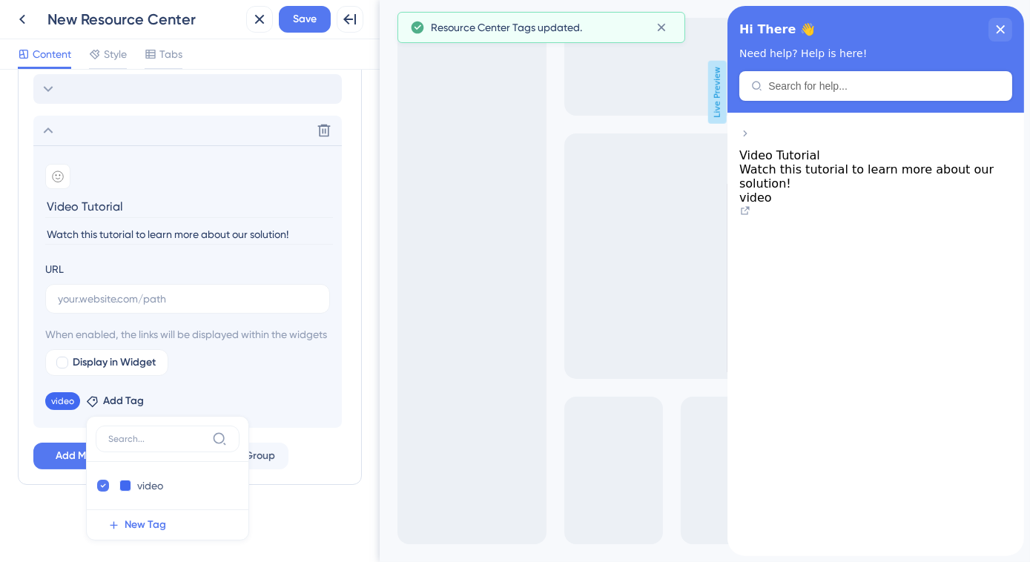
click at [311, 450] on div "Add Module Create a Group" at bounding box center [189, 456] width 313 height 27
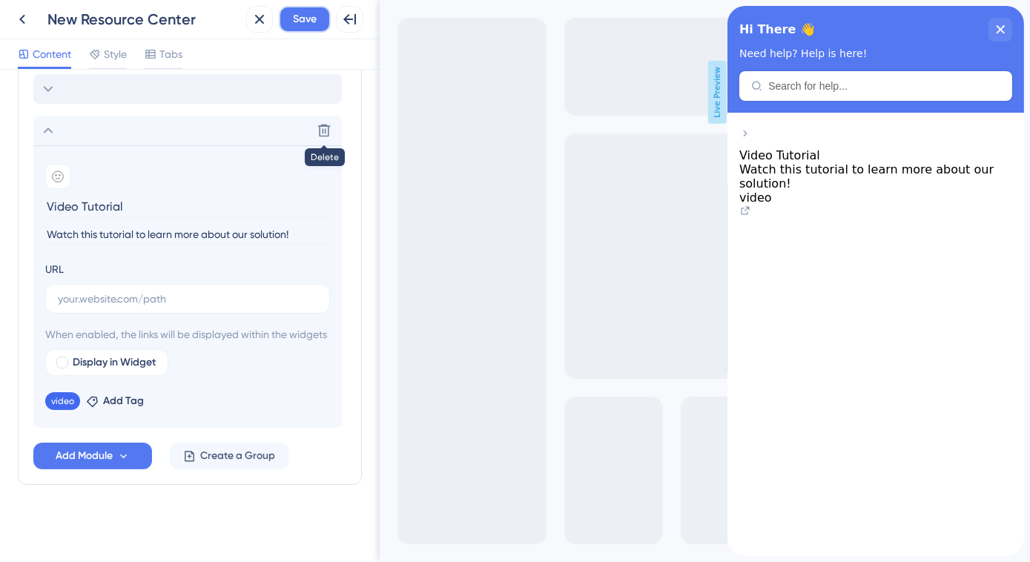
click at [306, 24] on span "Save" at bounding box center [305, 19] width 24 height 18
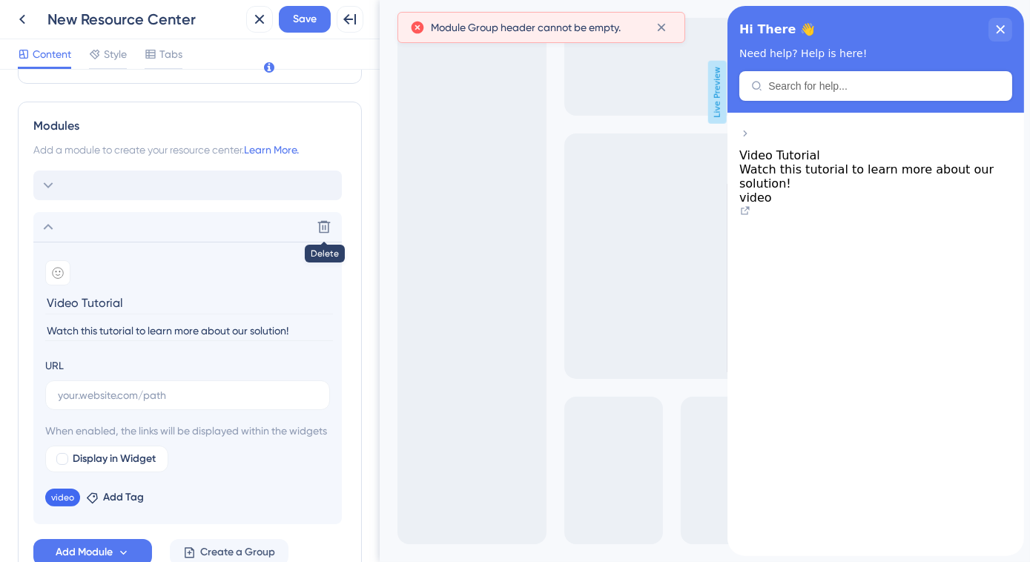
scroll to position [496, 0]
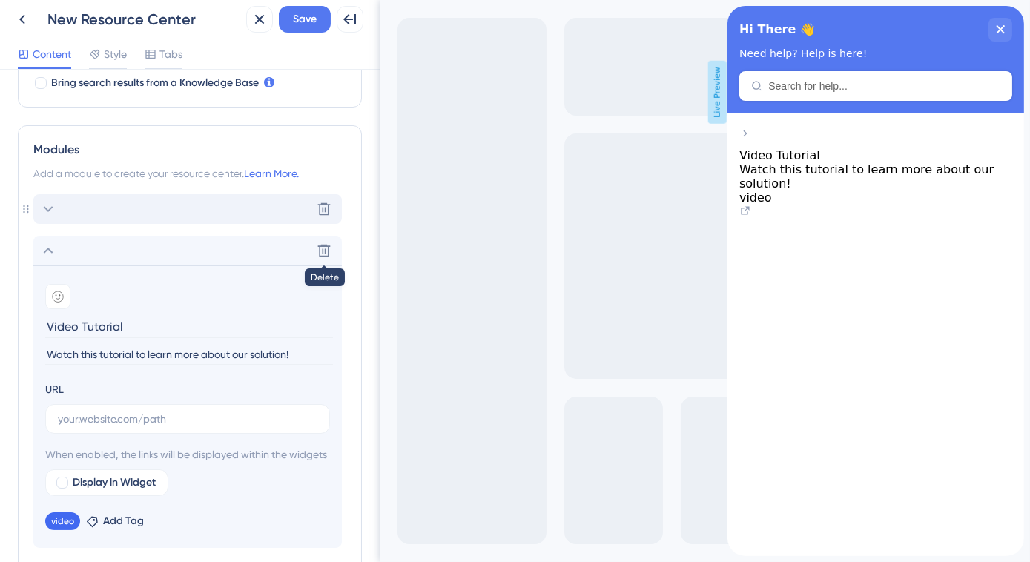
click at [96, 202] on div "Delete" at bounding box center [187, 209] width 308 height 30
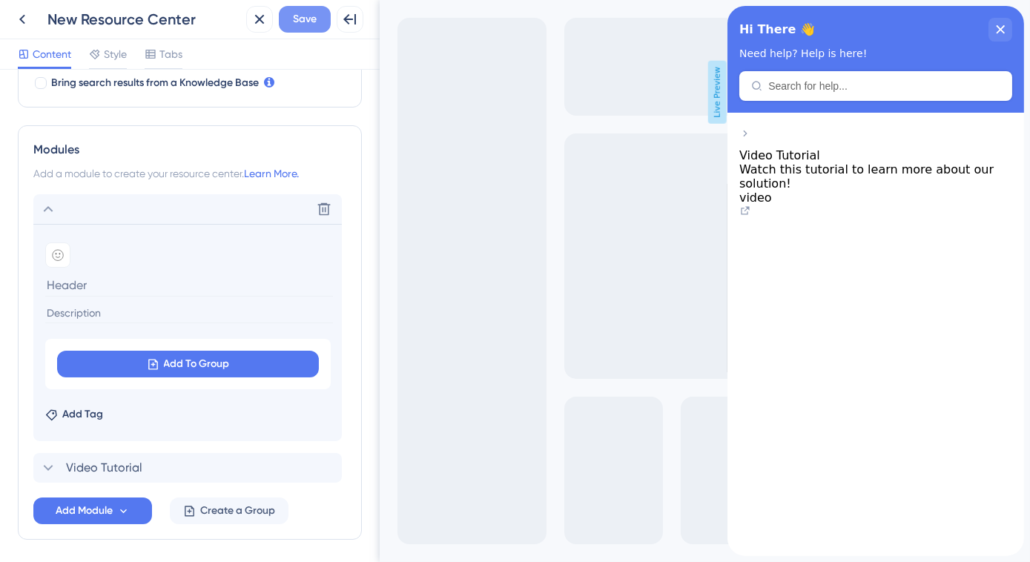
click at [298, 15] on span "Save" at bounding box center [305, 19] width 24 height 18
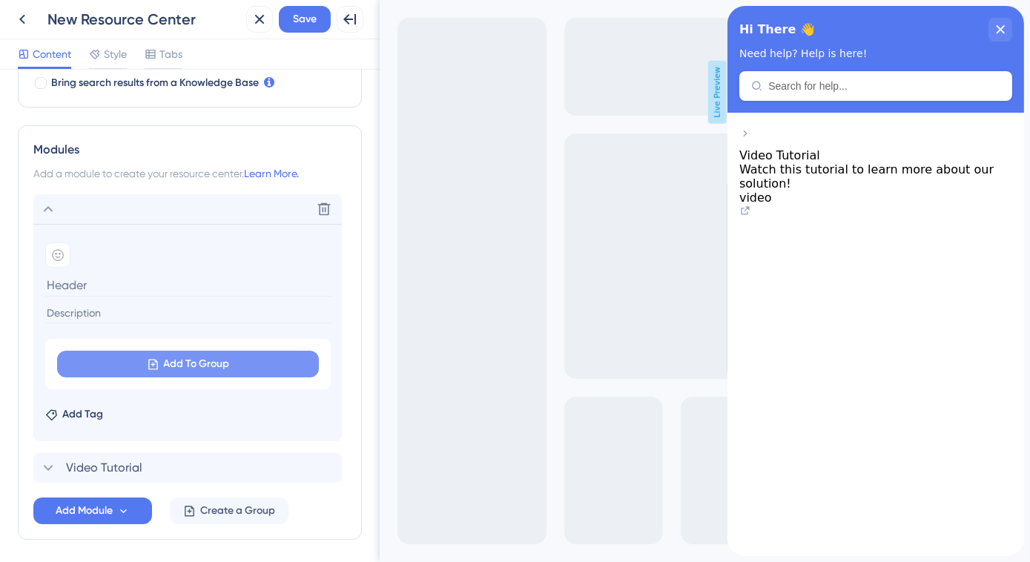
click at [156, 364] on icon at bounding box center [153, 364] width 10 height 10
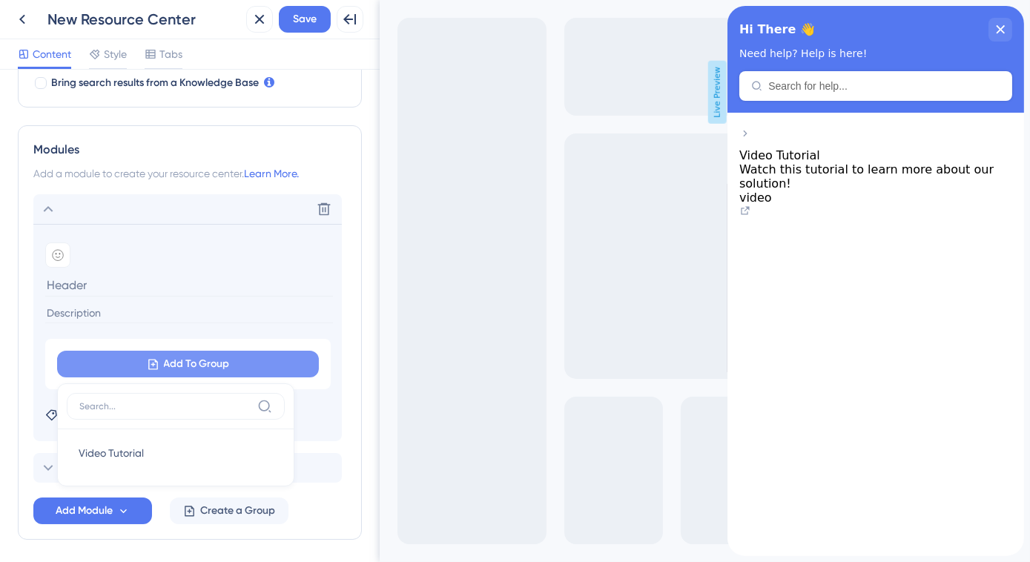
scroll to position [548, 0]
